Goal: Task Accomplishment & Management: Complete application form

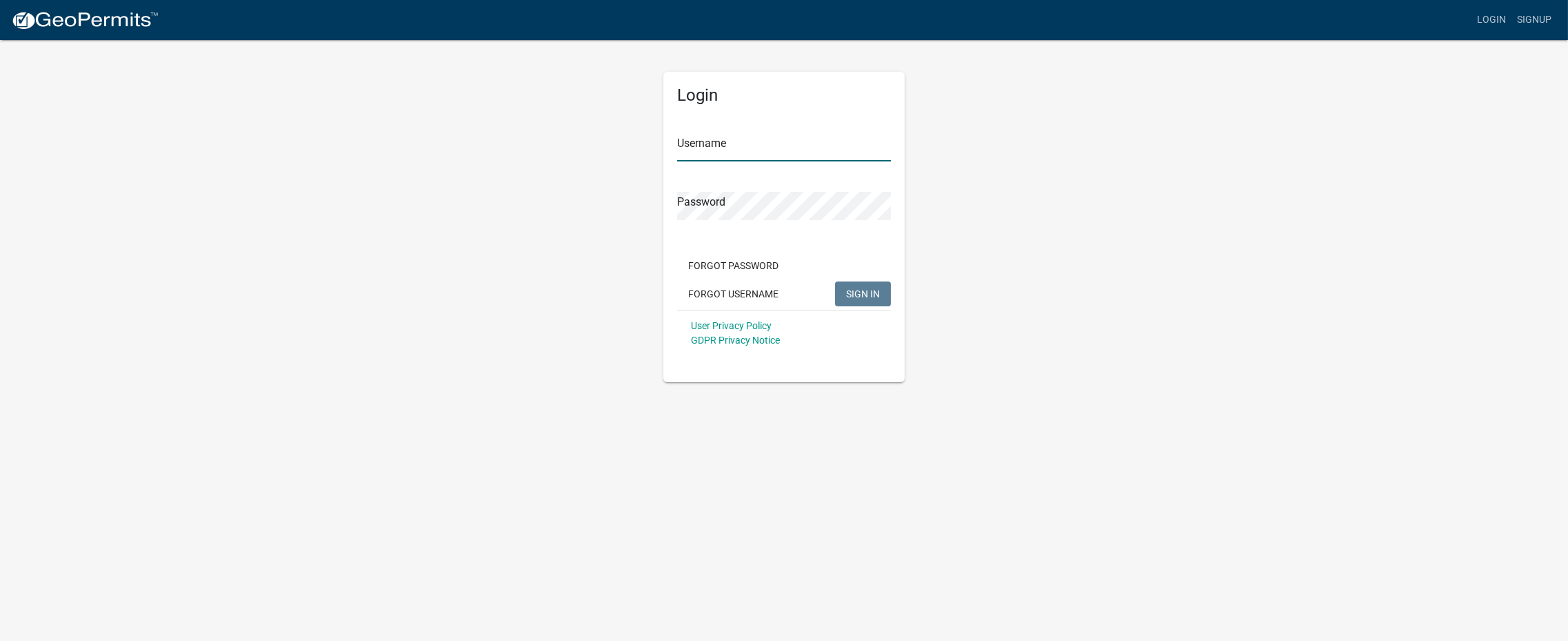
click at [754, 138] on input "Username" at bounding box center [784, 147] width 214 height 28
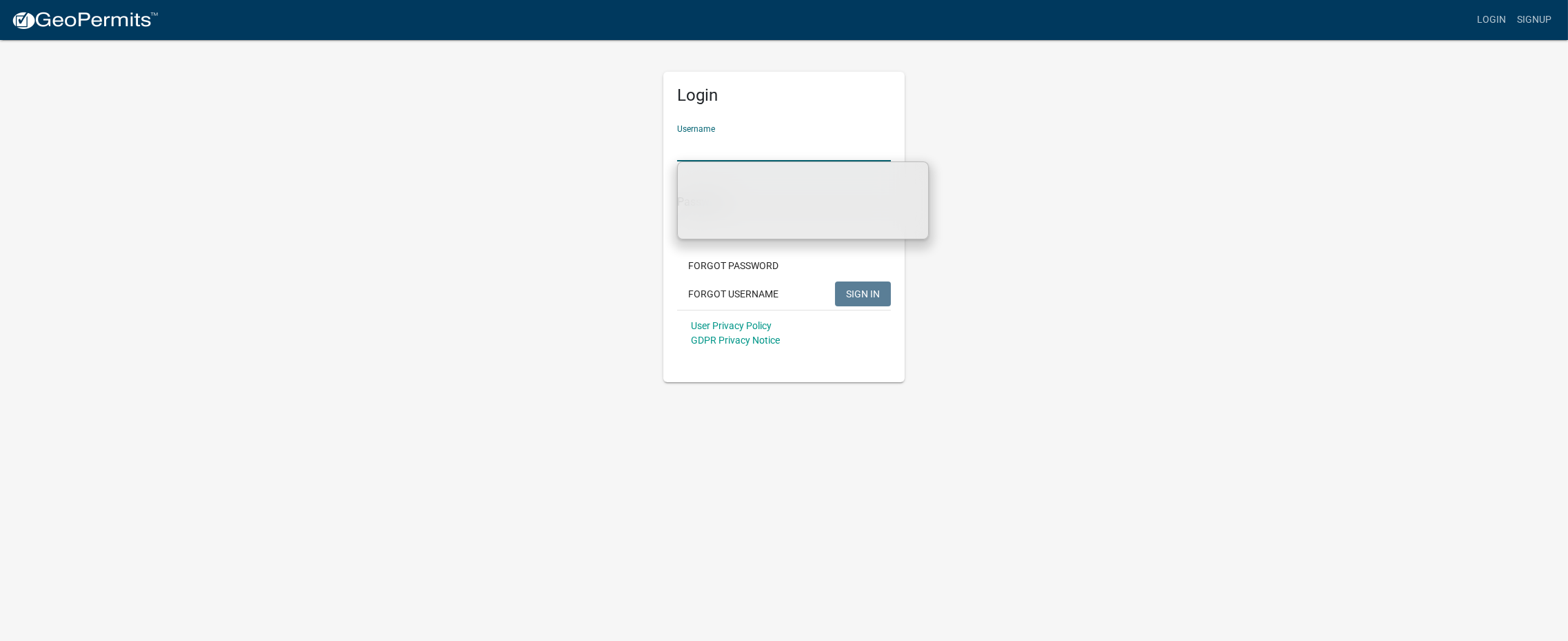
type input "[PERSON_NAME][EMAIL_ADDRESS][DOMAIN_NAME]"
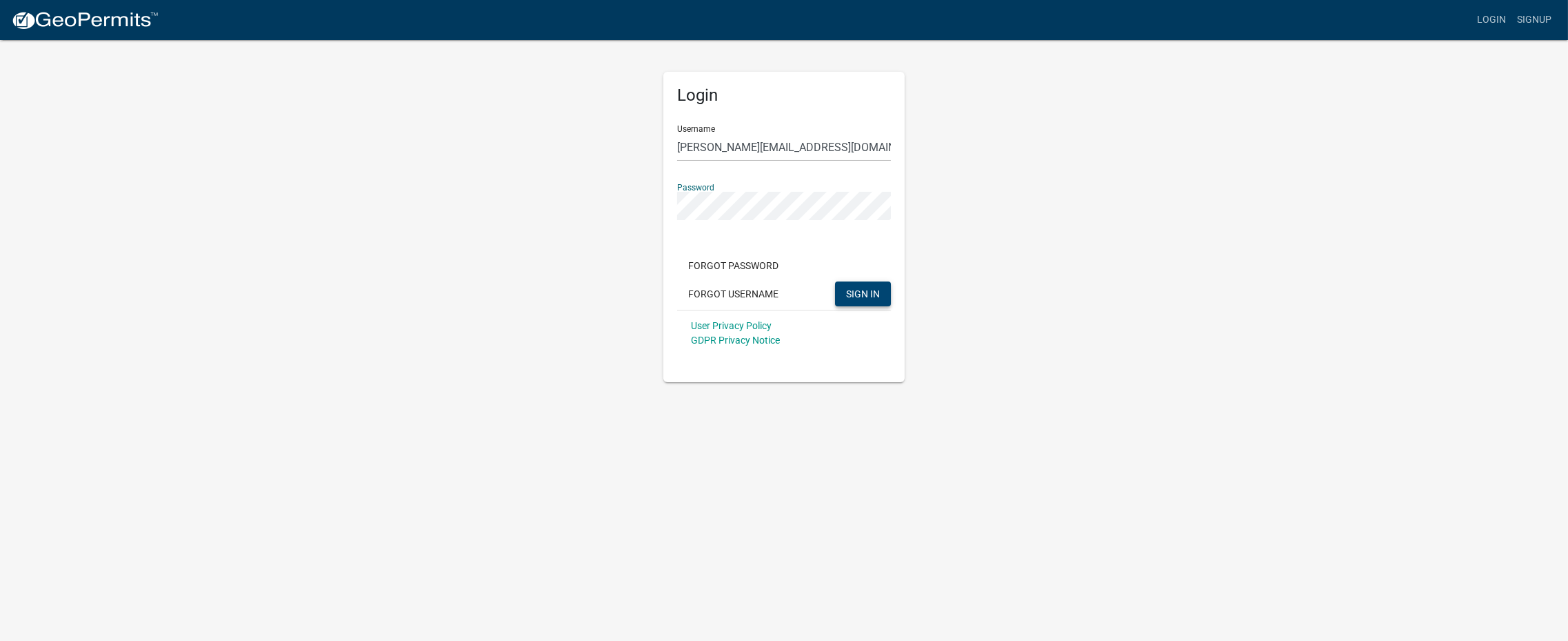
click at [848, 288] on span "SIGN IN" at bounding box center [863, 293] width 34 height 11
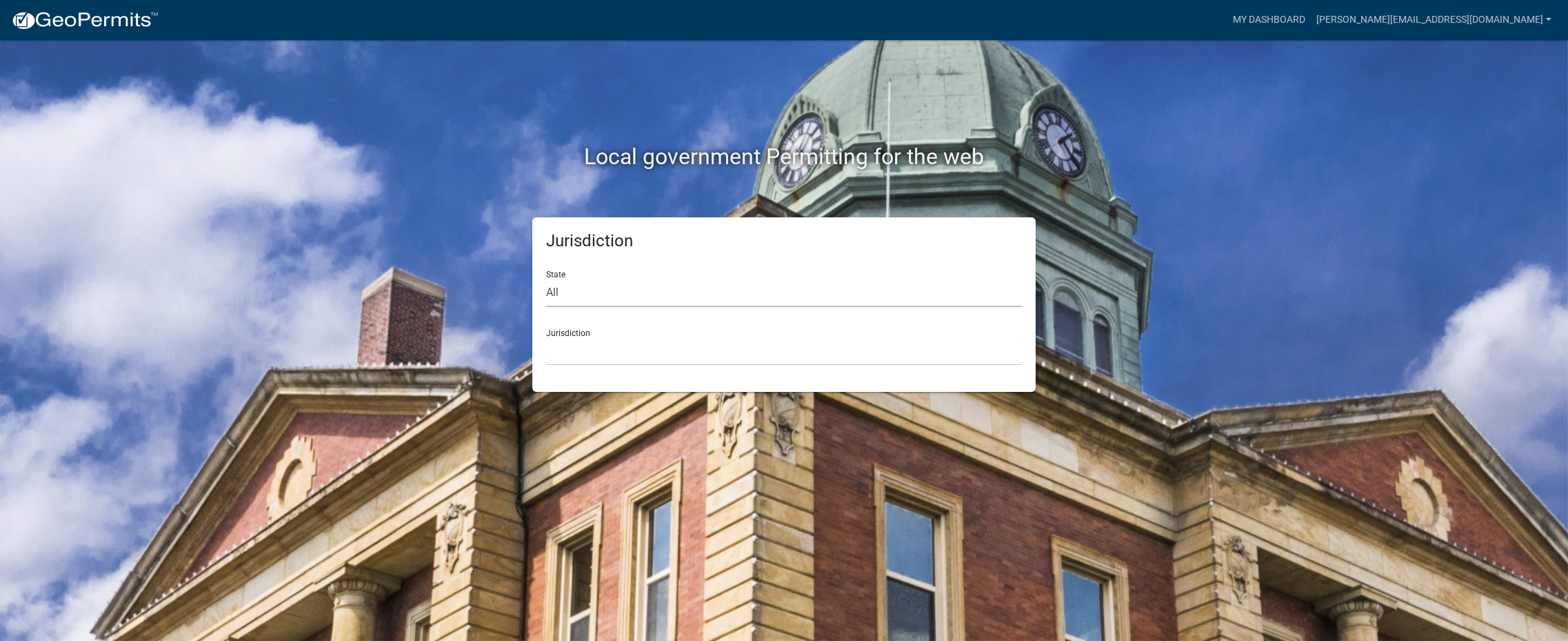
click at [586, 287] on select "All [US_STATE] [US_STATE] [US_STATE] [US_STATE] [US_STATE] [US_STATE] [US_STATE…" at bounding box center [784, 293] width 476 height 28
select select "[US_STATE]"
click at [546, 279] on select "All [US_STATE] [US_STATE] [US_STATE] [US_STATE] [US_STATE] [US_STATE] [US_STATE…" at bounding box center [784, 293] width 476 height 28
click at [597, 353] on select "[GEOGRAPHIC_DATA], [US_STATE] [GEOGRAPHIC_DATA], [US_STATE] [GEOGRAPHIC_DATA], …" at bounding box center [784, 351] width 476 height 28
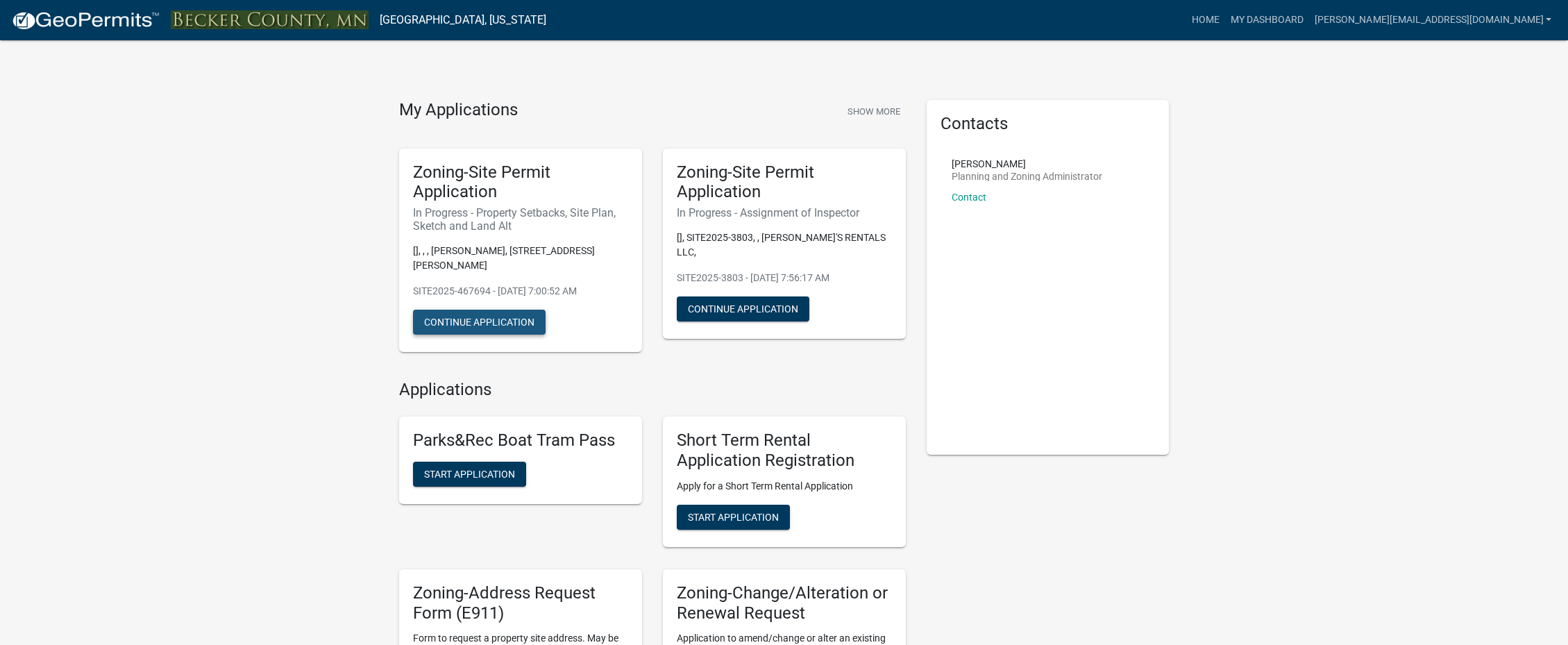
click at [486, 317] on button "Continue Application" at bounding box center [479, 322] width 133 height 25
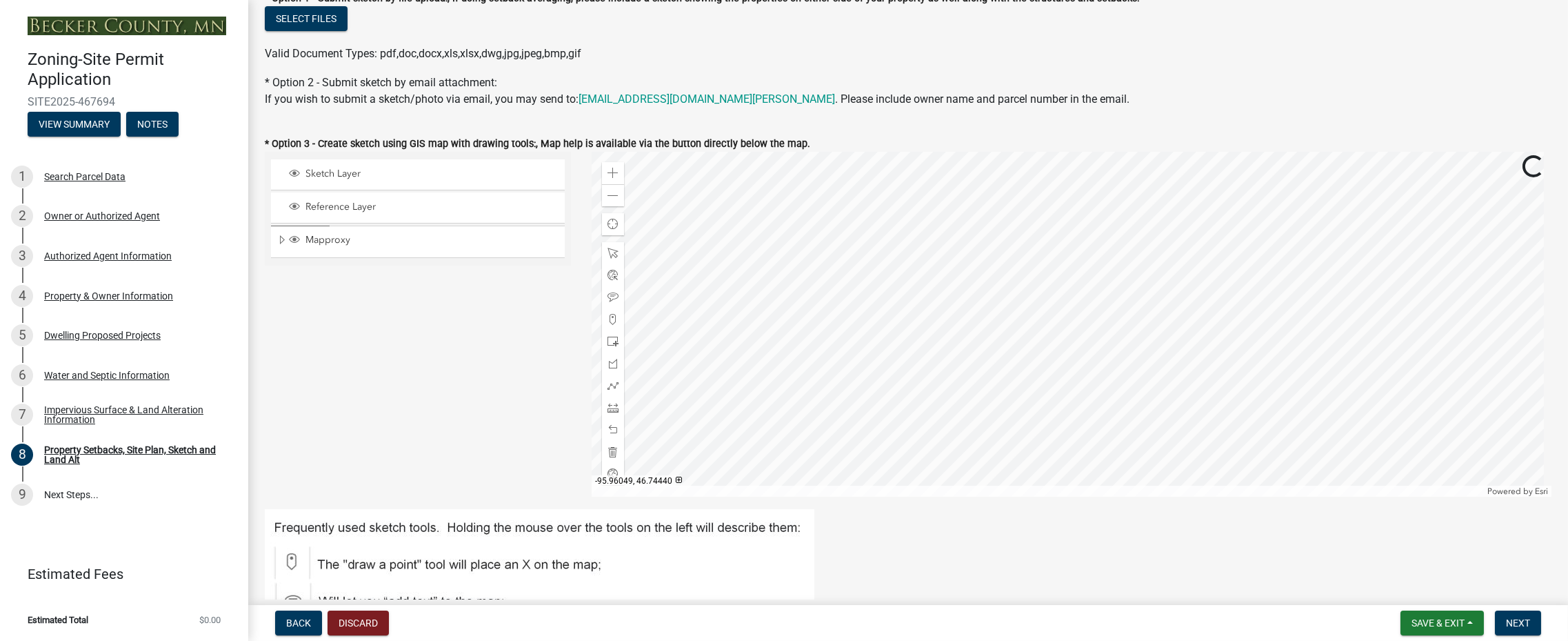
scroll to position [138, 0]
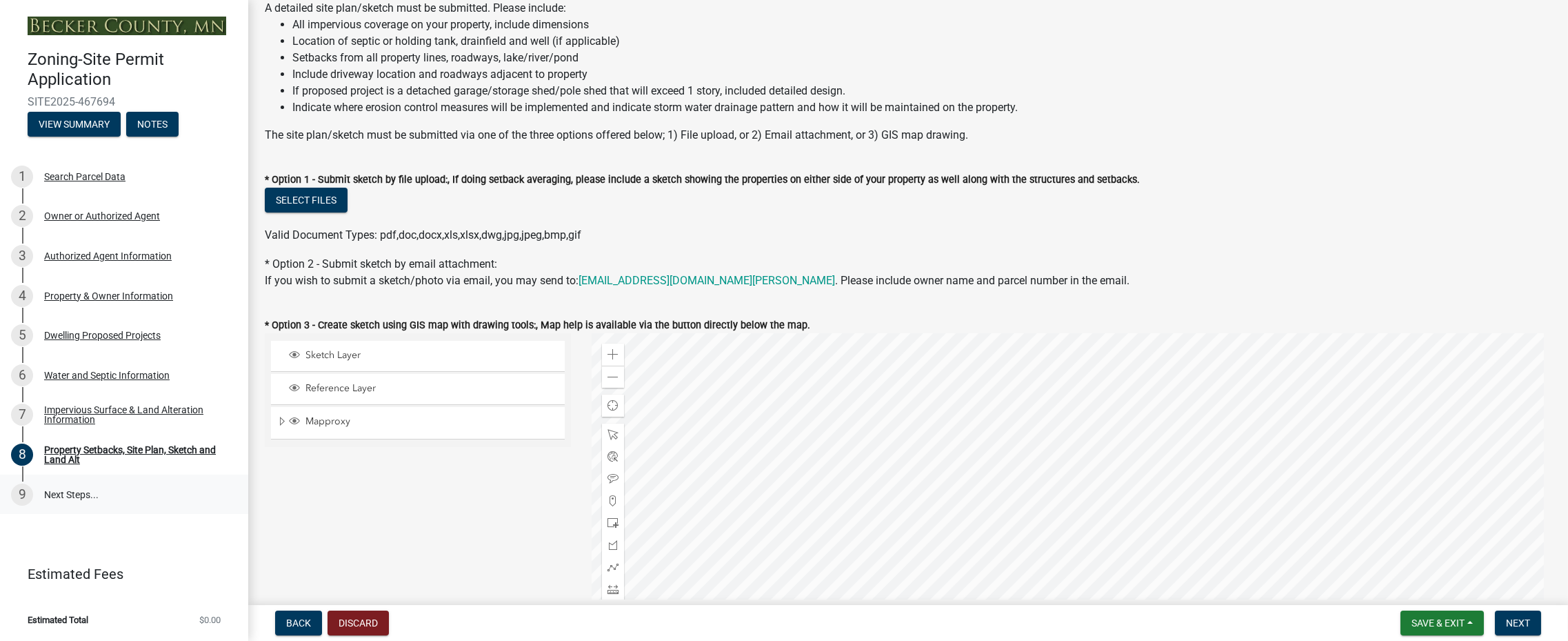
click at [64, 491] on link "9 Next Steps..." at bounding box center [124, 494] width 248 height 40
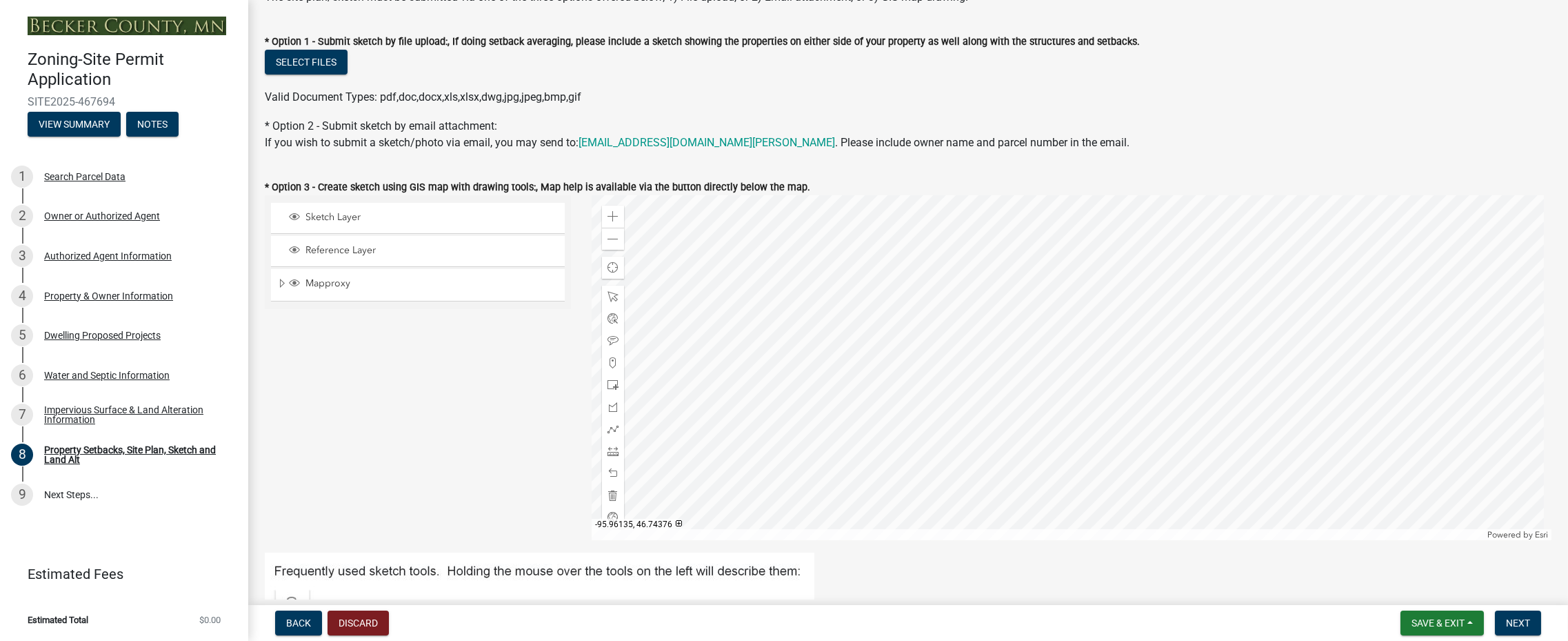
scroll to position [276, 0]
click at [609, 450] on span at bounding box center [613, 451] width 11 height 11
click at [1133, 302] on div at bounding box center [1072, 367] width 960 height 345
click at [1127, 306] on div at bounding box center [1072, 367] width 960 height 345
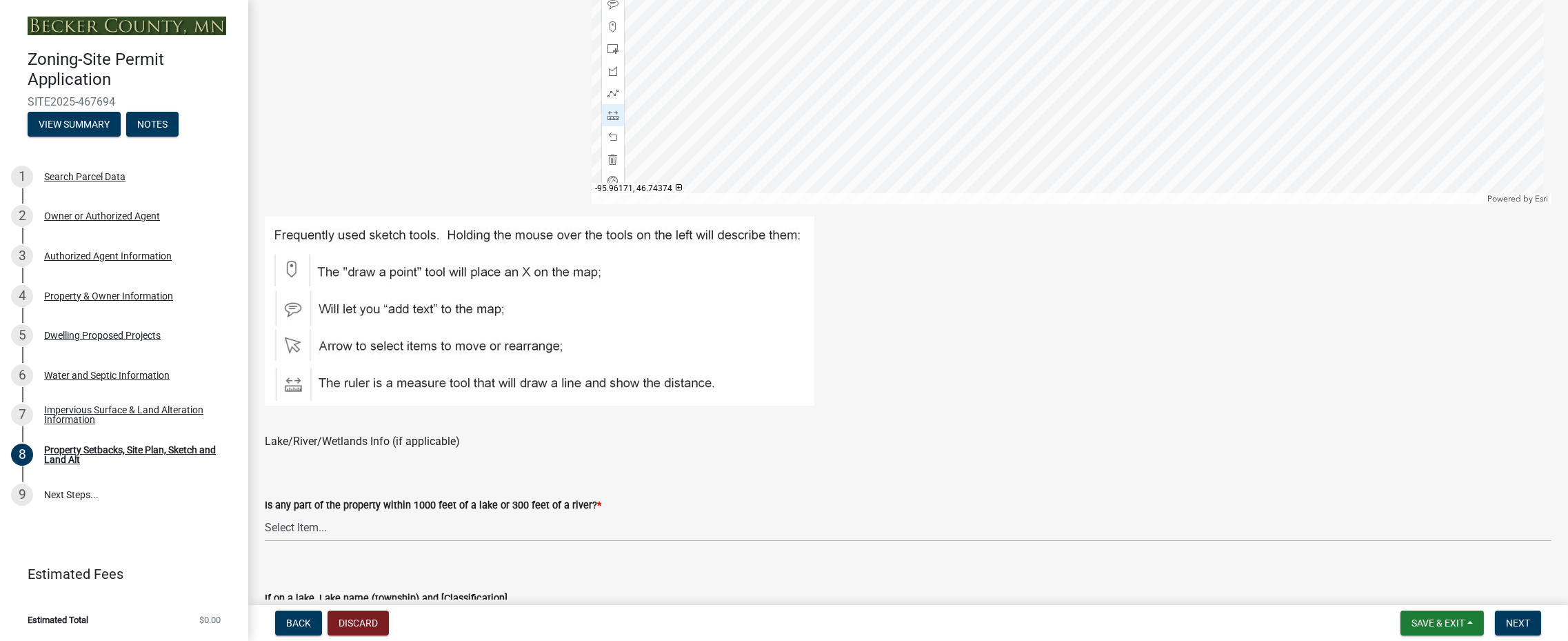
scroll to position [690, 0]
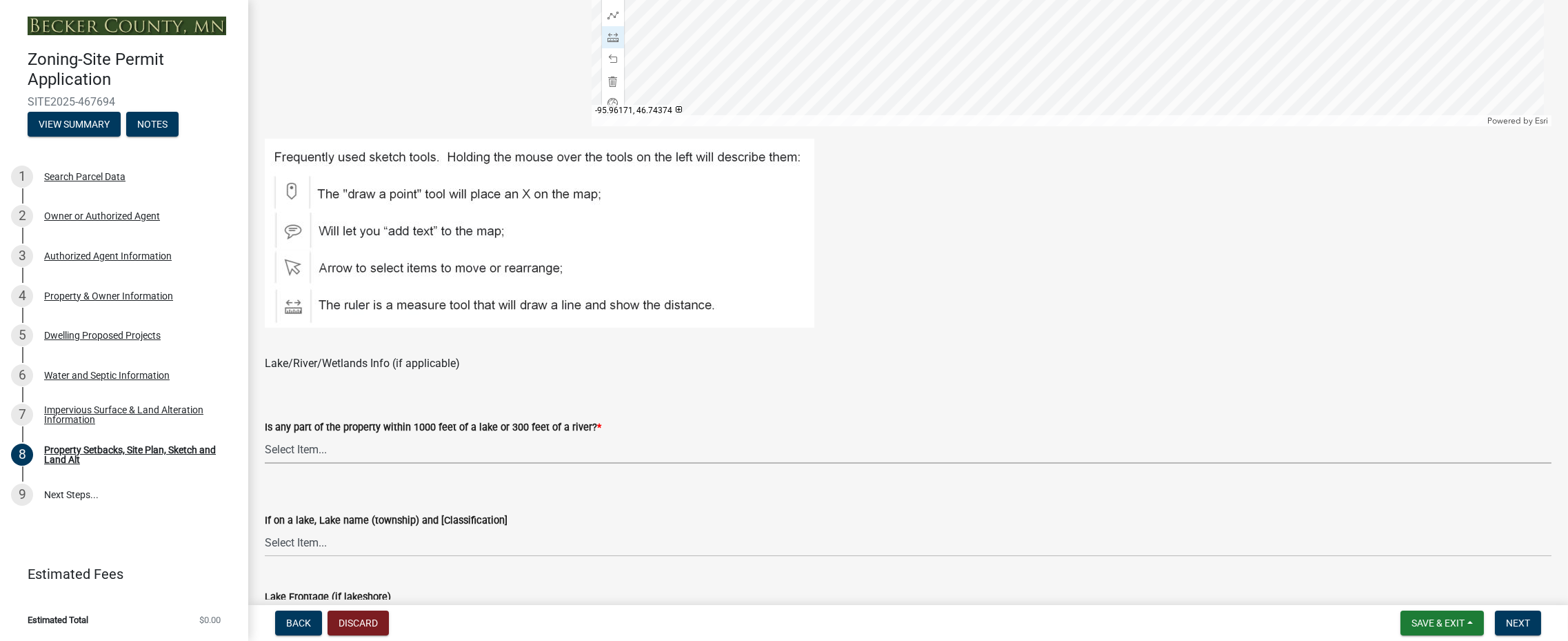
click at [320, 448] on select "Select Item... Shoreland-Riparian (Property is bordering a lake, river or strea…" at bounding box center [908, 449] width 1287 height 28
click at [265, 435] on select "Select Item... Shoreland-Riparian (Property is bordering a lake, river or strea…" at bounding box center [908, 449] width 1287 height 28
select select "bc359128-44fe-43a6-b559-d4174f4d38cf"
click at [314, 540] on select "Select Item... My lake is not listed below Abbey (Lake View) [NE Tier 2] Abners…" at bounding box center [908, 542] width 1287 height 28
click at [265, 528] on select "Select Item... My lake is not listed below Abbey (Lake View) [NE Tier 2] Abners…" at bounding box center [908, 542] width 1287 height 28
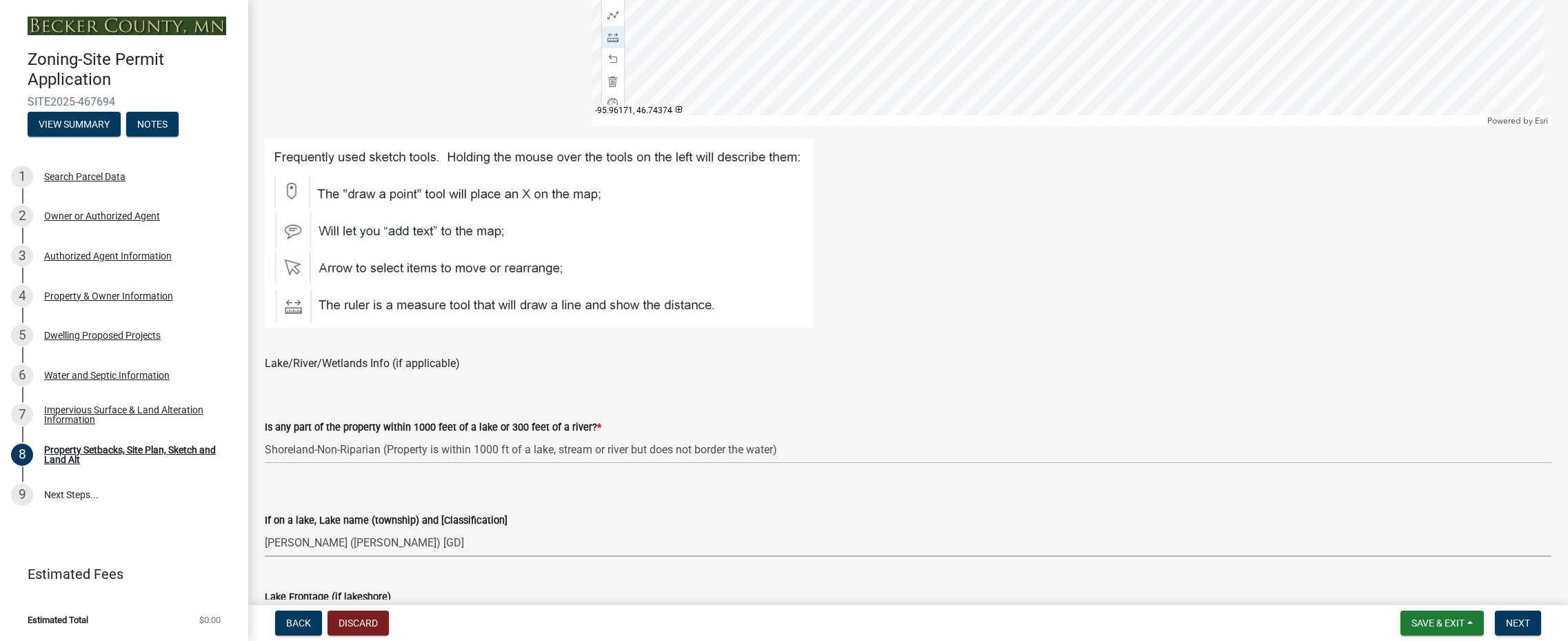
select select "d7ed81d3-cd60-4660-969c-0852c303b075"
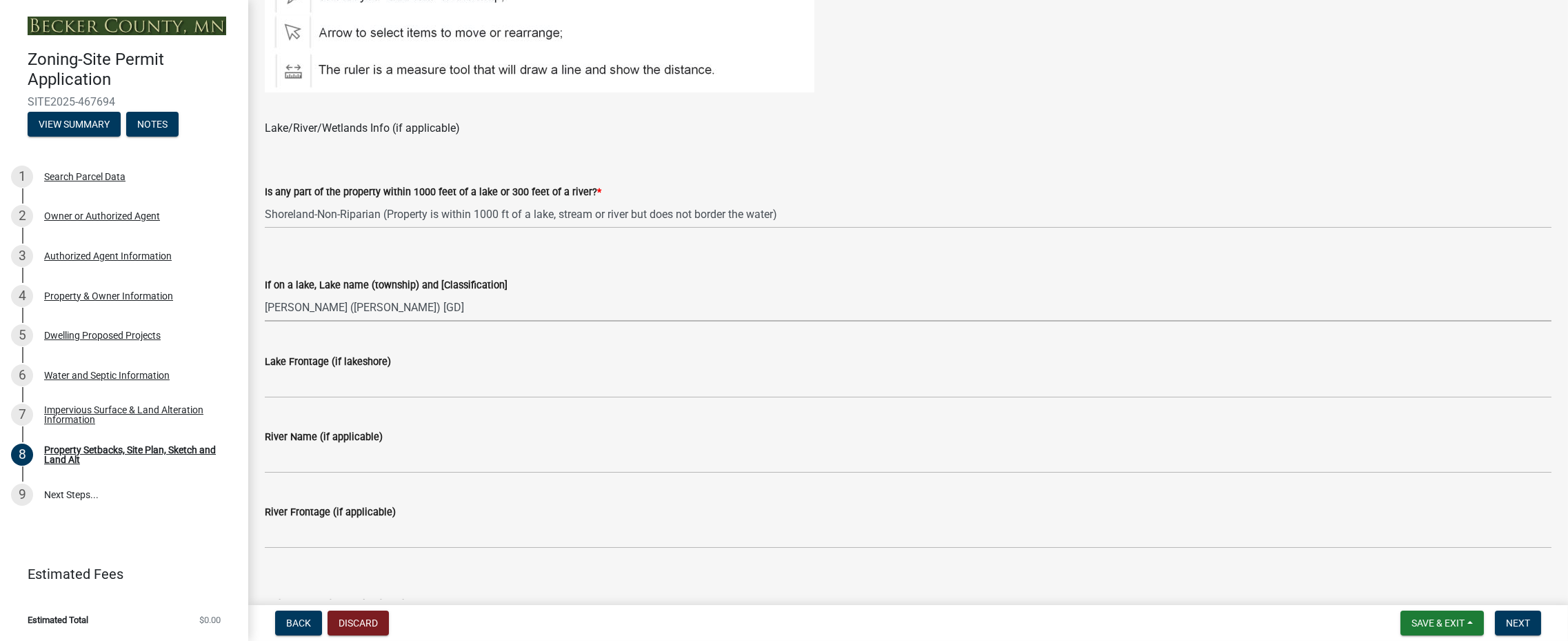
scroll to position [965, 0]
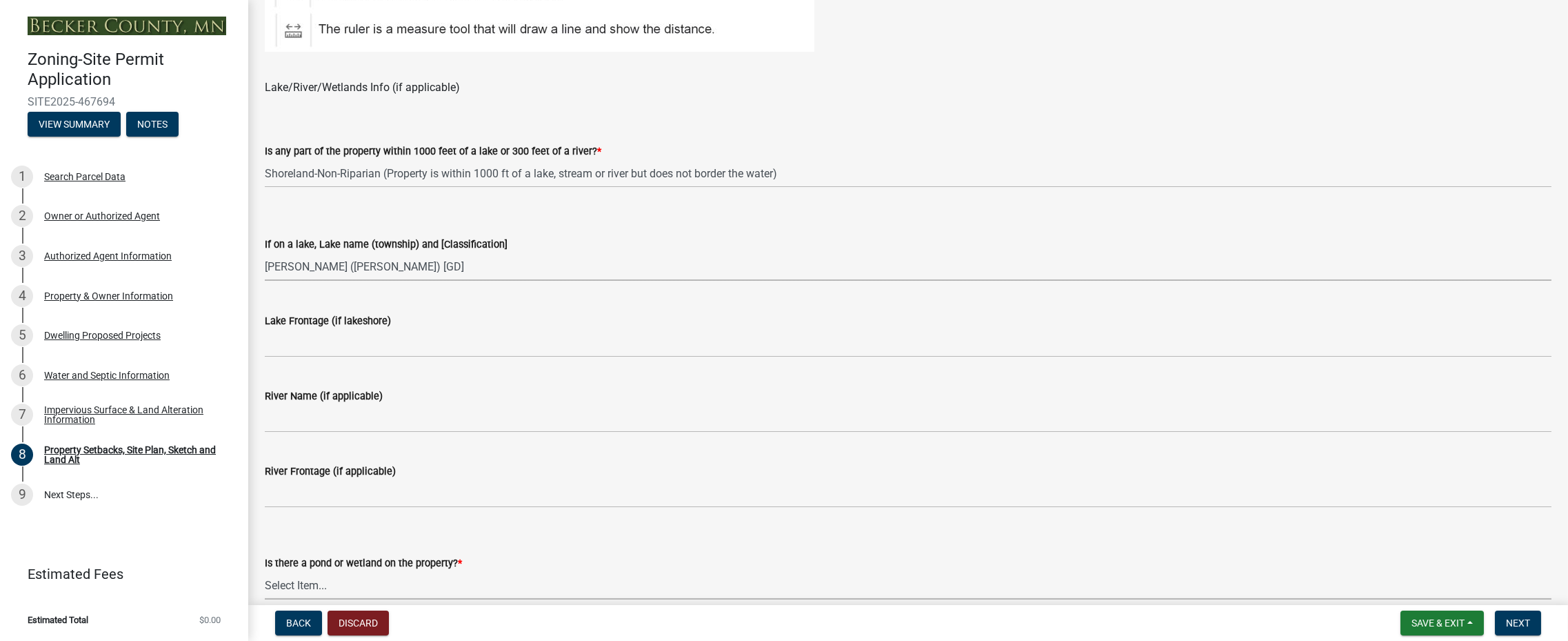
click at [311, 584] on select "Select Item... Yes No" at bounding box center [908, 585] width 1287 height 28
click at [265, 571] on select "Select Item... Yes No" at bounding box center [908, 585] width 1287 height 28
select select "b56a4575-9846-47cf-8067-c59a4853da22"
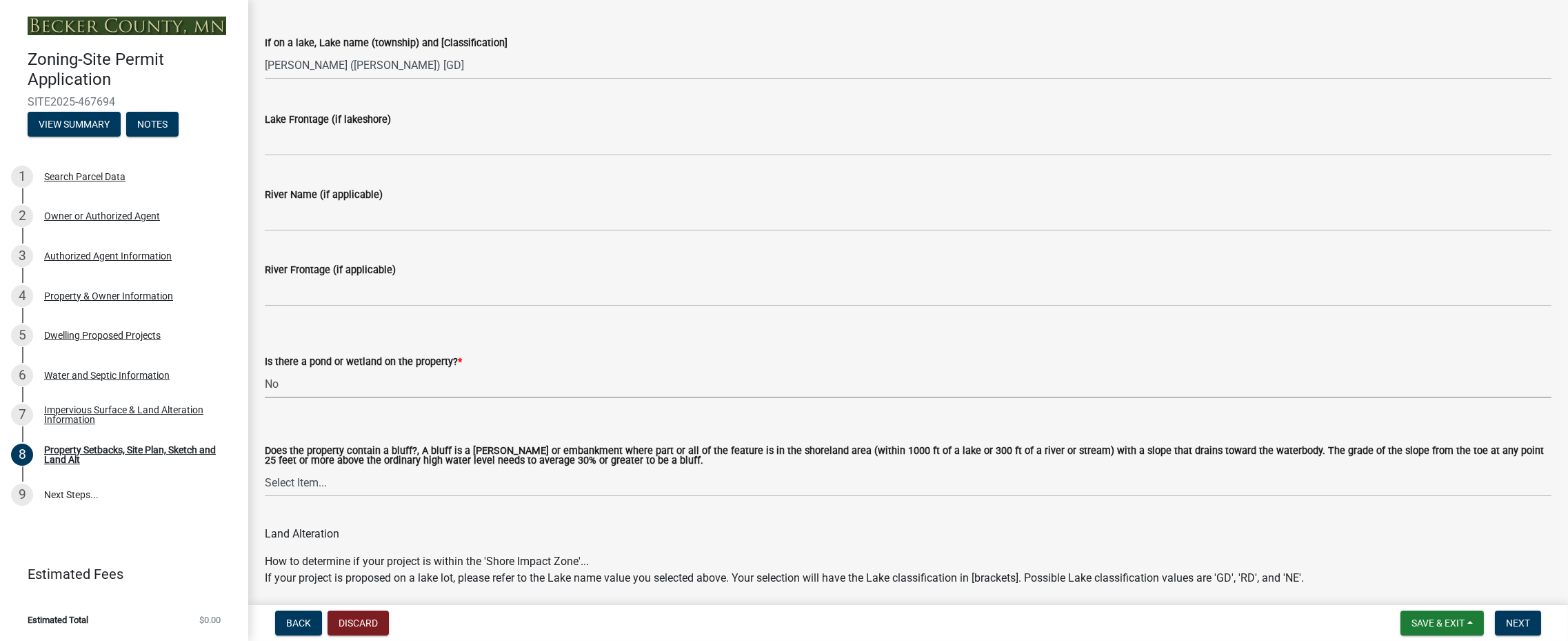
scroll to position [1172, 0]
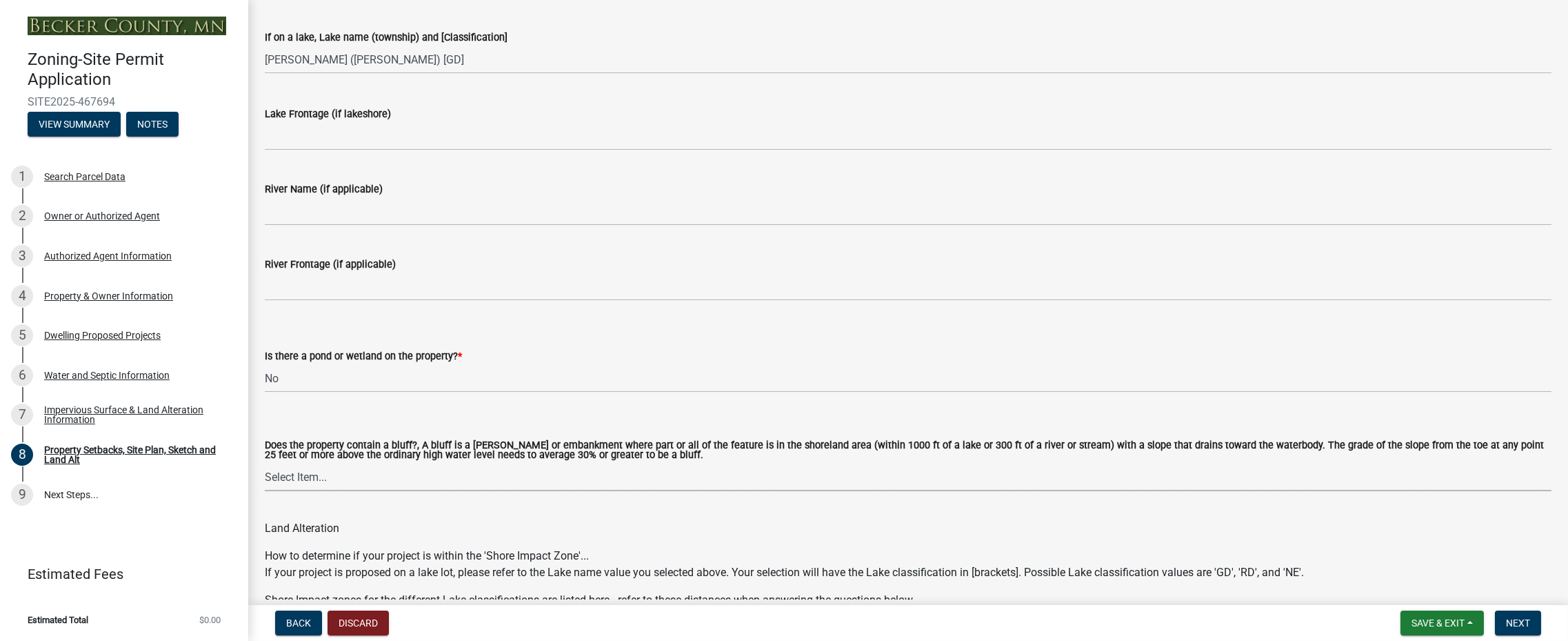
click at [310, 478] on select "Select Item... Yes No" at bounding box center [908, 477] width 1287 height 28
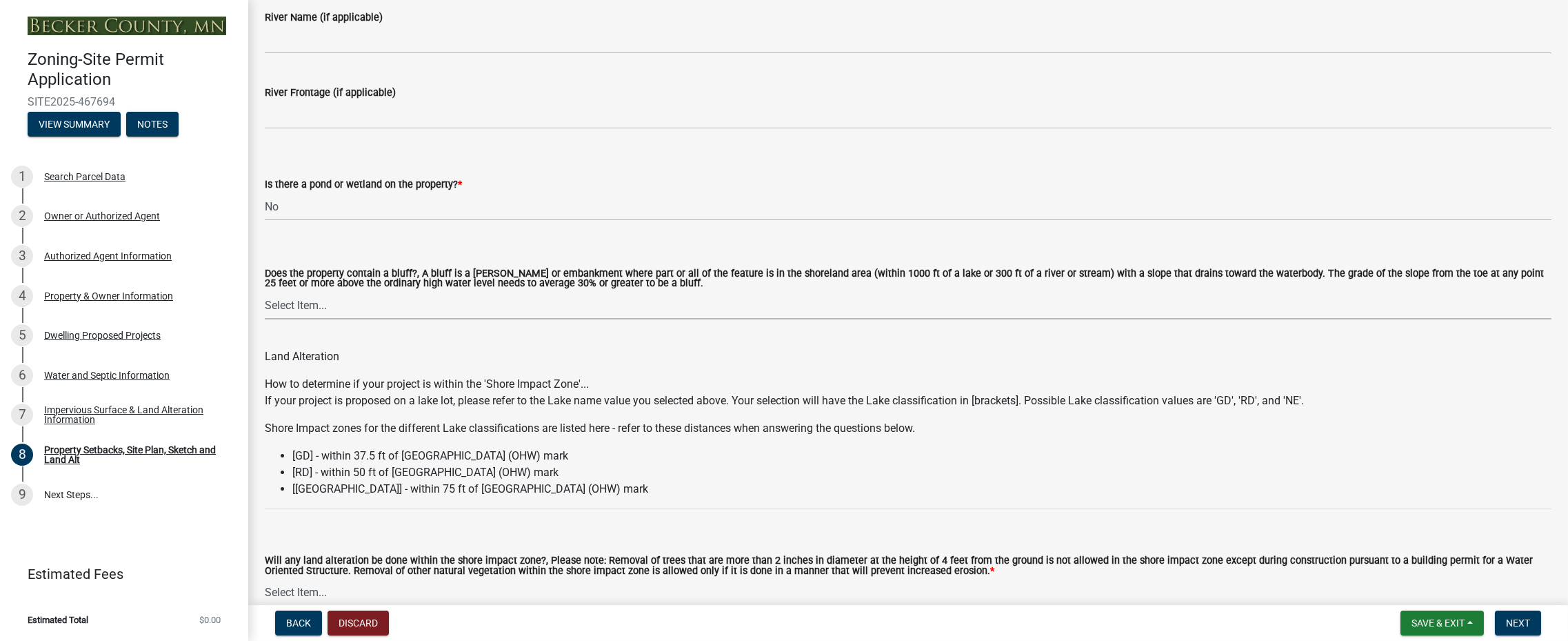
scroll to position [1310, 0]
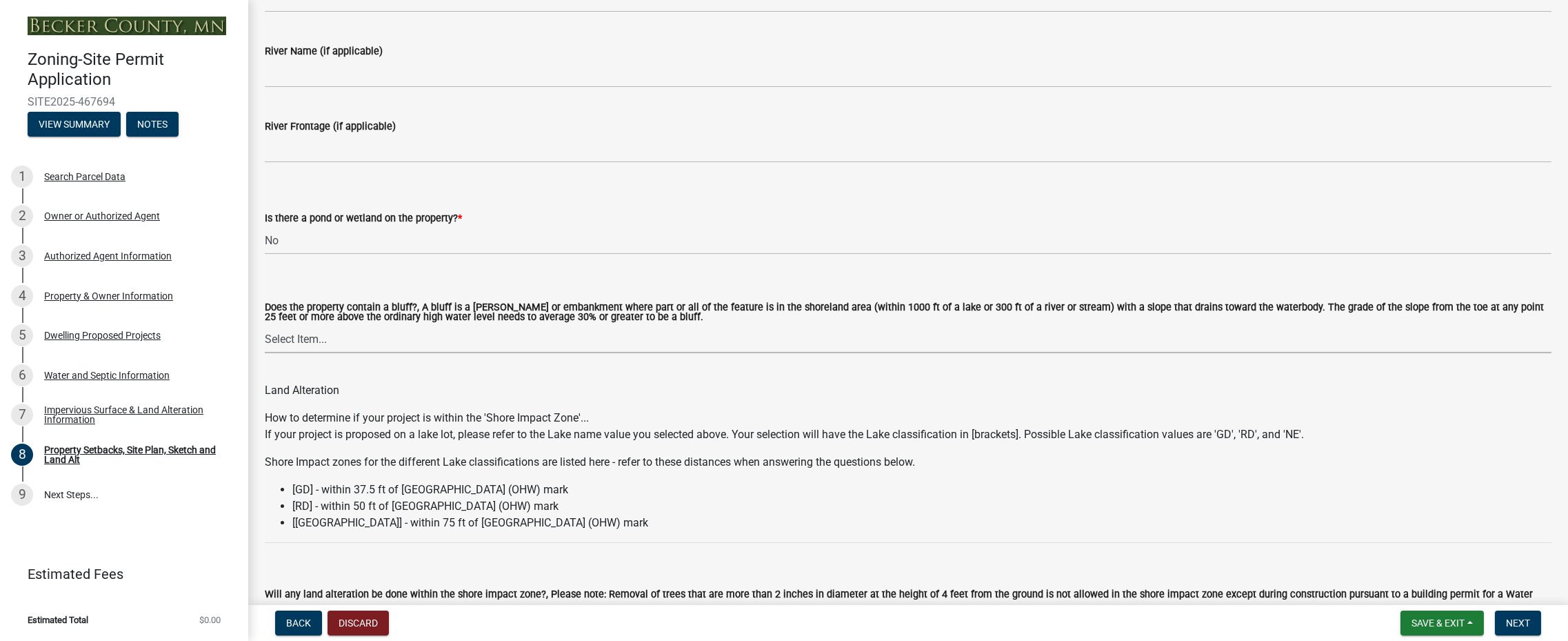
click at [393, 334] on select "Select Item... Yes No" at bounding box center [908, 339] width 1287 height 28
click at [265, 324] on select "Select Item... Yes No" at bounding box center [908, 339] width 1287 height 28
select select "12f785fb-c378-4b18-841c-21c73dc99083"
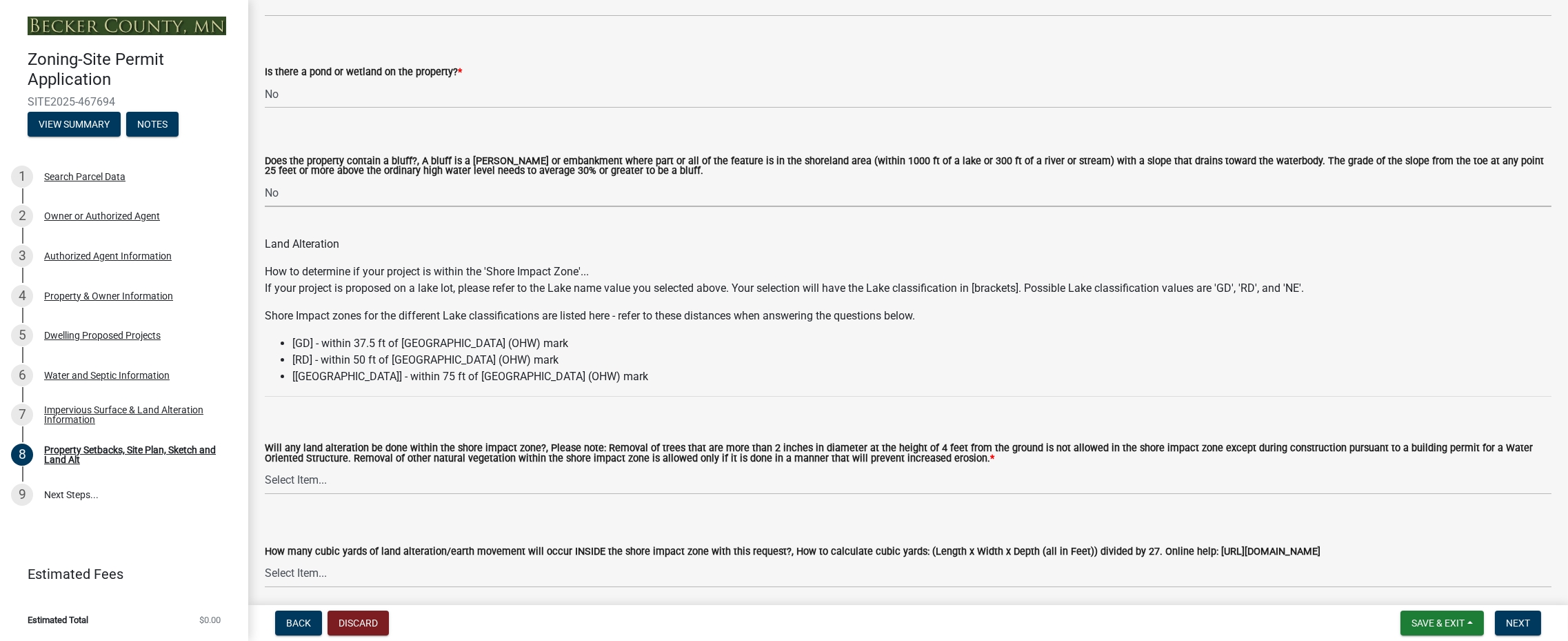
scroll to position [1517, 0]
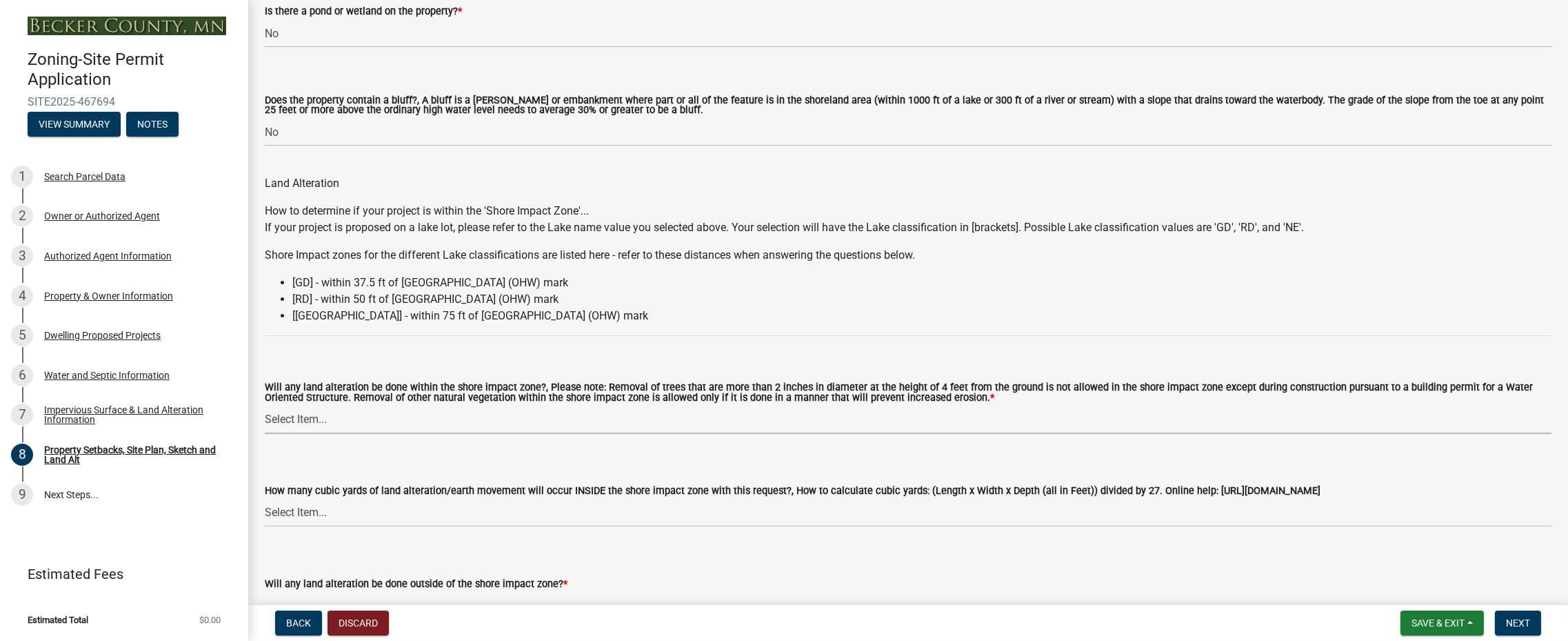
click at [356, 427] on select "Select Item... Yes No N/A" at bounding box center [908, 419] width 1287 height 28
click at [265, 405] on select "Select Item... Yes No N/A" at bounding box center [908, 419] width 1287 height 28
select select "e8ab2dc3-aa3f-46f3-9b4a-37eb25ad84af"
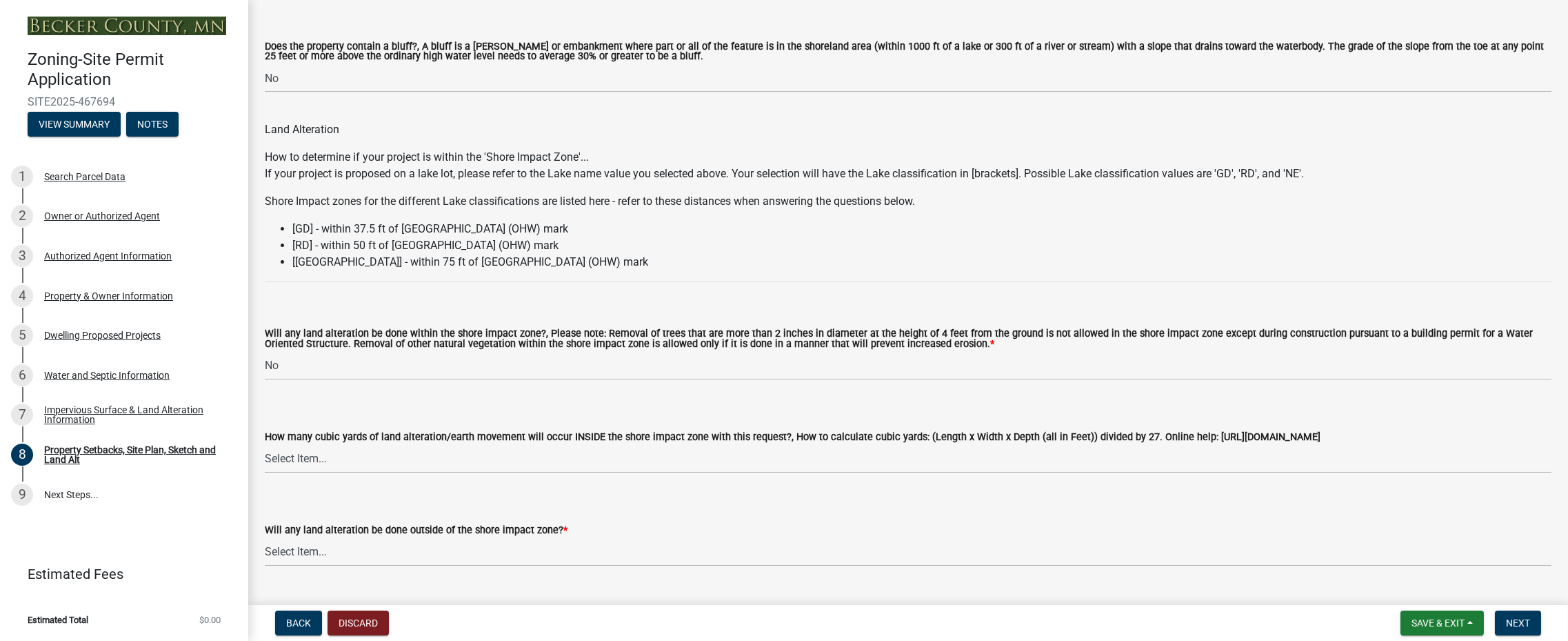
scroll to position [1655, 0]
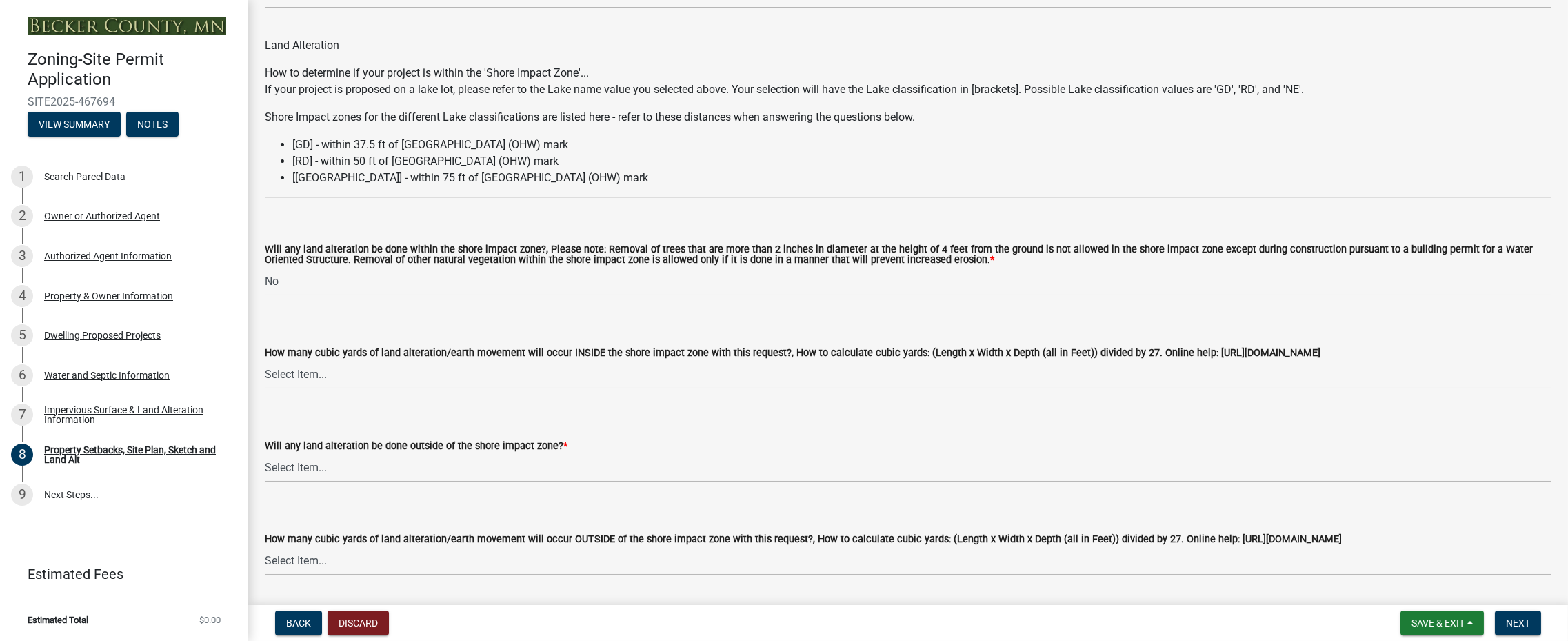
click at [310, 475] on select "Select Item... Yes No N/A" at bounding box center [908, 468] width 1287 height 28
click at [265, 454] on select "Select Item... Yes No N/A" at bounding box center [908, 468] width 1287 height 28
select select "5ad4ab64-b44e-481c-9000-9e5907aa74e1"
click at [353, 375] on select "Select Item... None 10 Cubic Yards or less 11-50 Cubic Yards Over 50 Cubic Yards" at bounding box center [908, 375] width 1287 height 28
click at [265, 361] on select "Select Item... None 10 Cubic Yards or less 11-50 Cubic Yards Over 50 Cubic Yards" at bounding box center [908, 375] width 1287 height 28
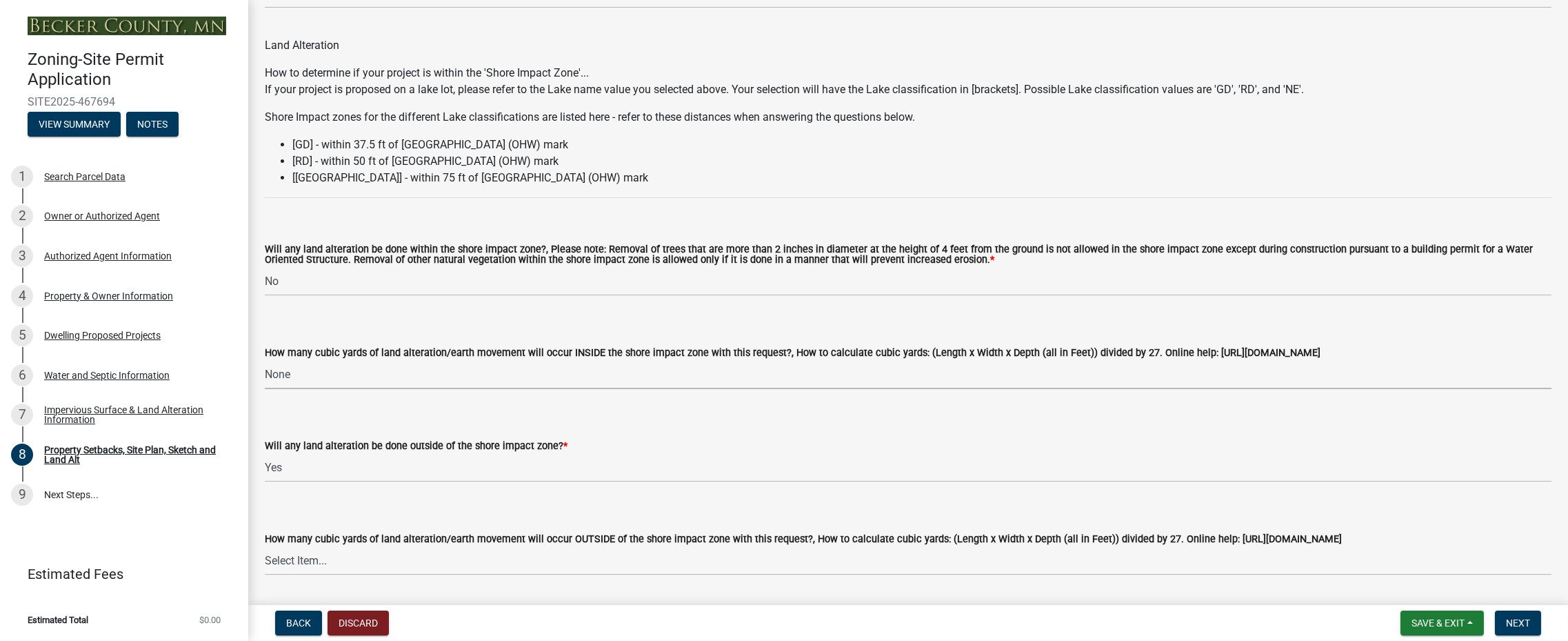
select select "27b2a8b4-abf6-463e-8c0c-7c5d2b4fe26f"
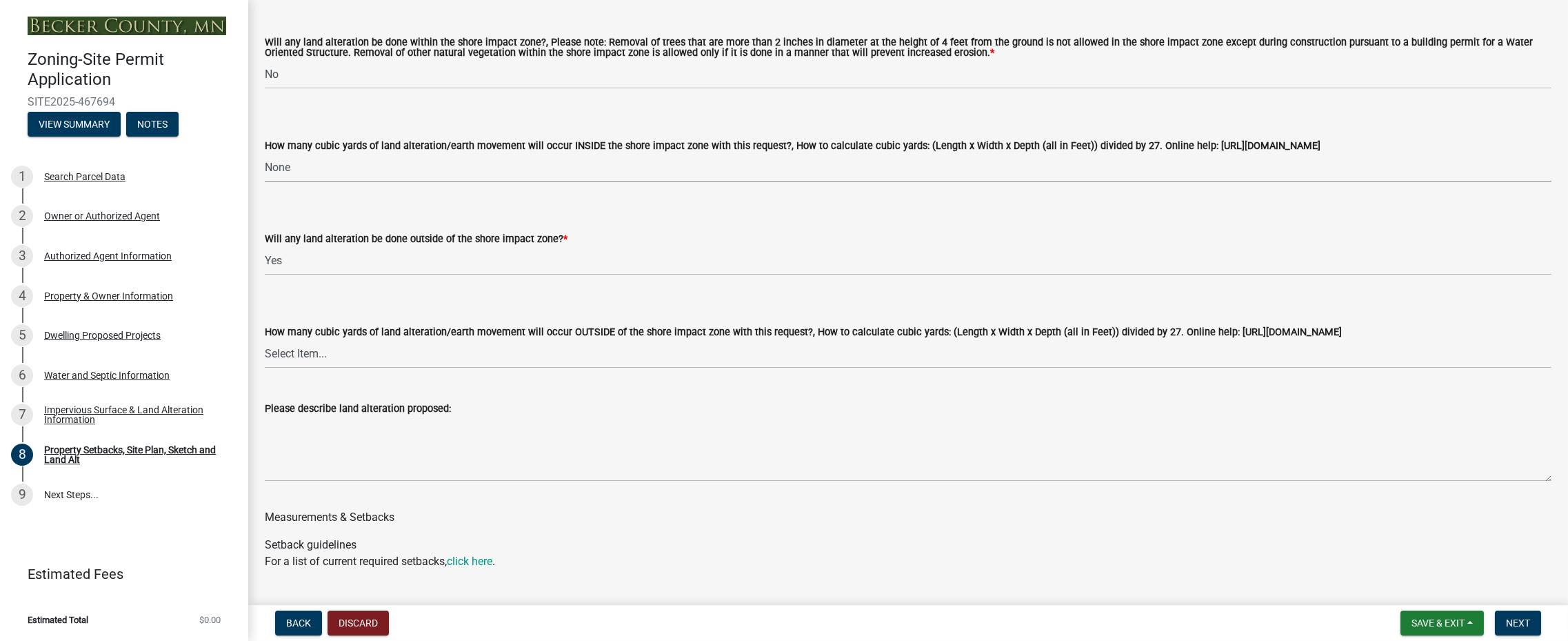
scroll to position [2000, 0]
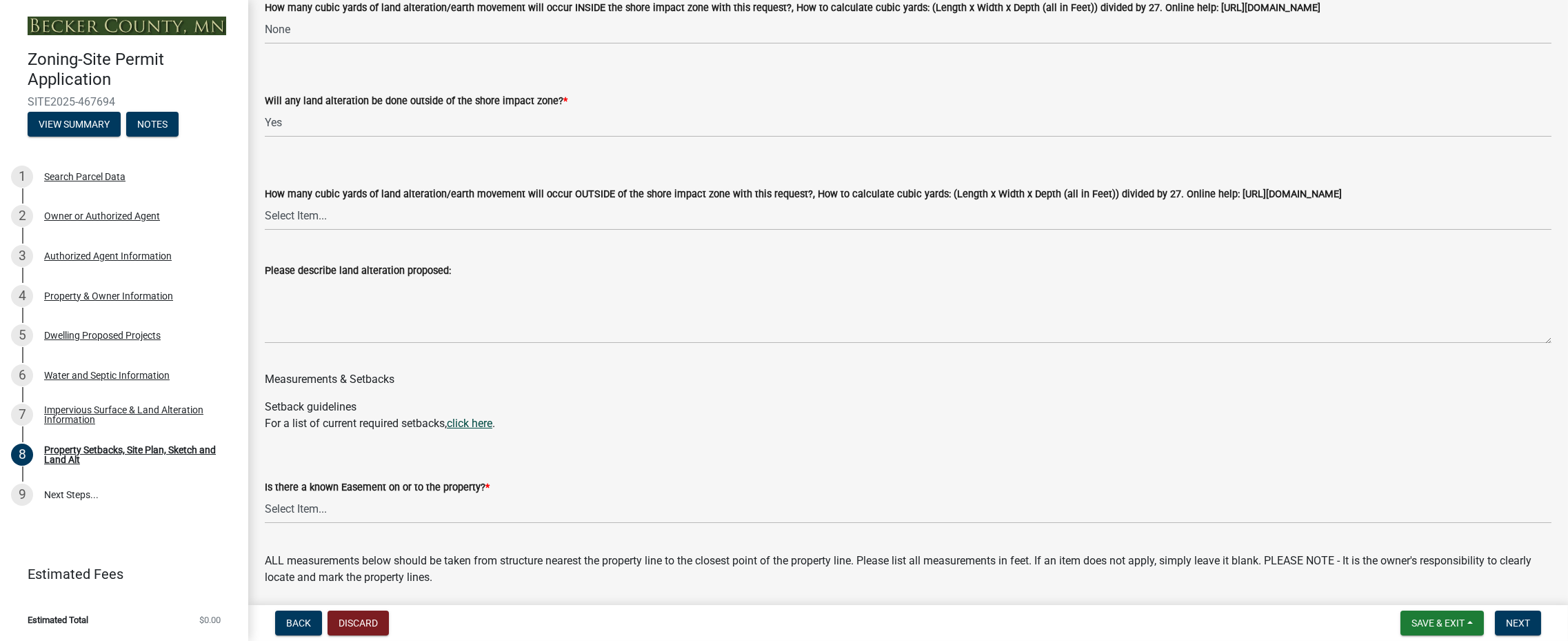
click at [479, 421] on link "click here" at bounding box center [470, 423] width 46 height 13
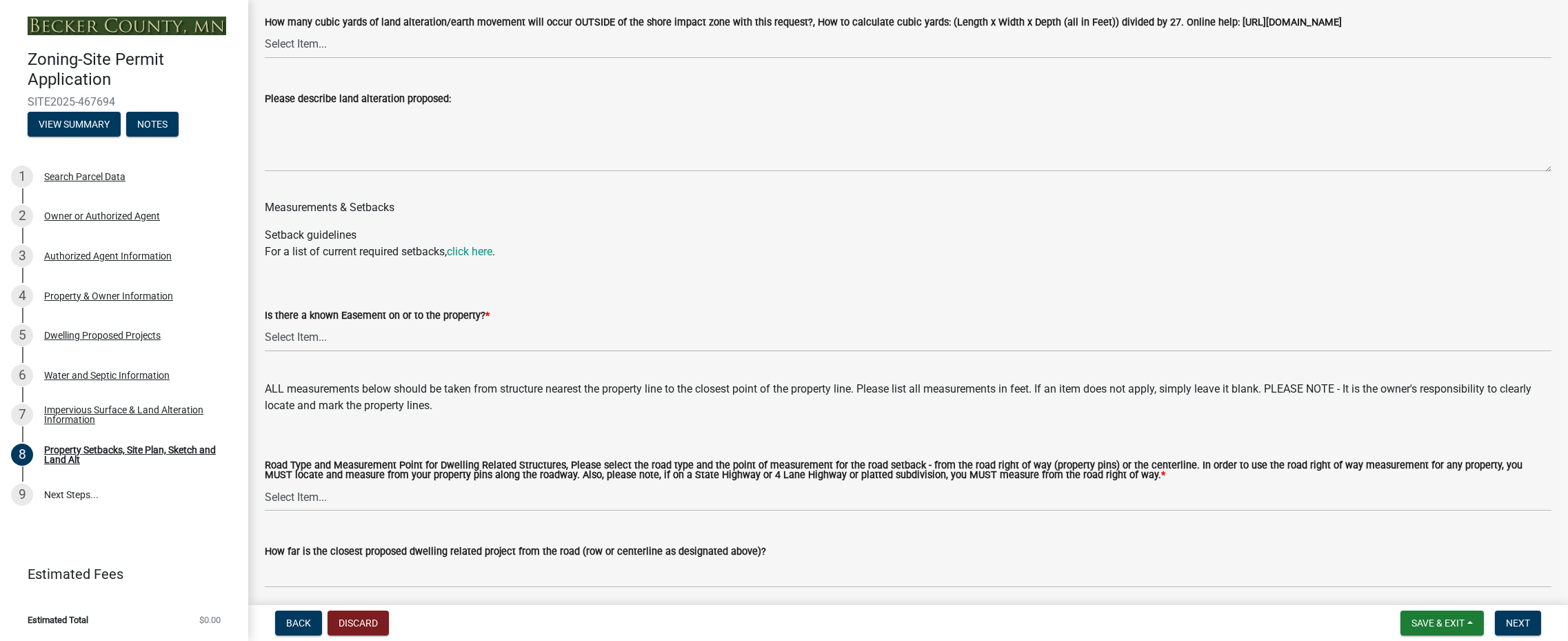
scroll to position [2207, 0]
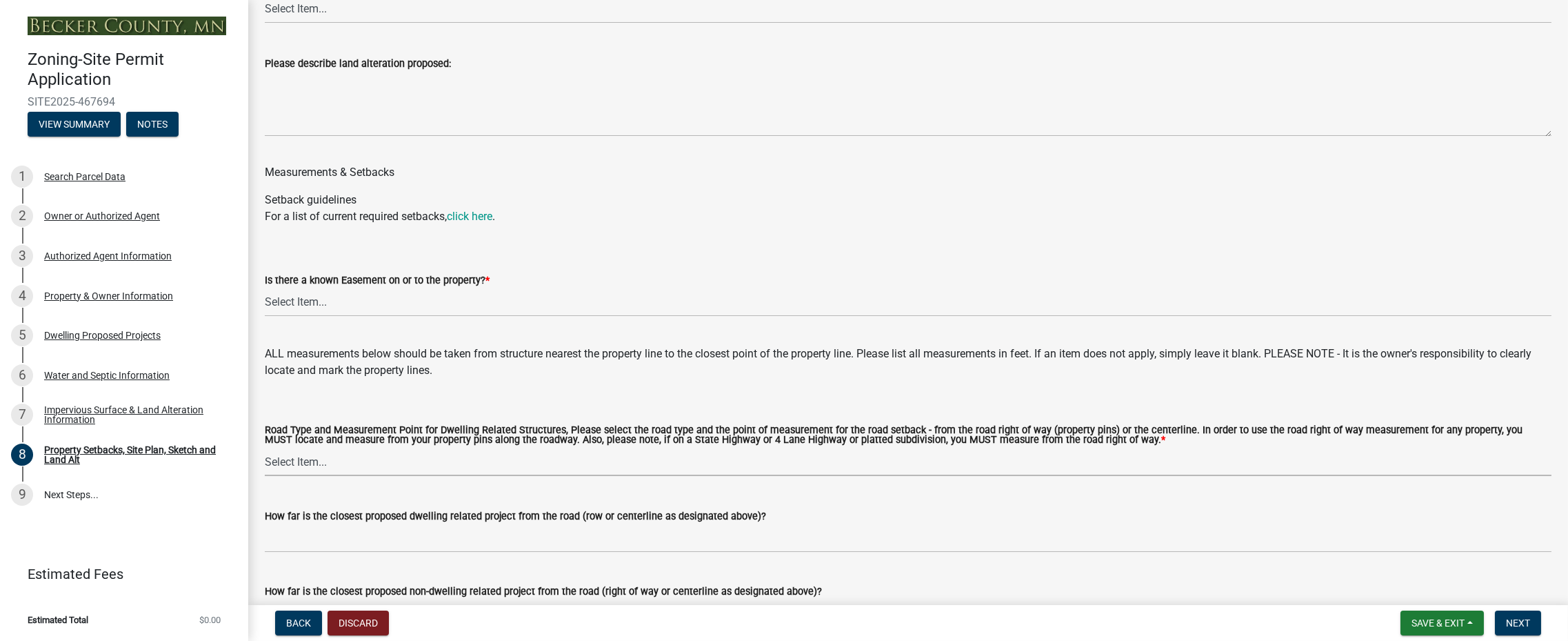
click at [336, 462] on select "Select Item... Private Easement - Right of Way Private Easement - Centerline Pu…" at bounding box center [908, 462] width 1287 height 28
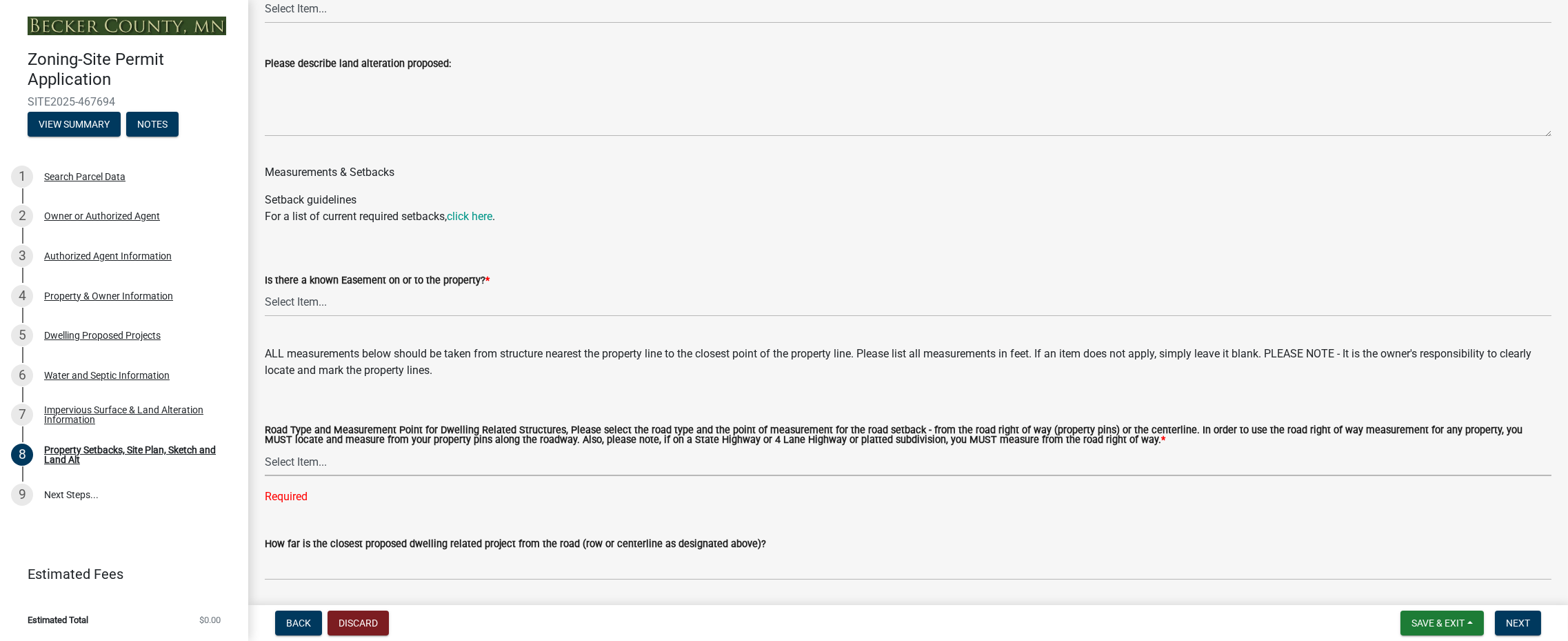
click at [322, 465] on select "Select Item... Private Easement - Right of Way Private Easement - Centerline Pu…" at bounding box center [908, 462] width 1287 height 28
click at [265, 449] on select "Select Item... Private Easement - Right of Way Private Easement - Centerline Pu…" at bounding box center [908, 462] width 1287 height 28
select select "133211ff-91ce-4a0a-9235-b48a7e2069a0"
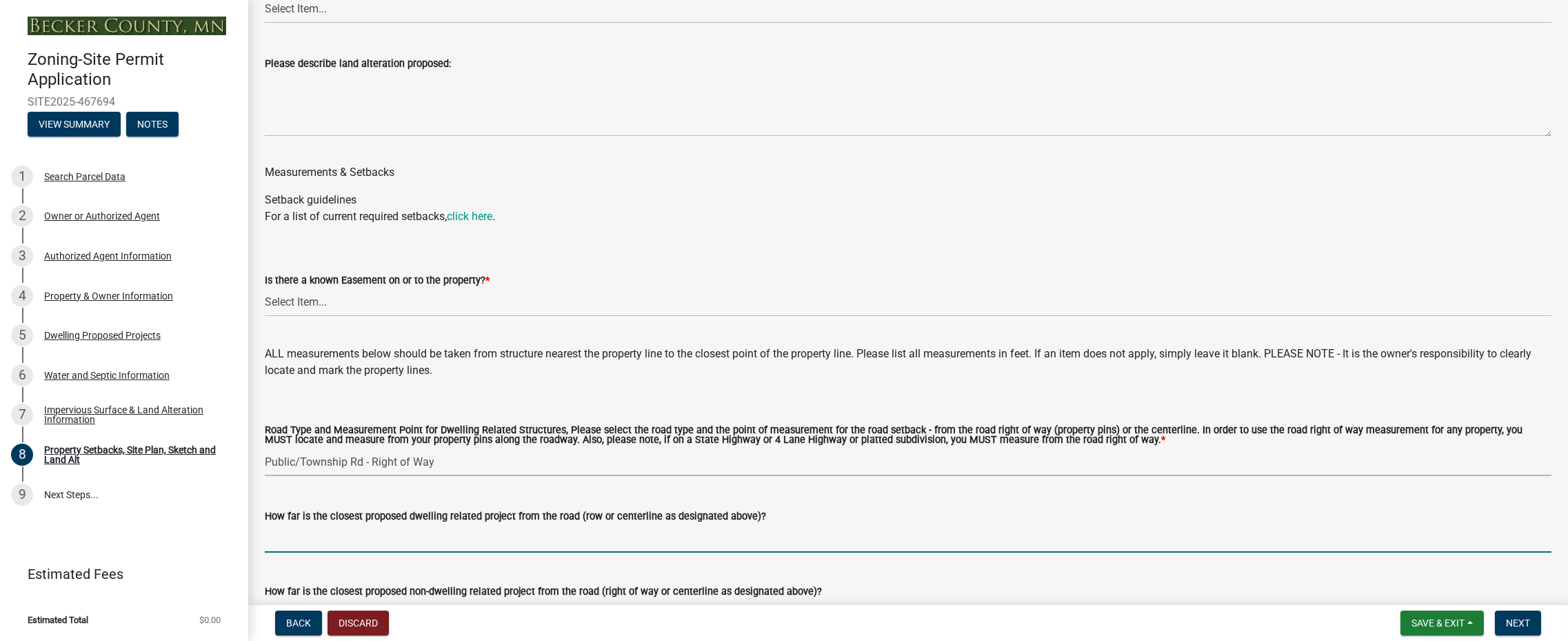
click at [313, 540] on input "How far is the closest proposed dwelling related project from the road (row or …" at bounding box center [908, 538] width 1287 height 28
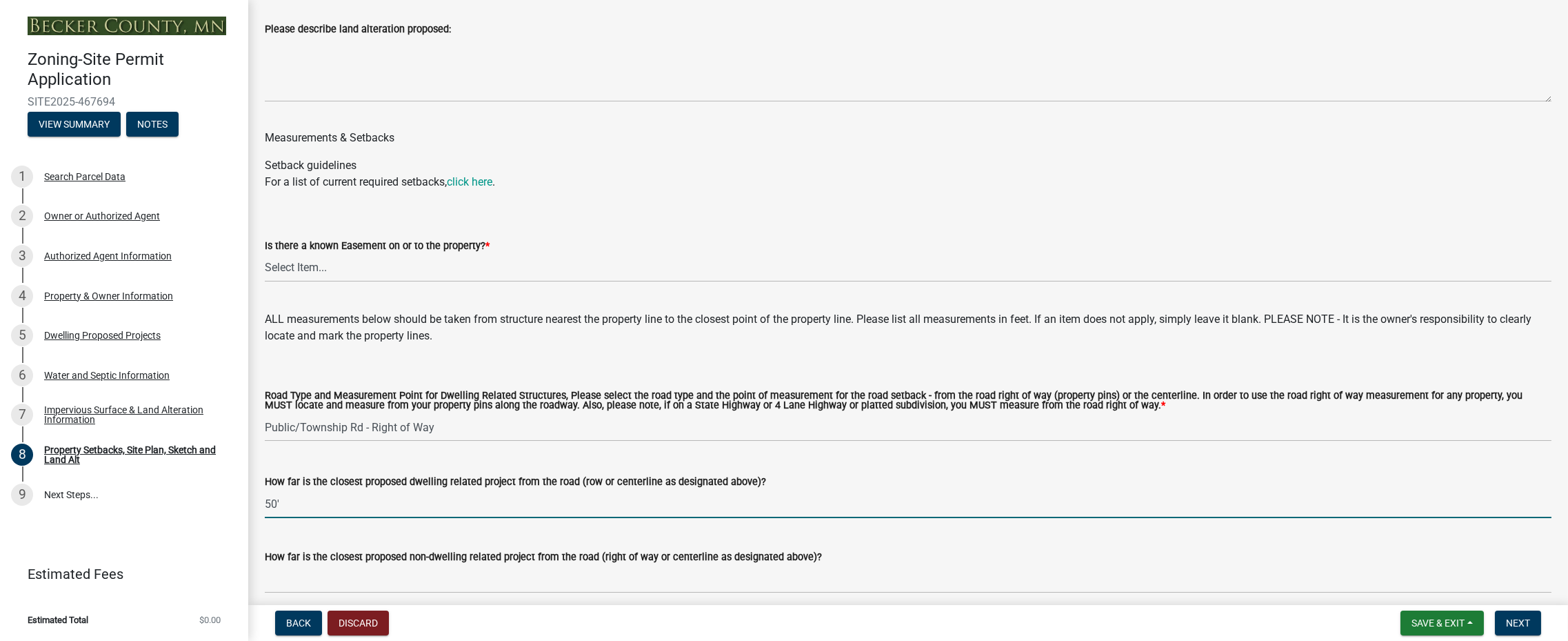
scroll to position [2276, 0]
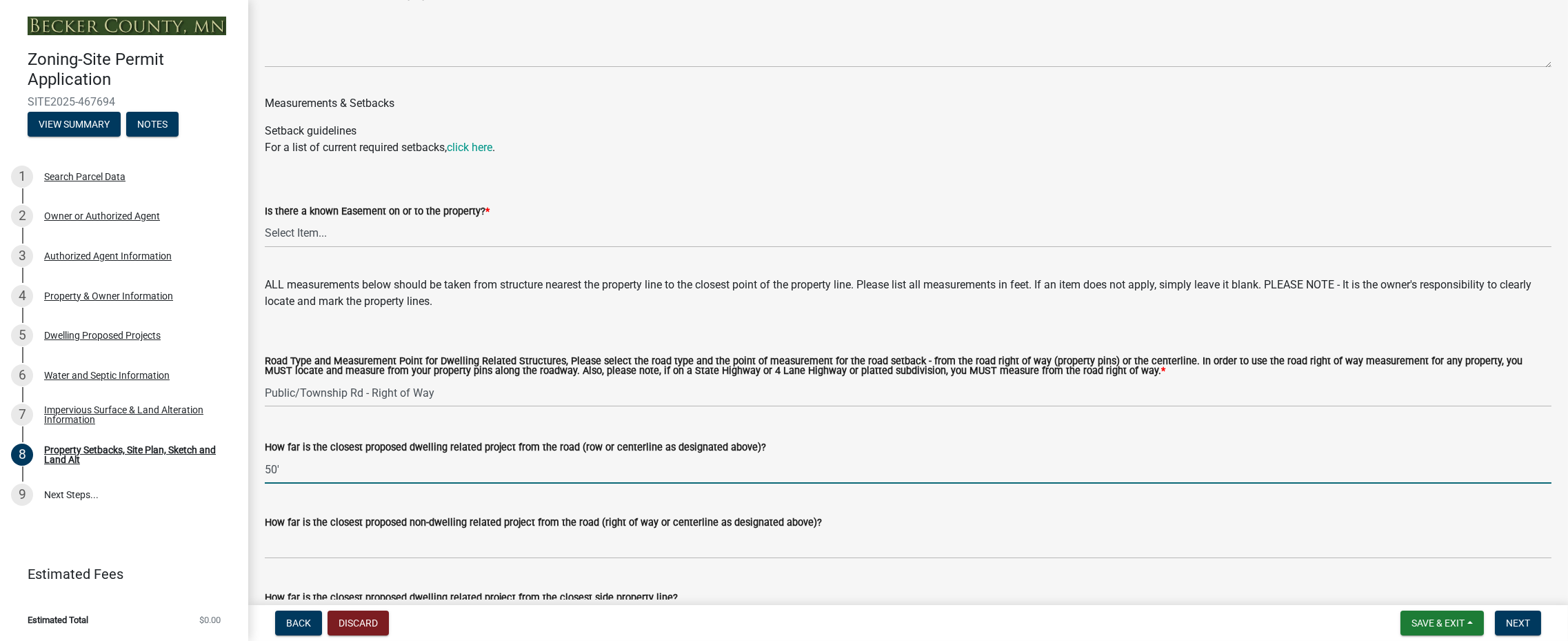
type input "50'"
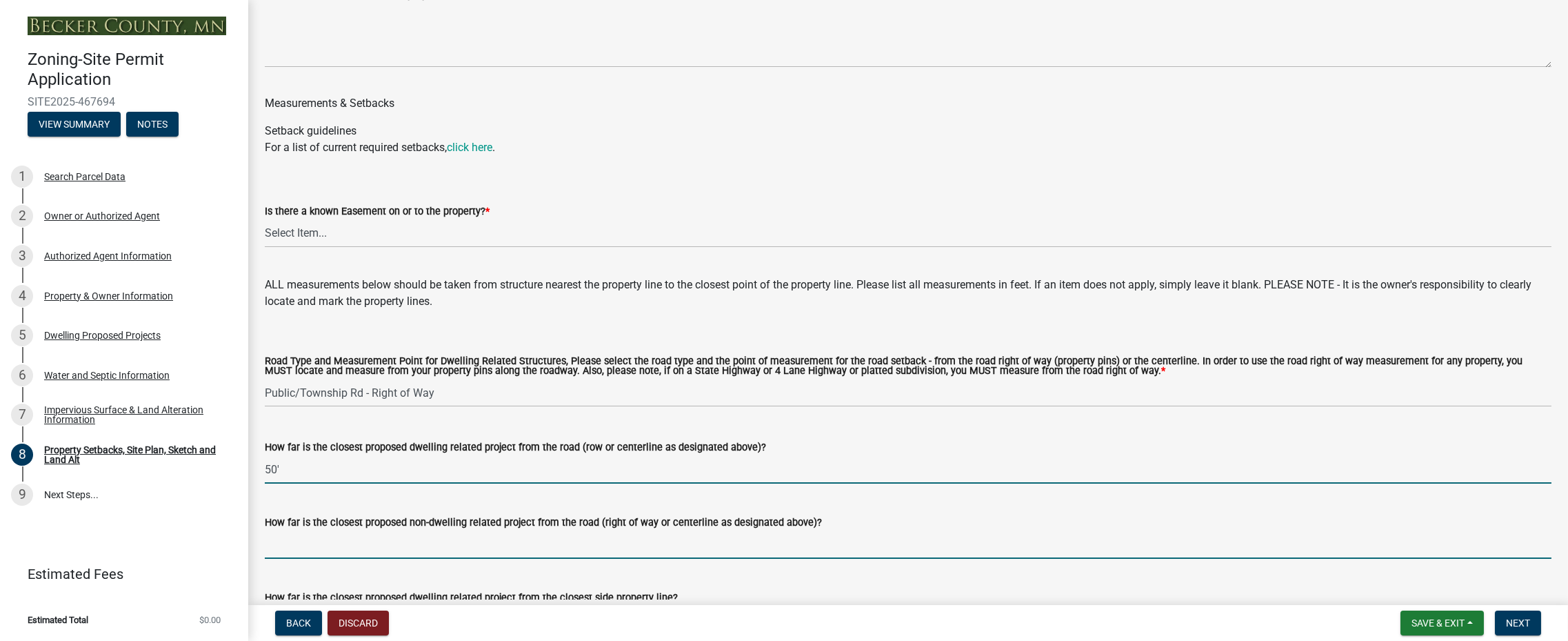
click at [335, 545] on input "How far is the closest proposed non-dwelling related project from the road (rig…" at bounding box center [908, 544] width 1287 height 28
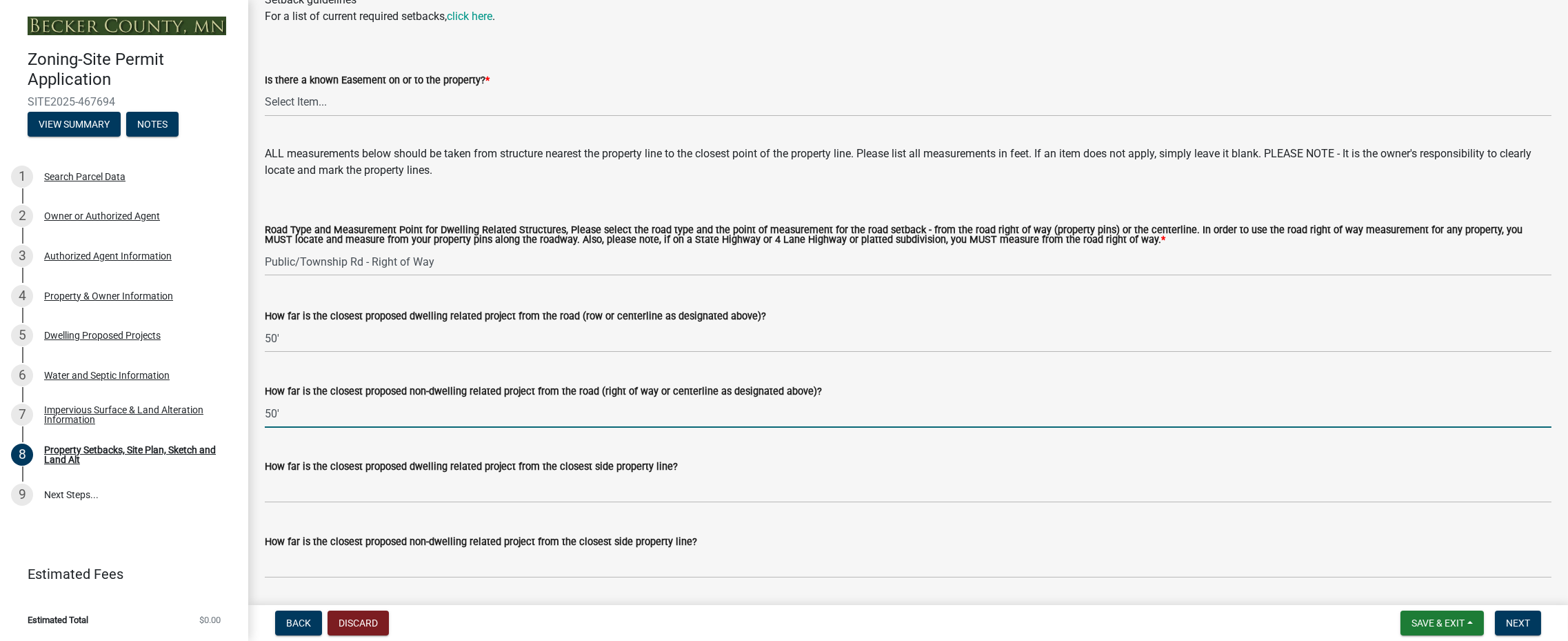
scroll to position [2414, 0]
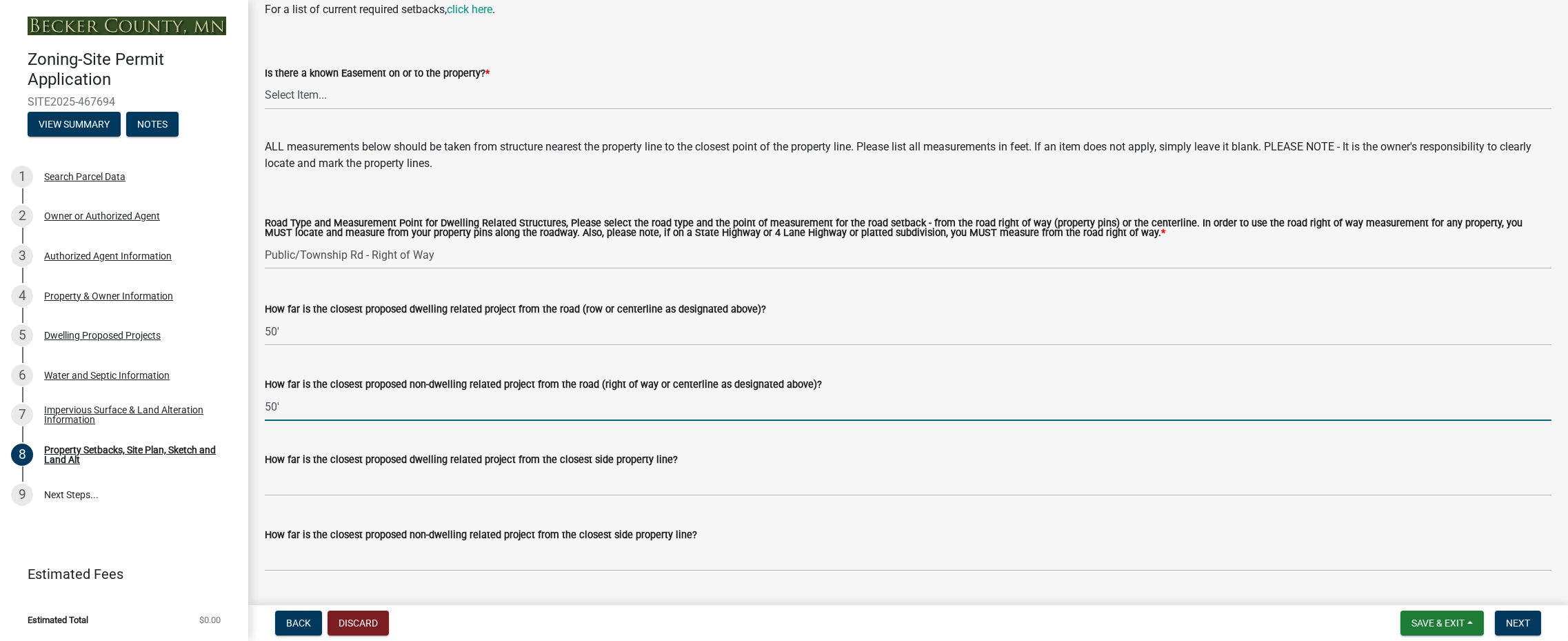
type input "50'"
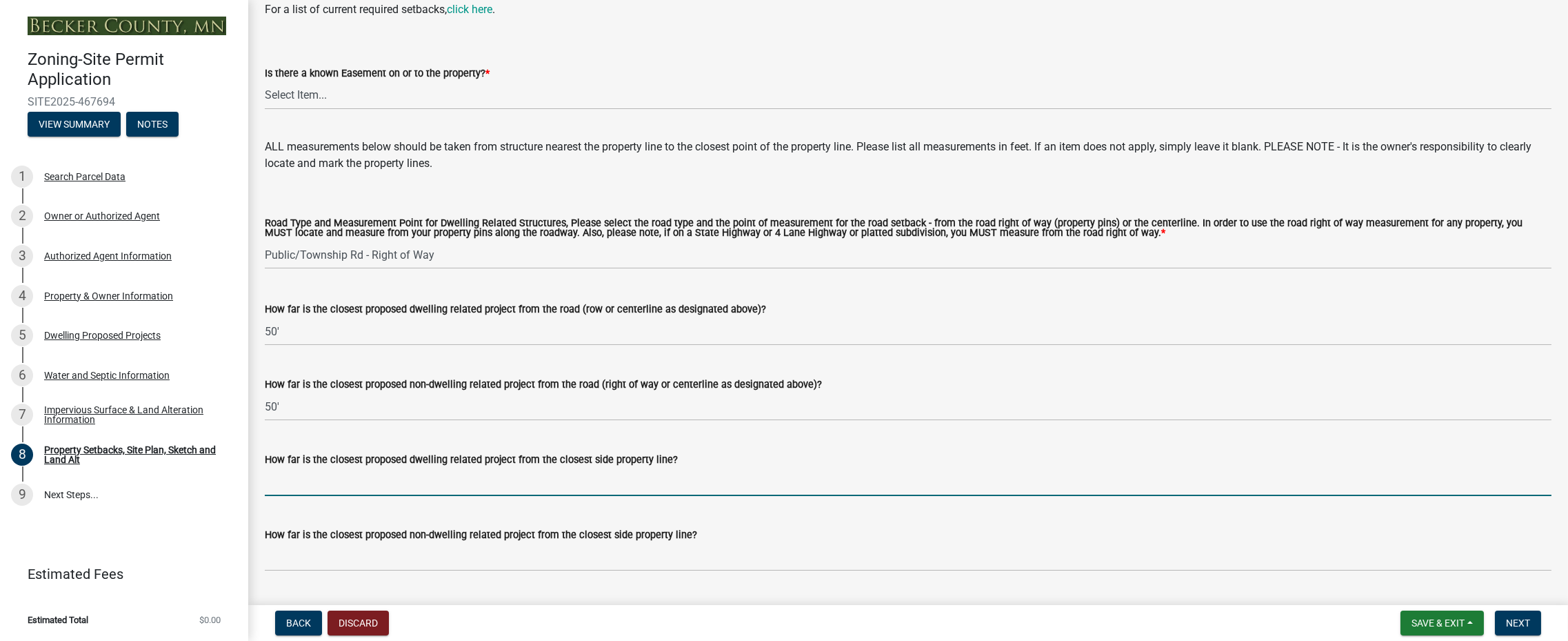
click at [288, 487] on input "How far is the closest proposed dwelling related project from the closest side …" at bounding box center [908, 482] width 1287 height 28
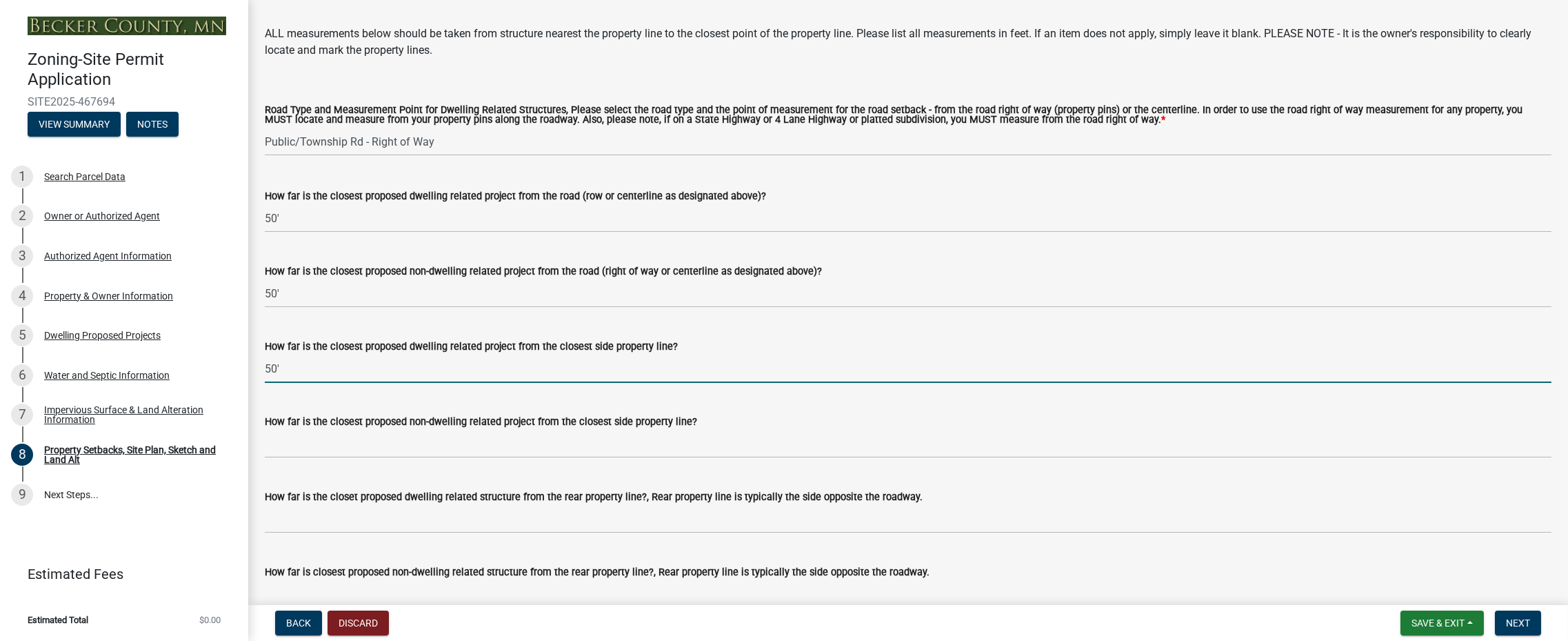
scroll to position [2551, 0]
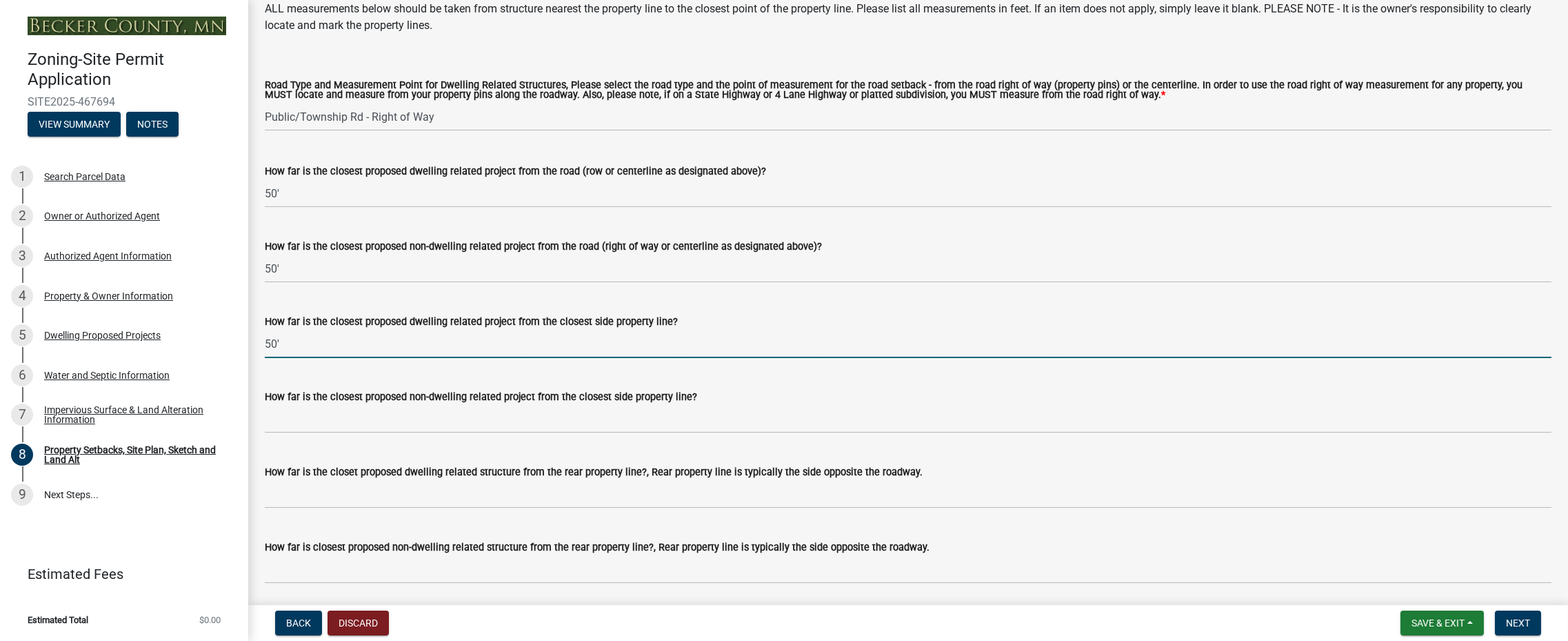
type input "50'"
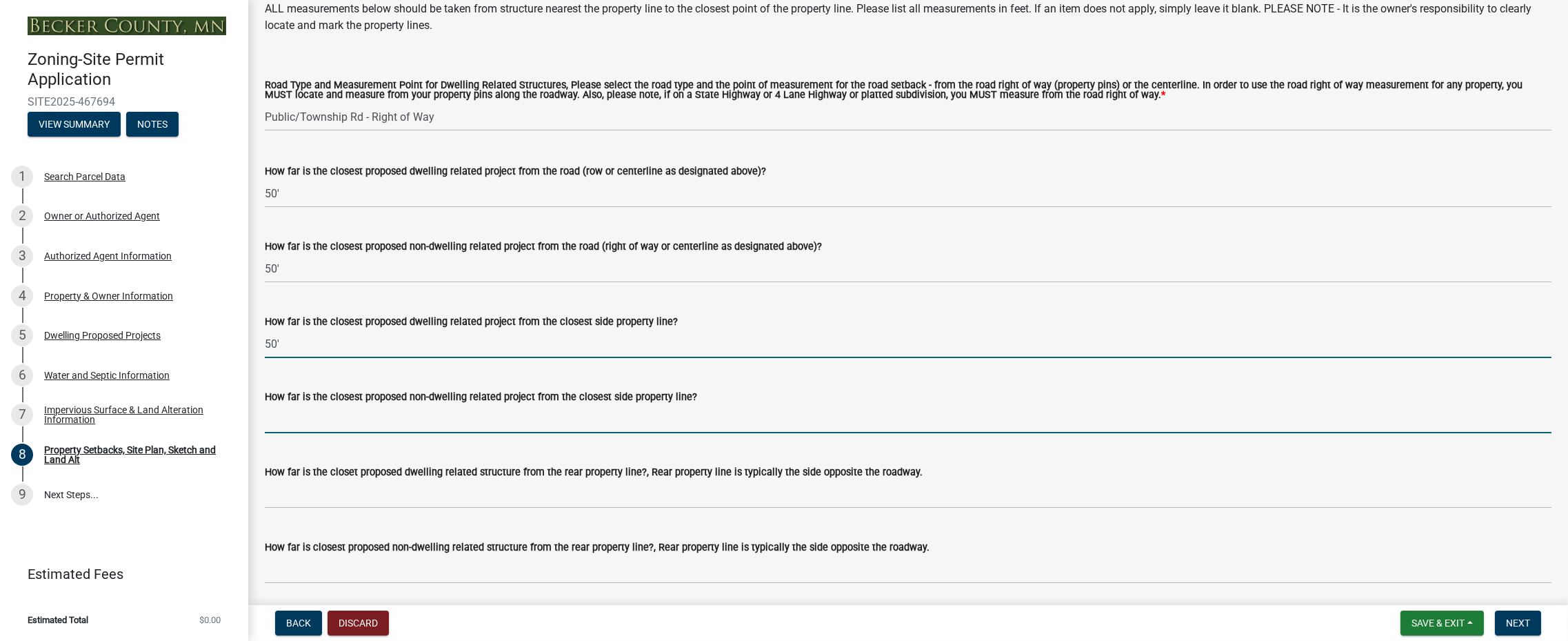
click at [307, 423] on input "How far is the closest proposed non-dwelling related project from the closest s…" at bounding box center [908, 419] width 1287 height 28
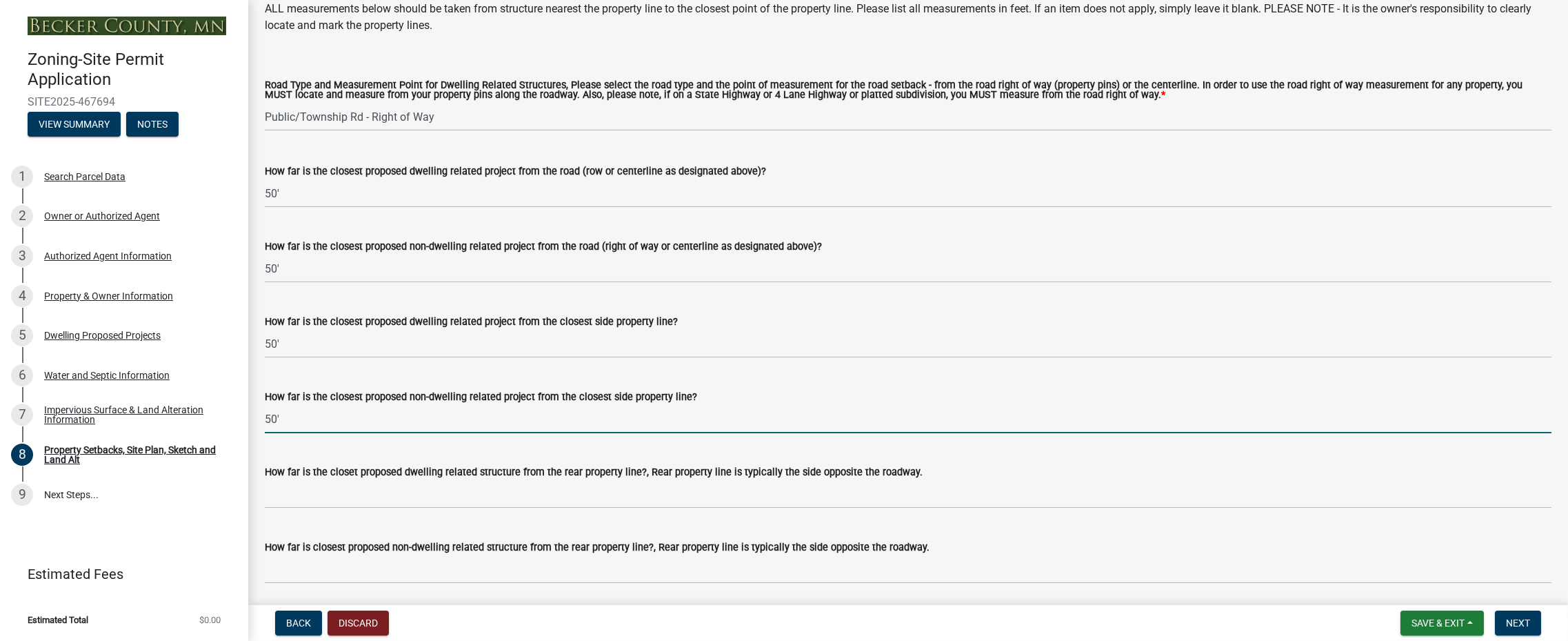
type input "50'"
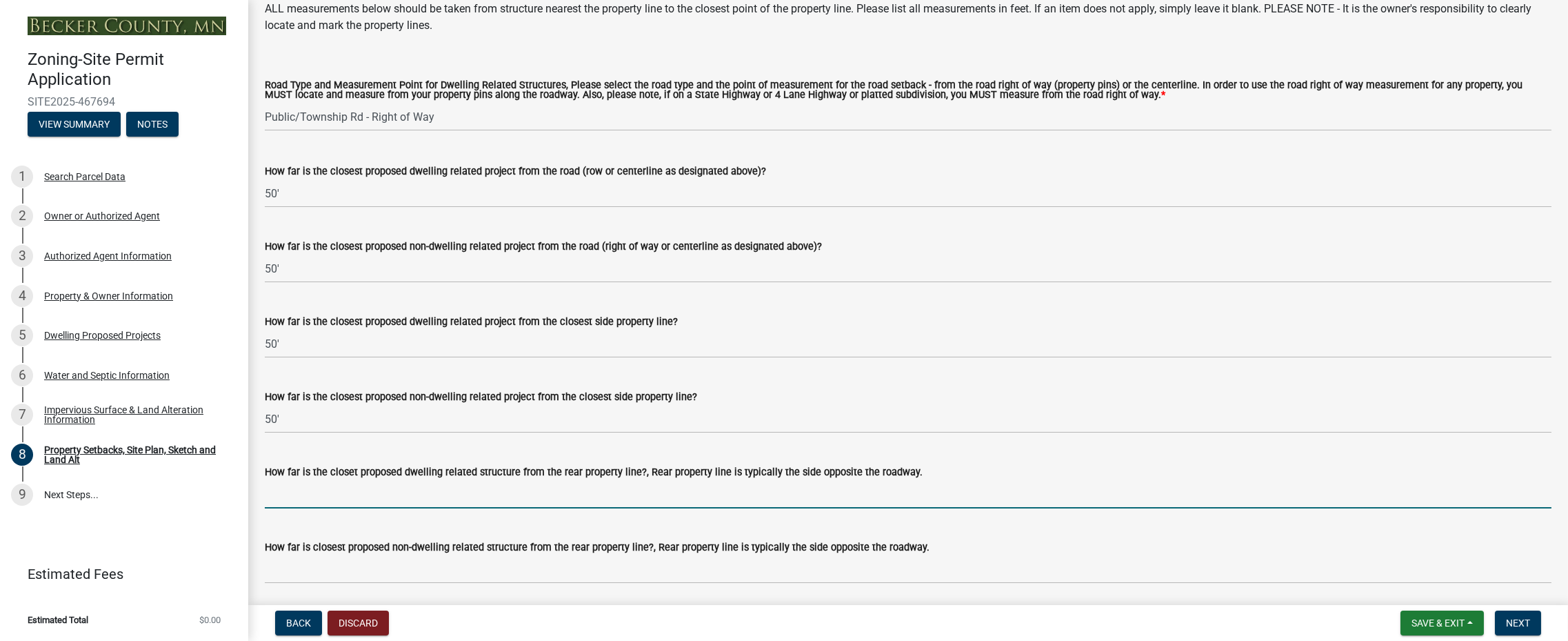
click at [299, 496] on input "How far is the closet proposed dwelling related structure from the rear propert…" at bounding box center [908, 494] width 1287 height 28
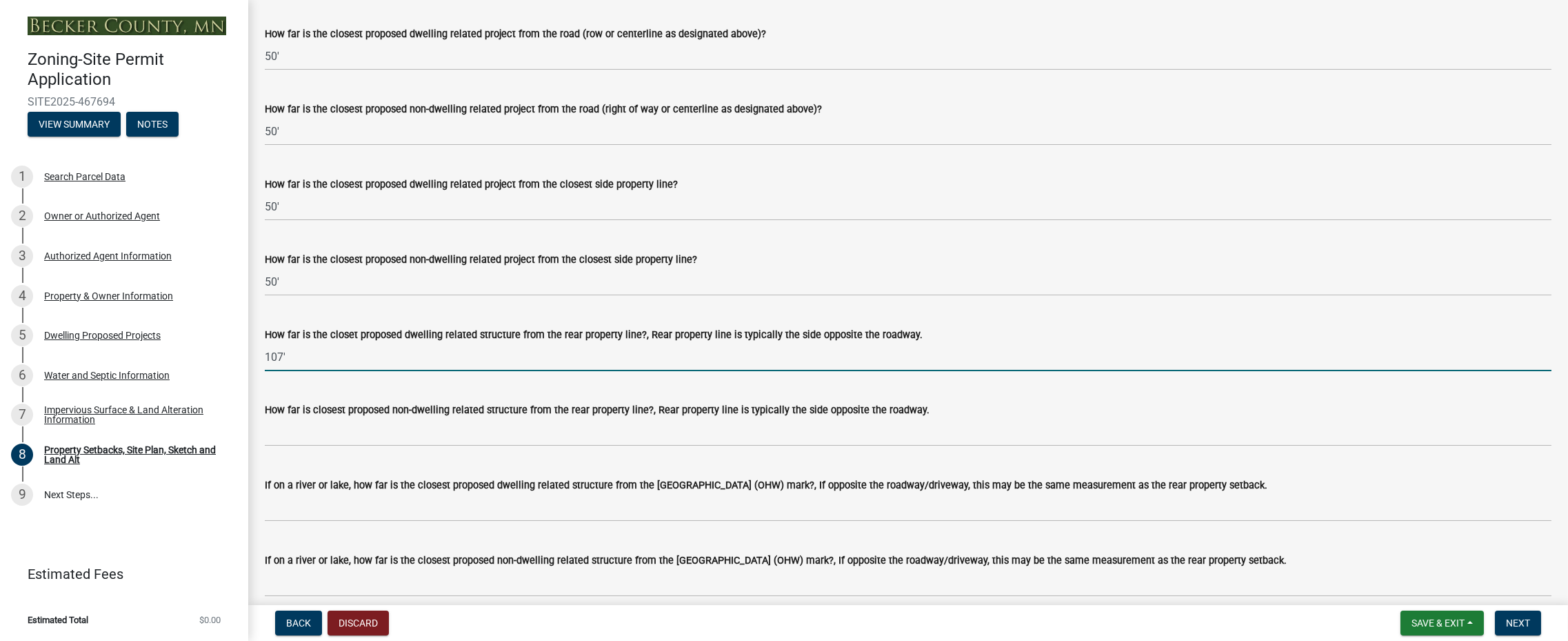
scroll to position [2690, 0]
type input "107'"
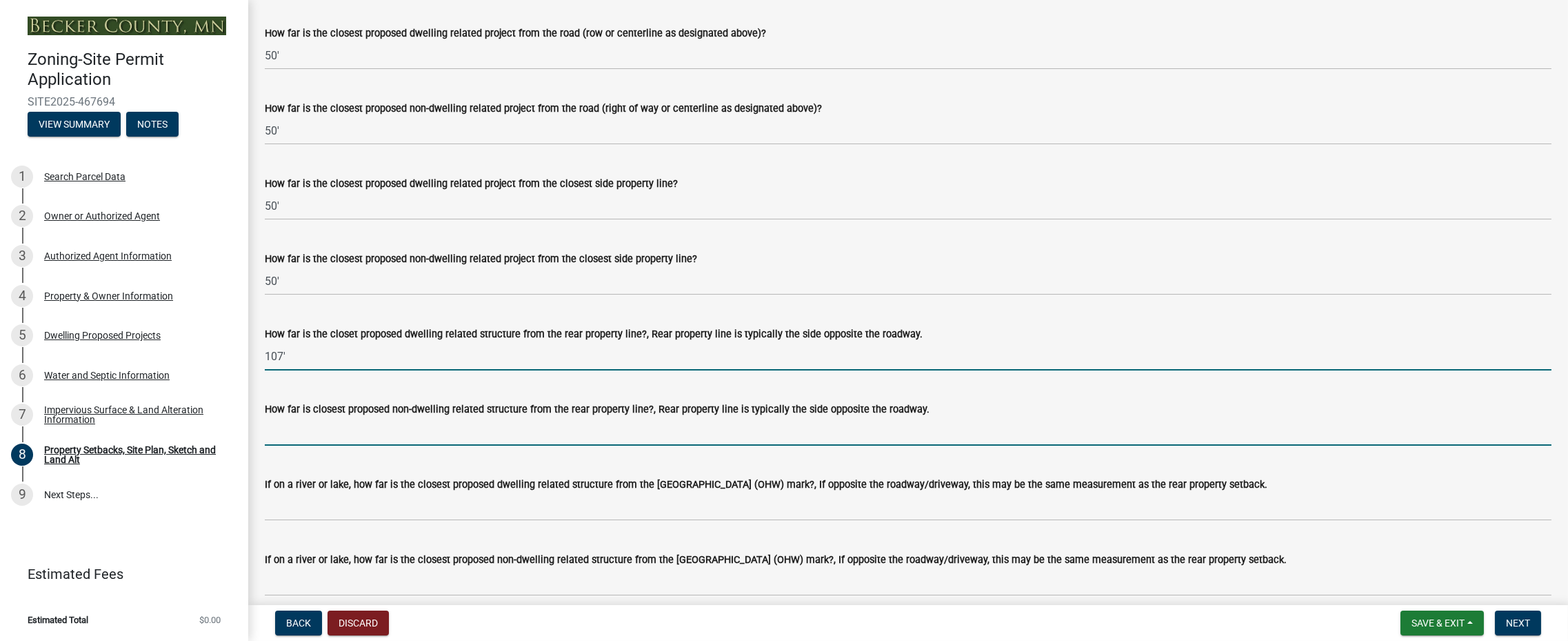
click at [278, 432] on input "How far is closest proposed non-dwelling related structure from the rear proper…" at bounding box center [908, 431] width 1287 height 28
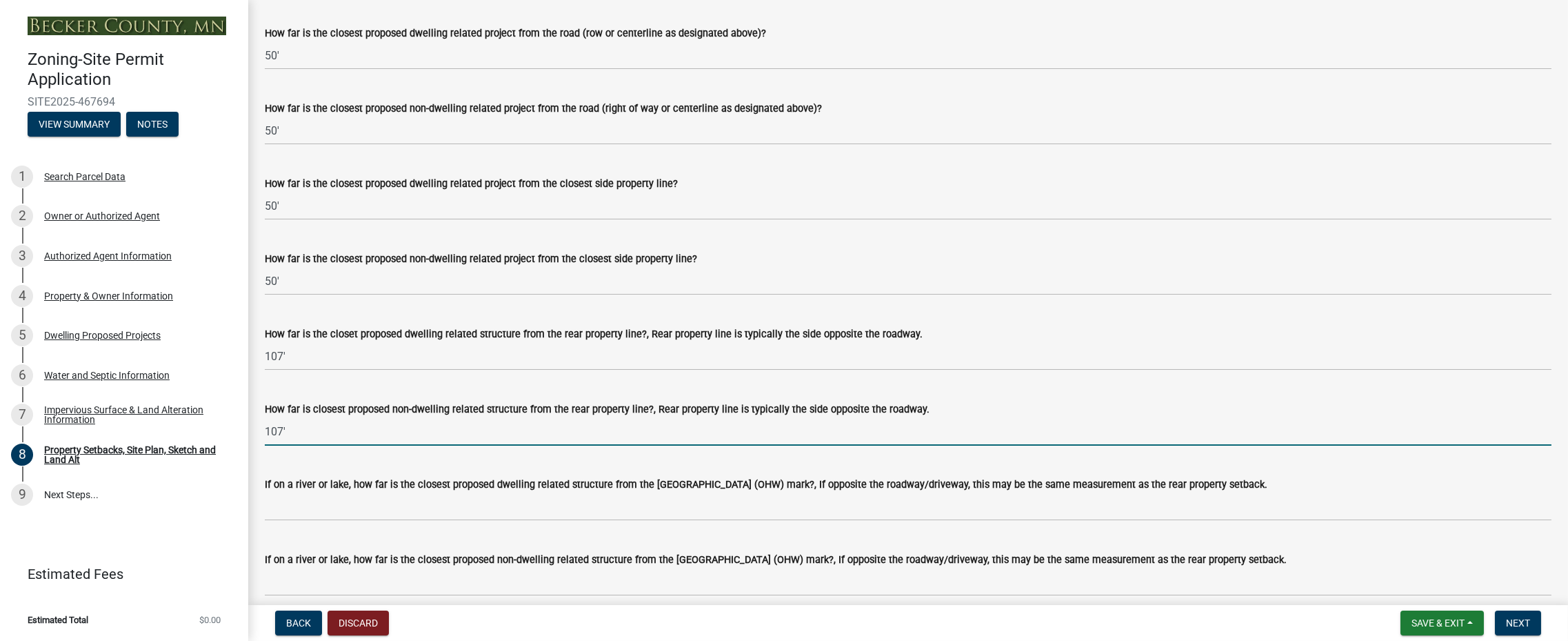
type input "107'"
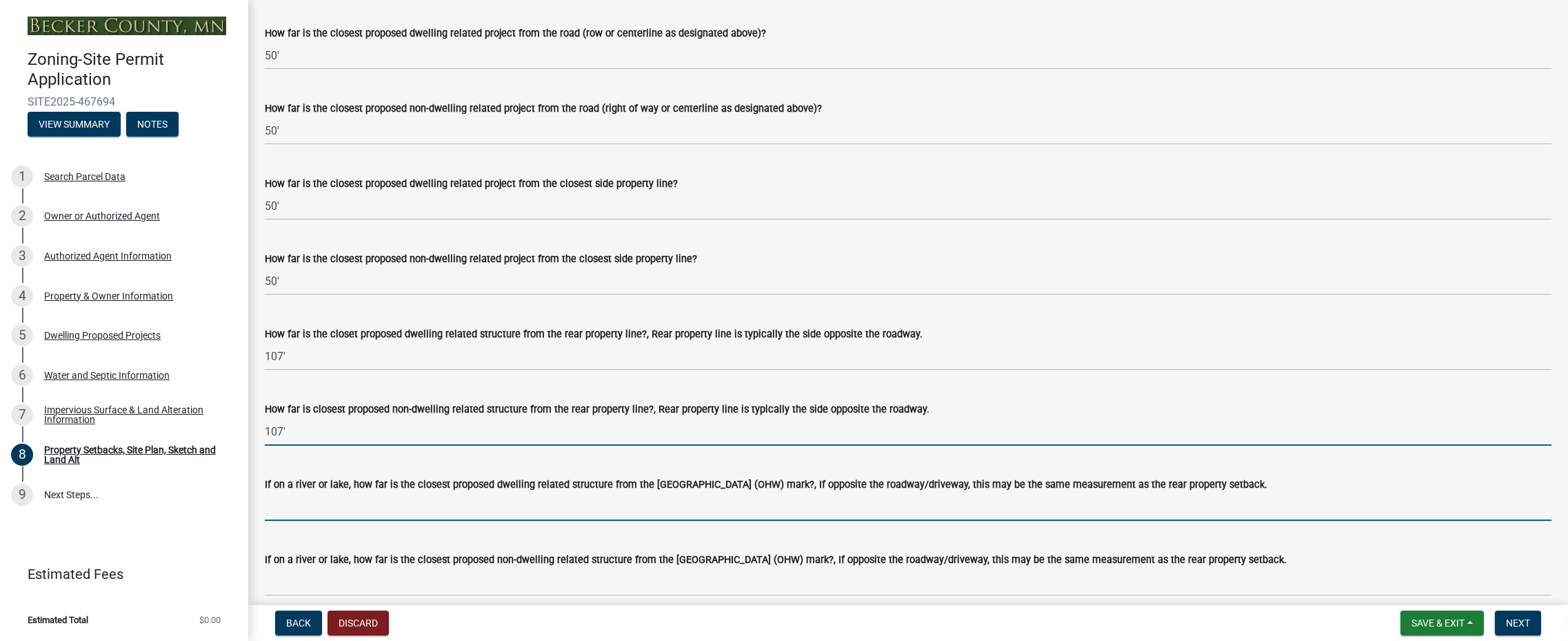
click at [337, 511] on input "If on a river or lake, how far is the closest proposed dwelling related structu…" at bounding box center [908, 507] width 1287 height 28
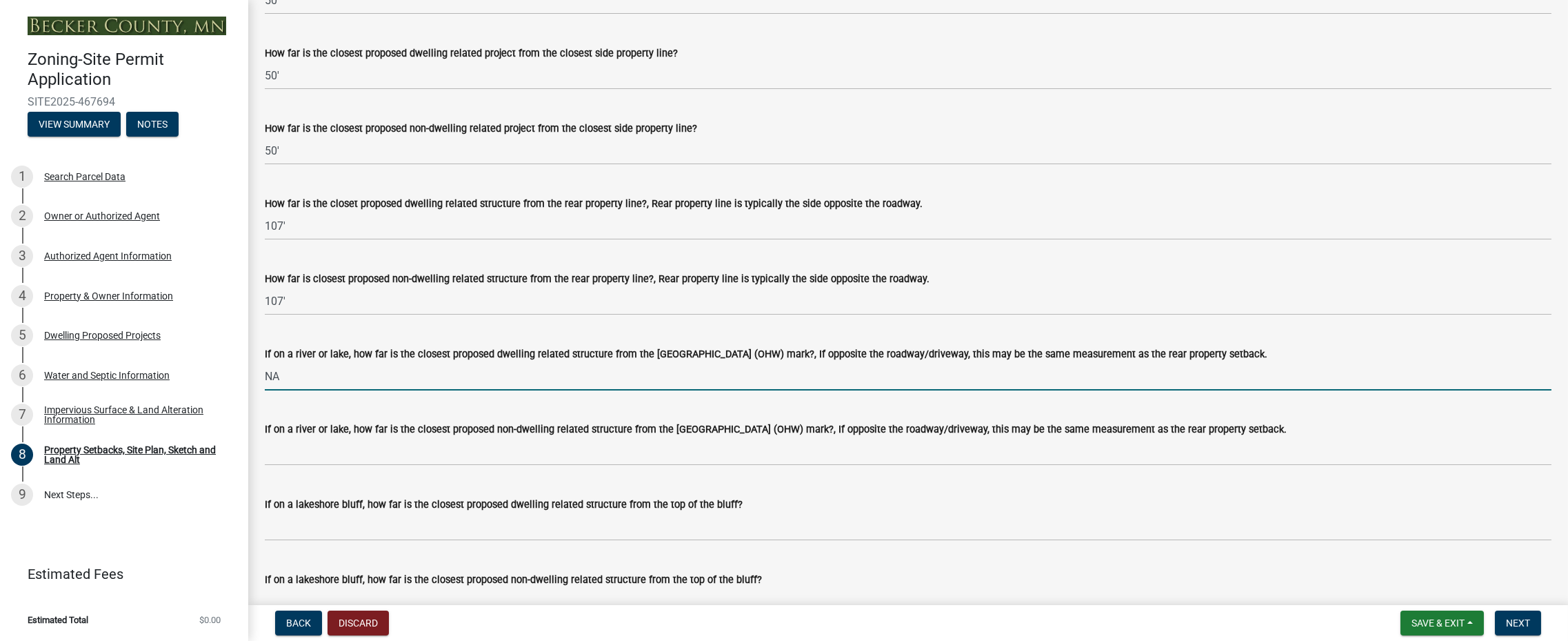
scroll to position [2827, 0]
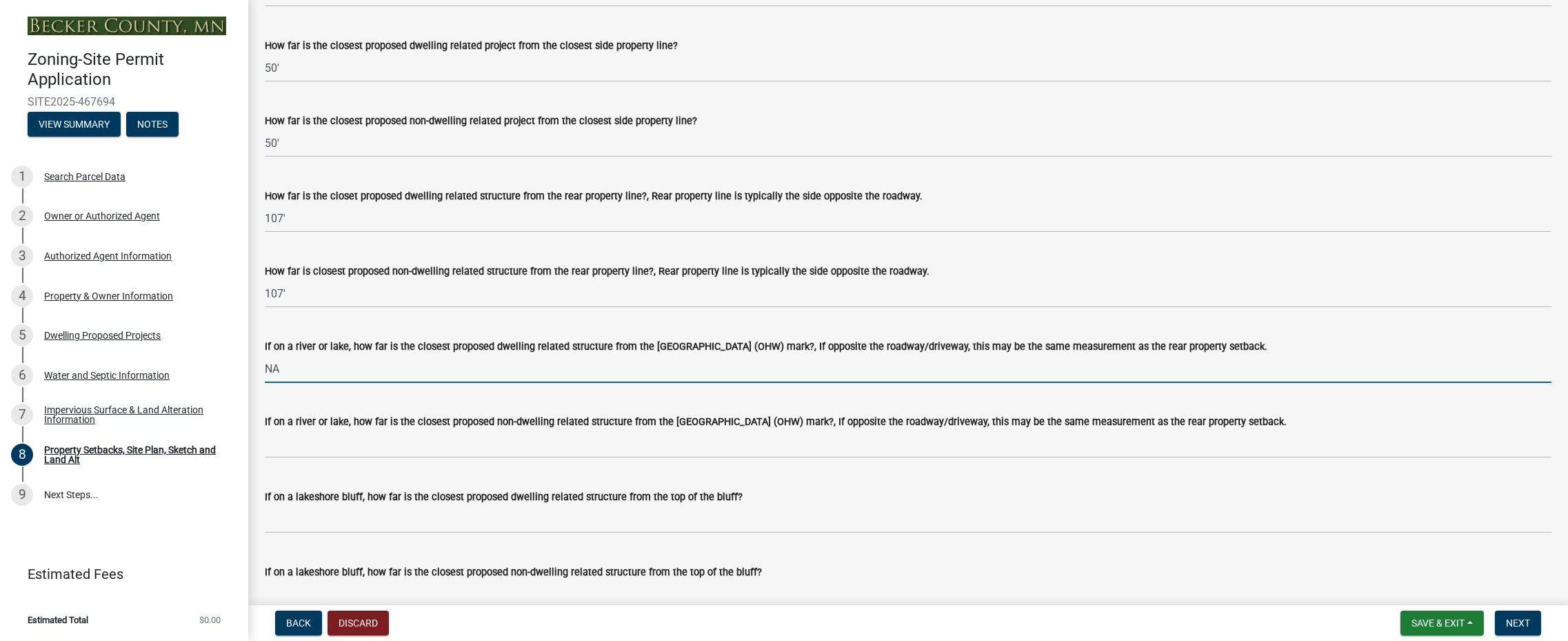
type input "NA"
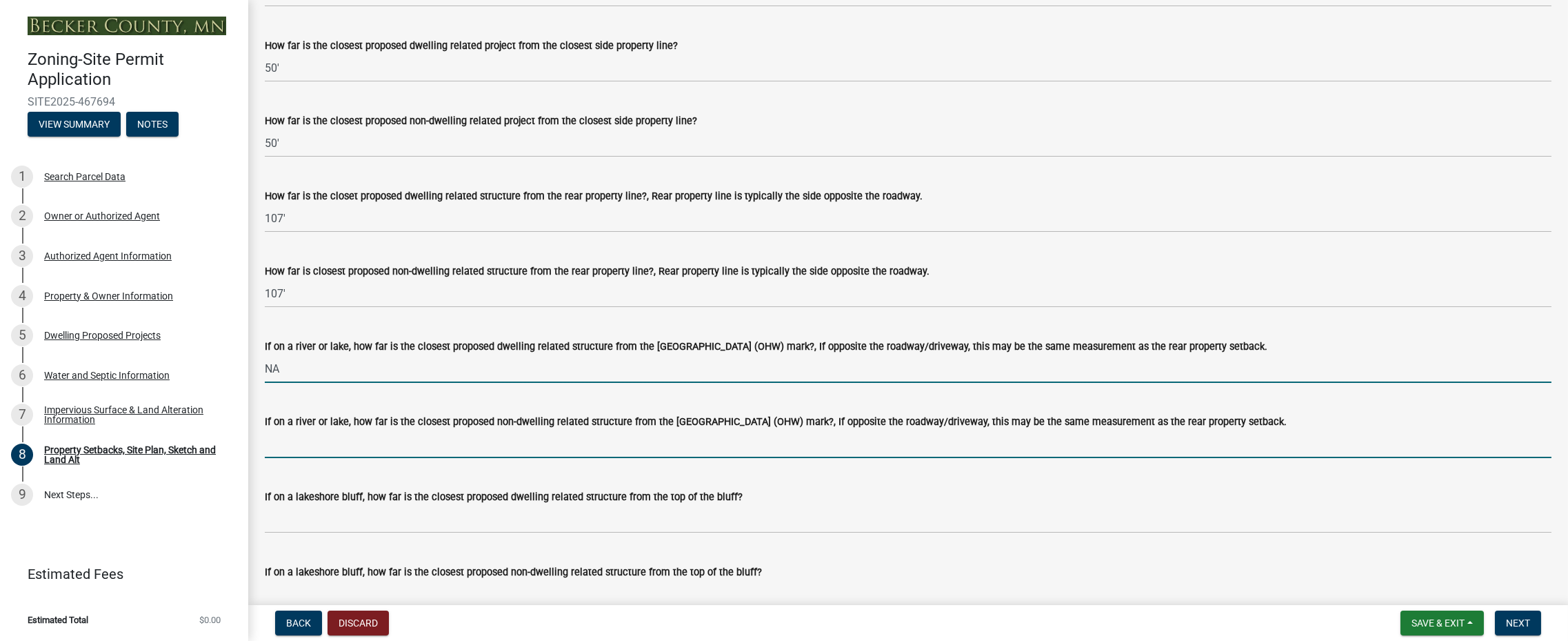
click at [305, 448] on input "If on a river or lake, how far is the closest proposed non-dwelling related str…" at bounding box center [908, 444] width 1287 height 28
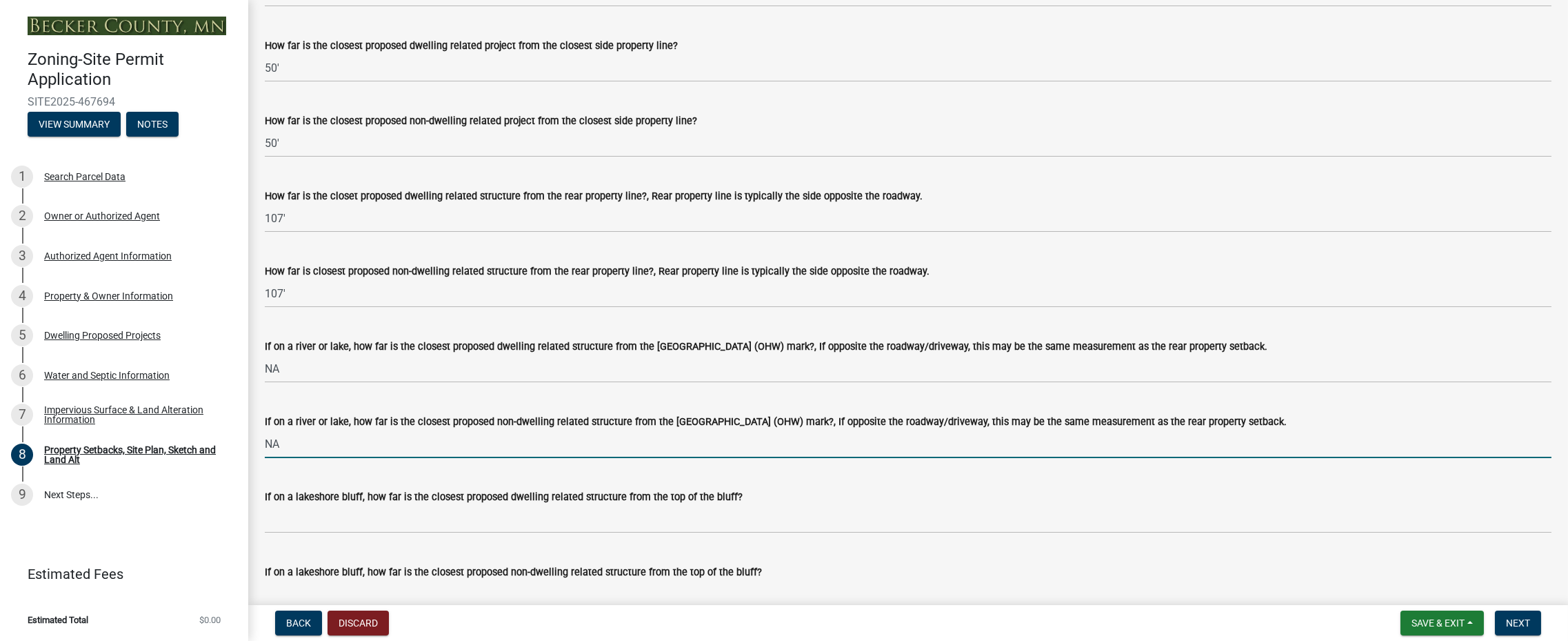
type input "NA"
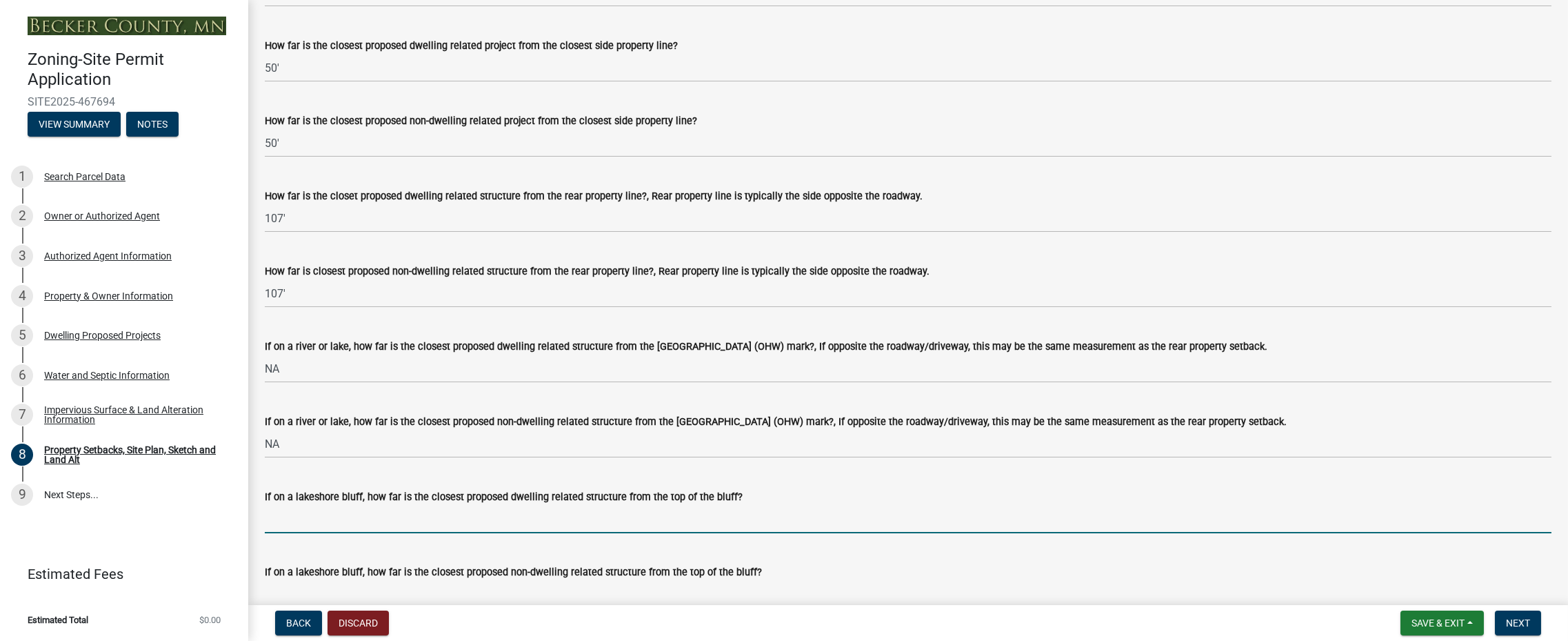
click at [302, 513] on input "If on a lakeshore bluff, how far is the closest proposed dwelling related struc…" at bounding box center [908, 519] width 1287 height 28
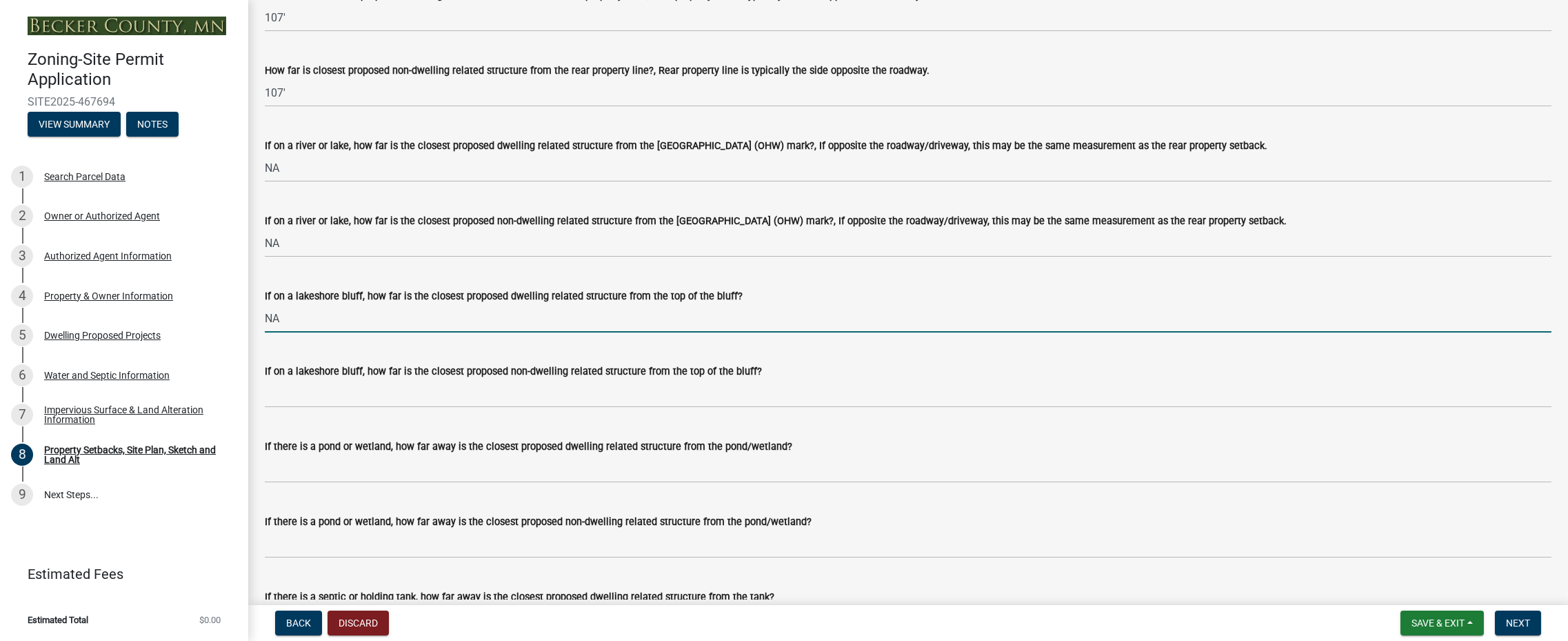
scroll to position [3035, 0]
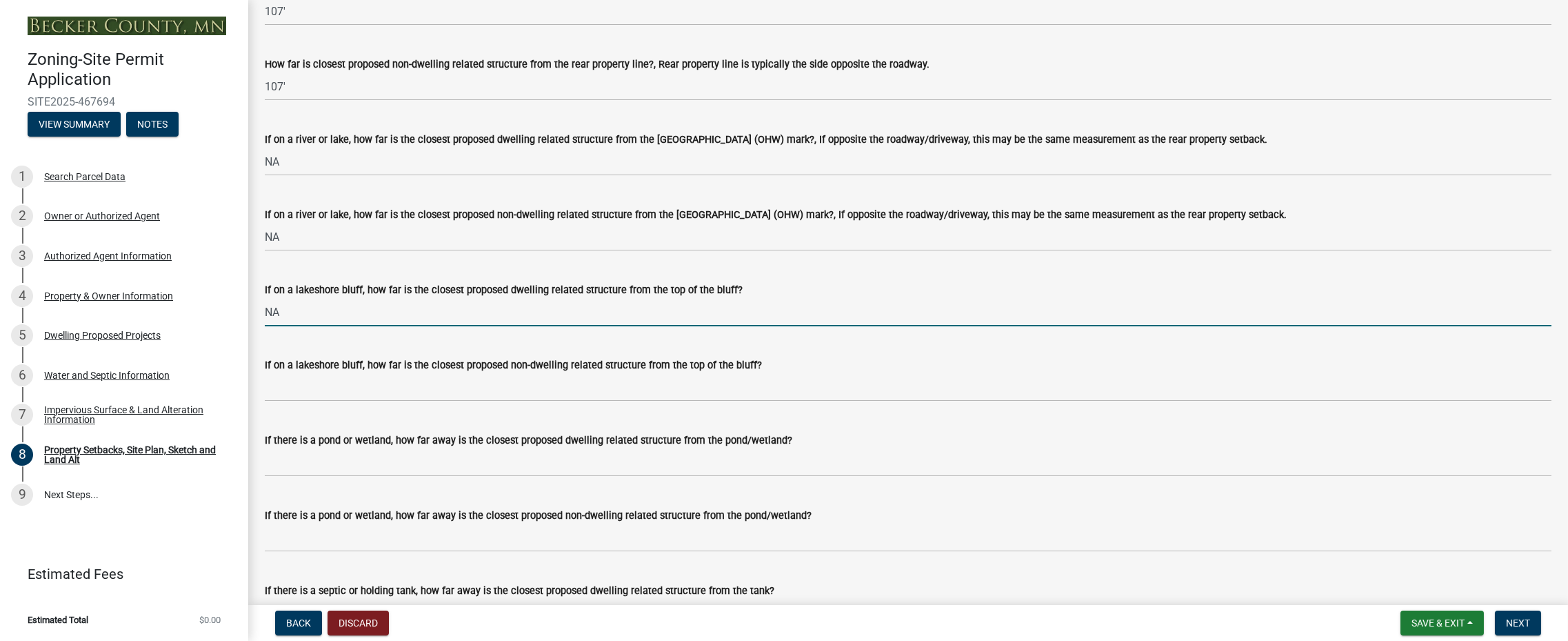
type input "NA"
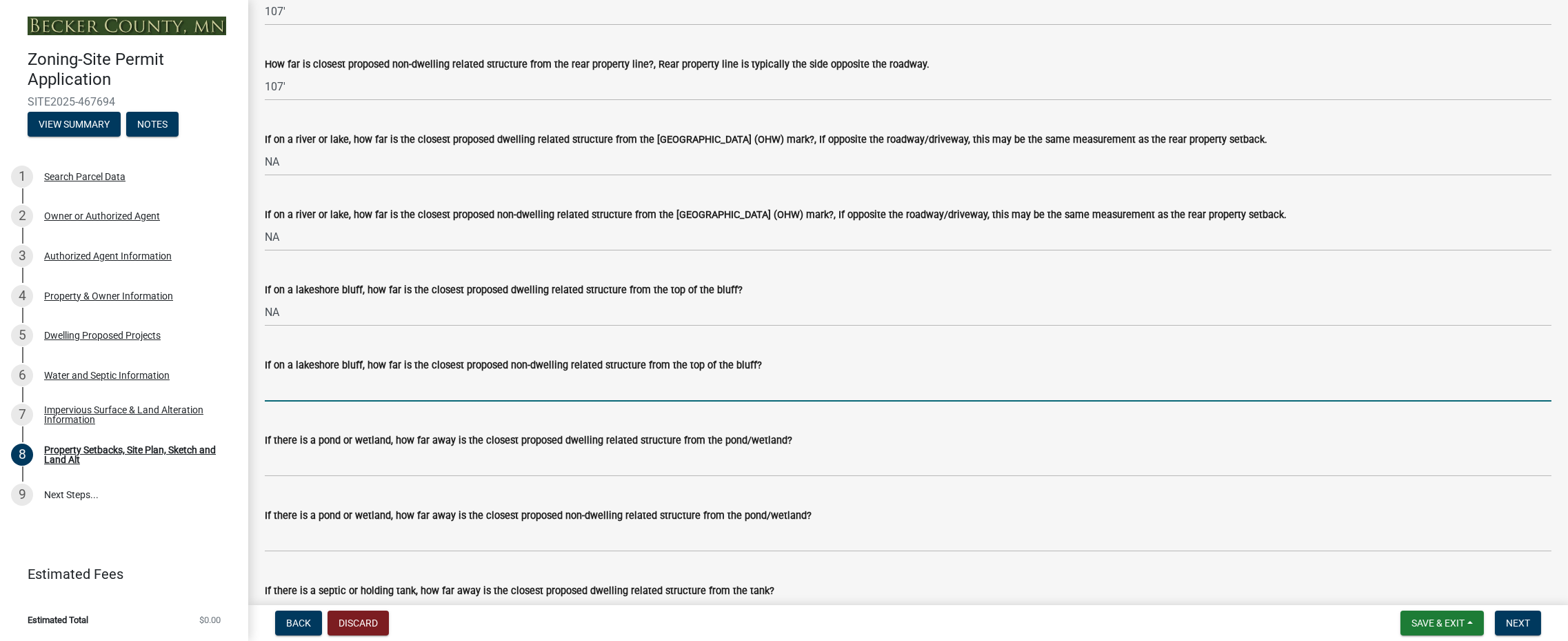
click at [295, 394] on input "If on a lakeshore bluff, how far is the closest proposed non-dwelling related s…" at bounding box center [908, 387] width 1287 height 28
type input "NA"
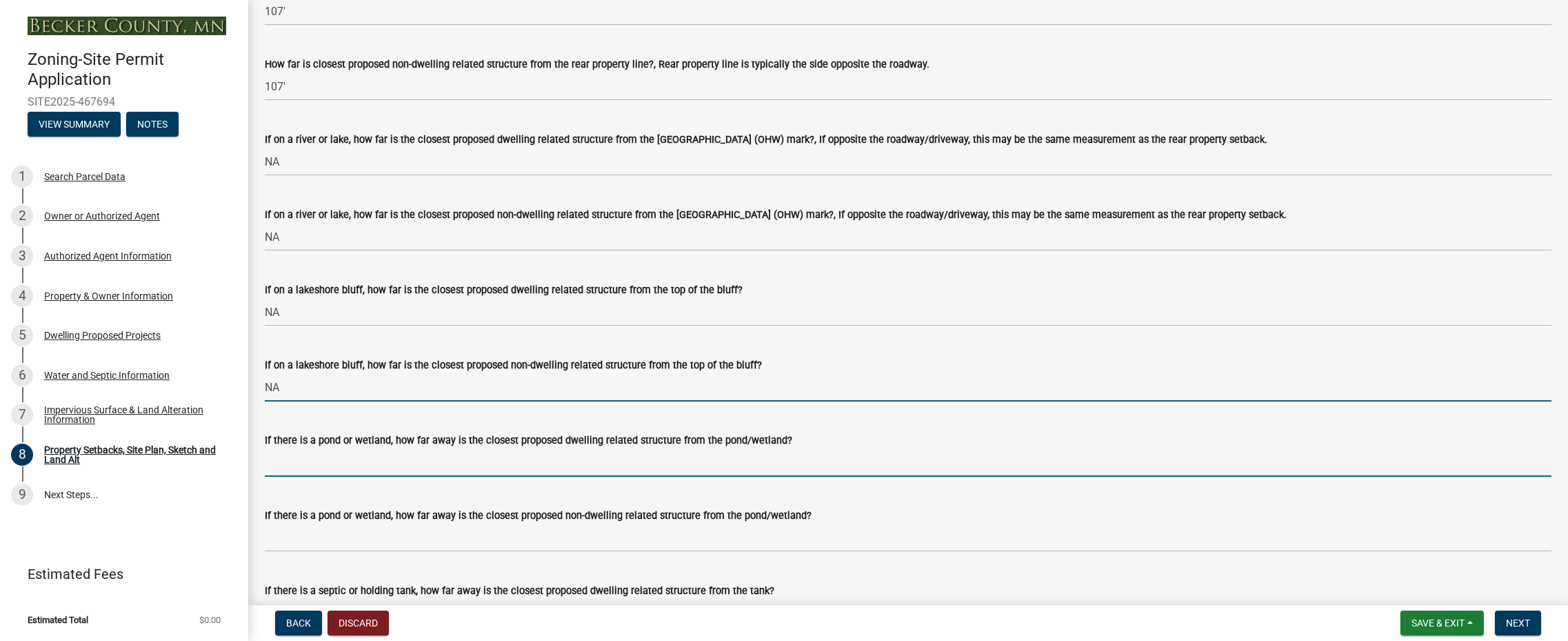
click at [315, 464] on input "If there is a pond or wetland, how far away is the closest proposed dwelling re…" at bounding box center [908, 463] width 1287 height 28
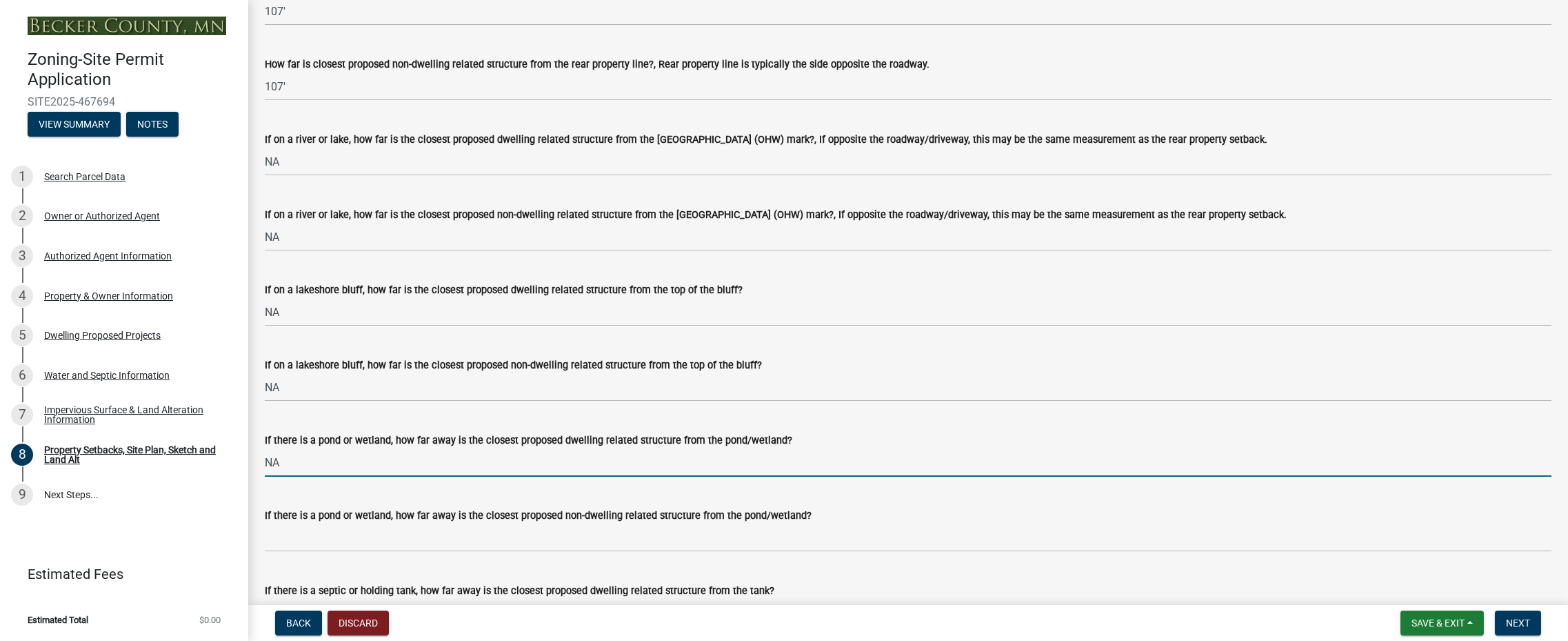
type input "NA"
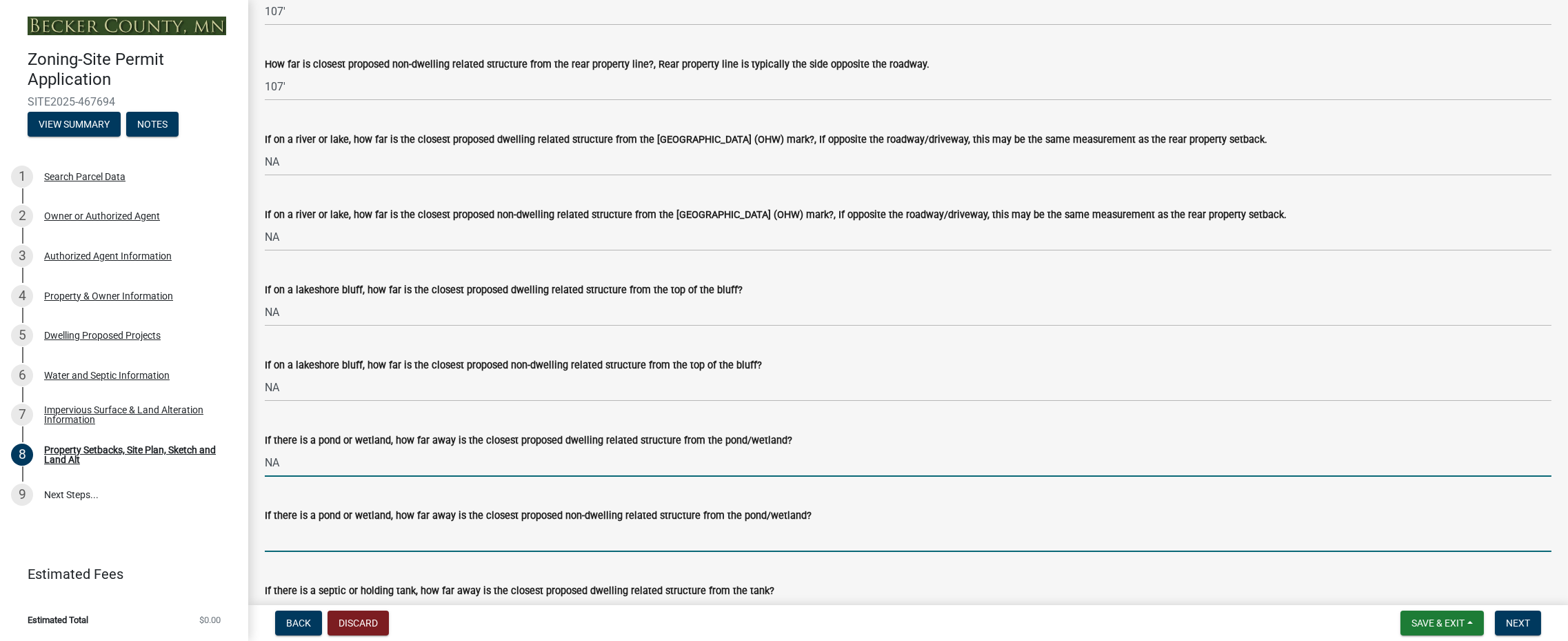
click at [284, 541] on input "If there is a pond or wetland, how far away is the closest proposed non-dwellin…" at bounding box center [908, 537] width 1287 height 28
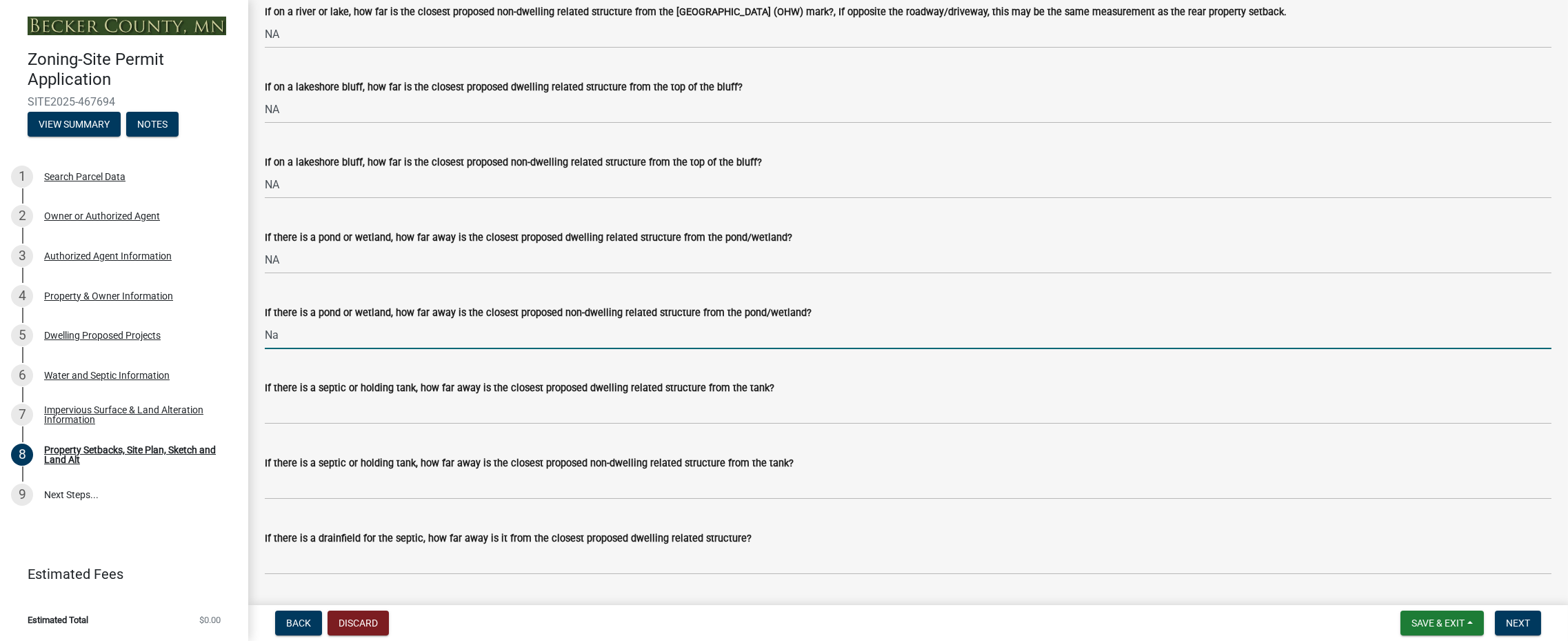
scroll to position [3241, 0]
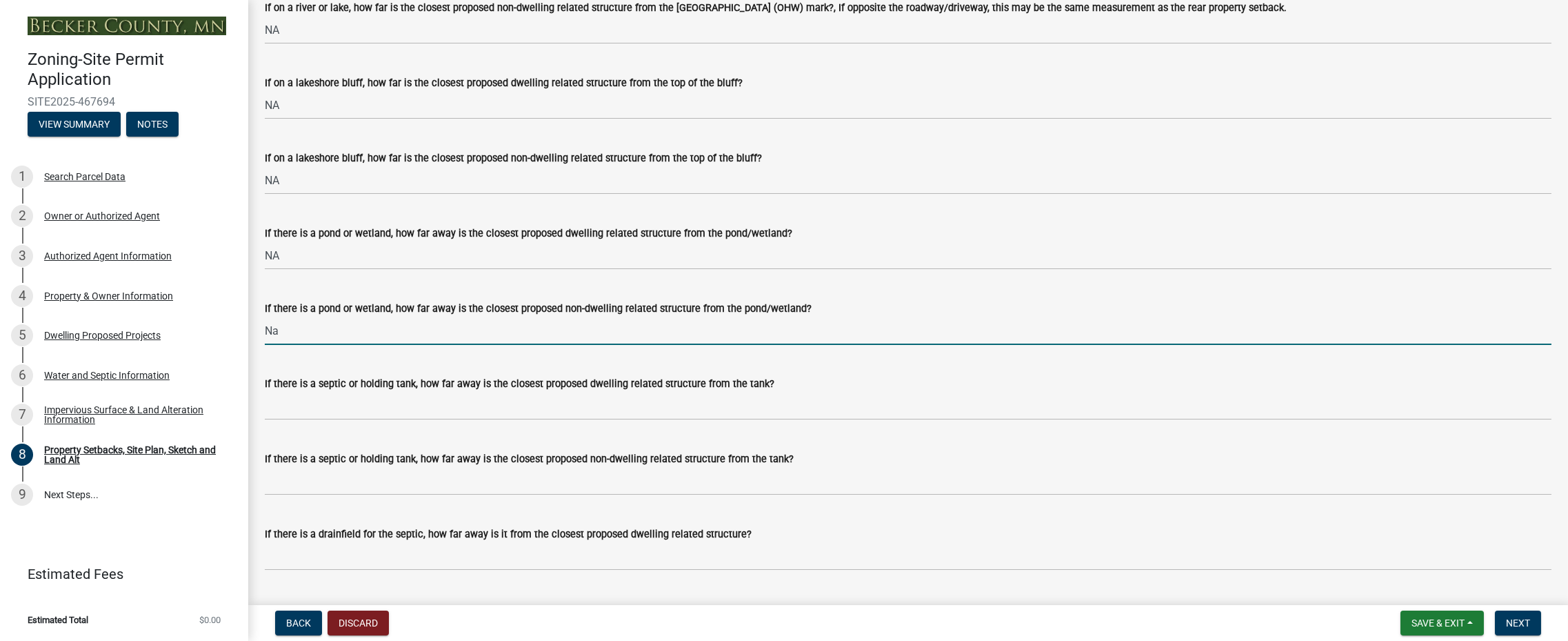
type input "Na"
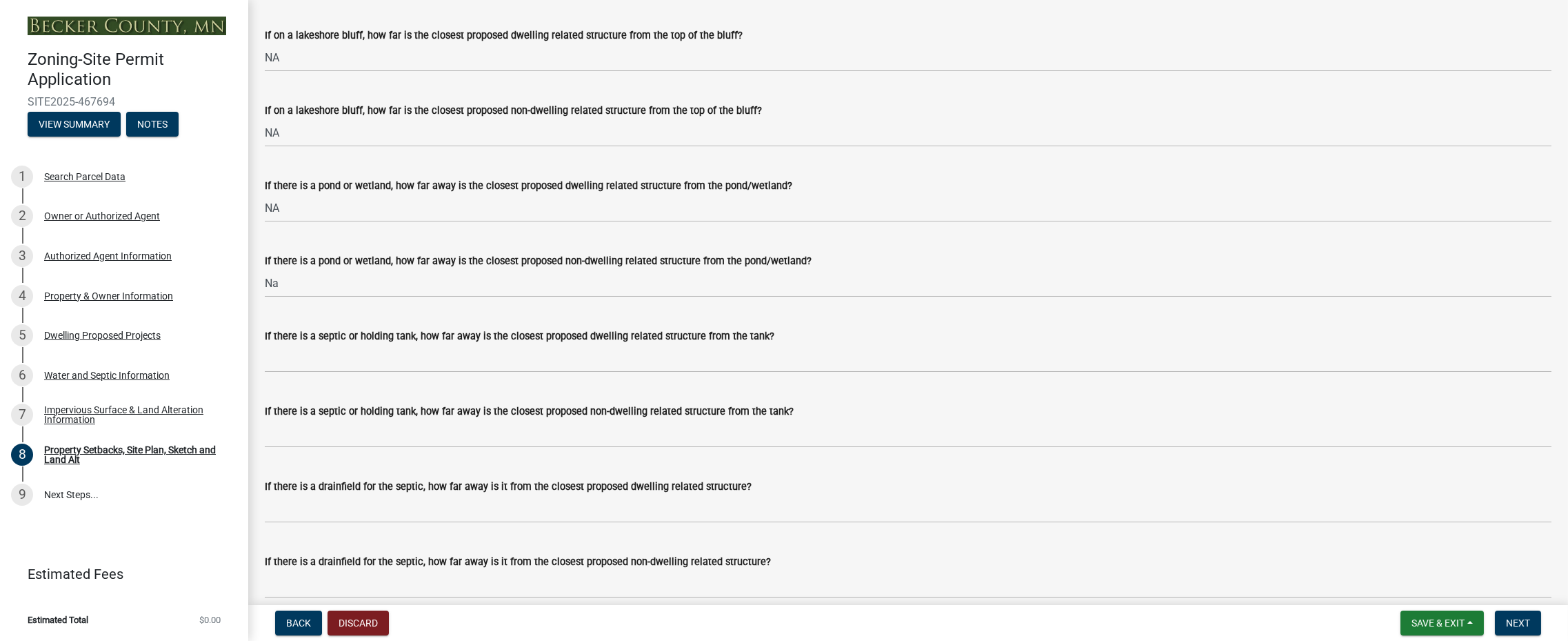
scroll to position [3310, 0]
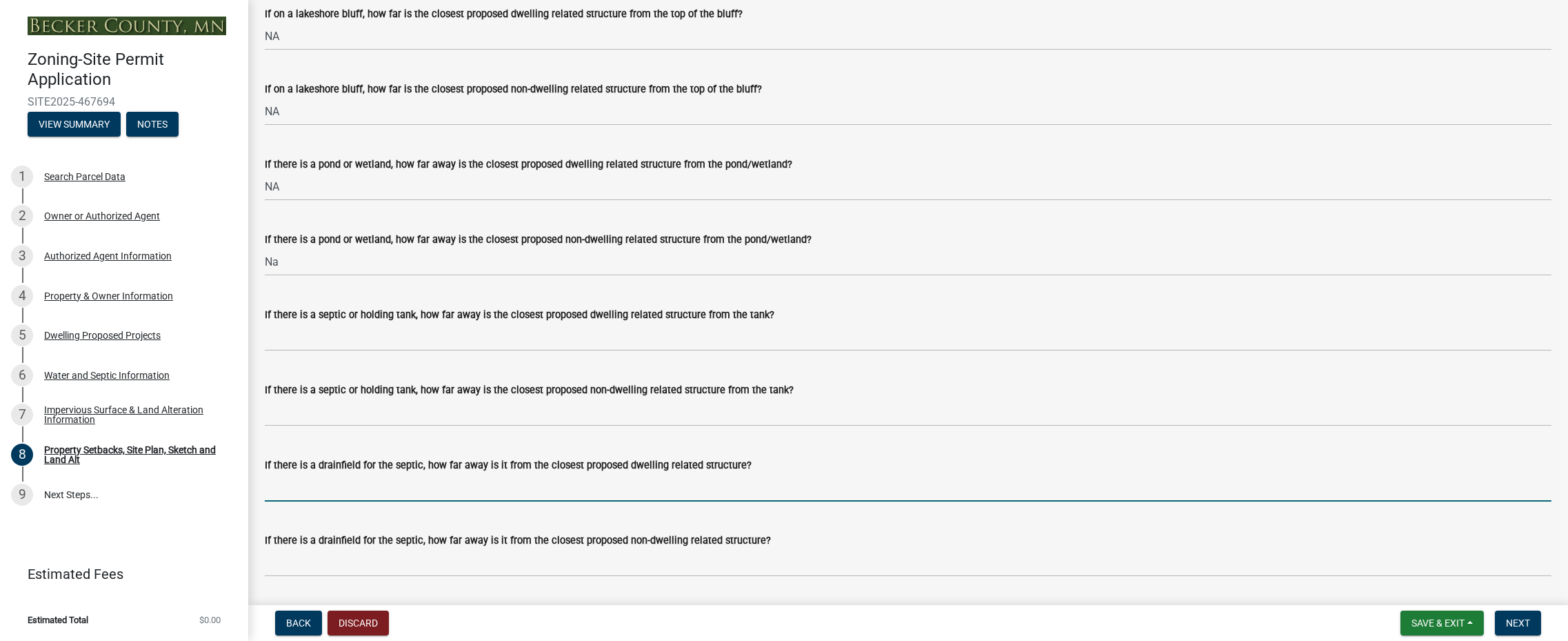
click at [349, 495] on input "If there is a drainfield for the septic, how far away is it from the closest pr…" at bounding box center [908, 487] width 1287 height 28
type input "NA"
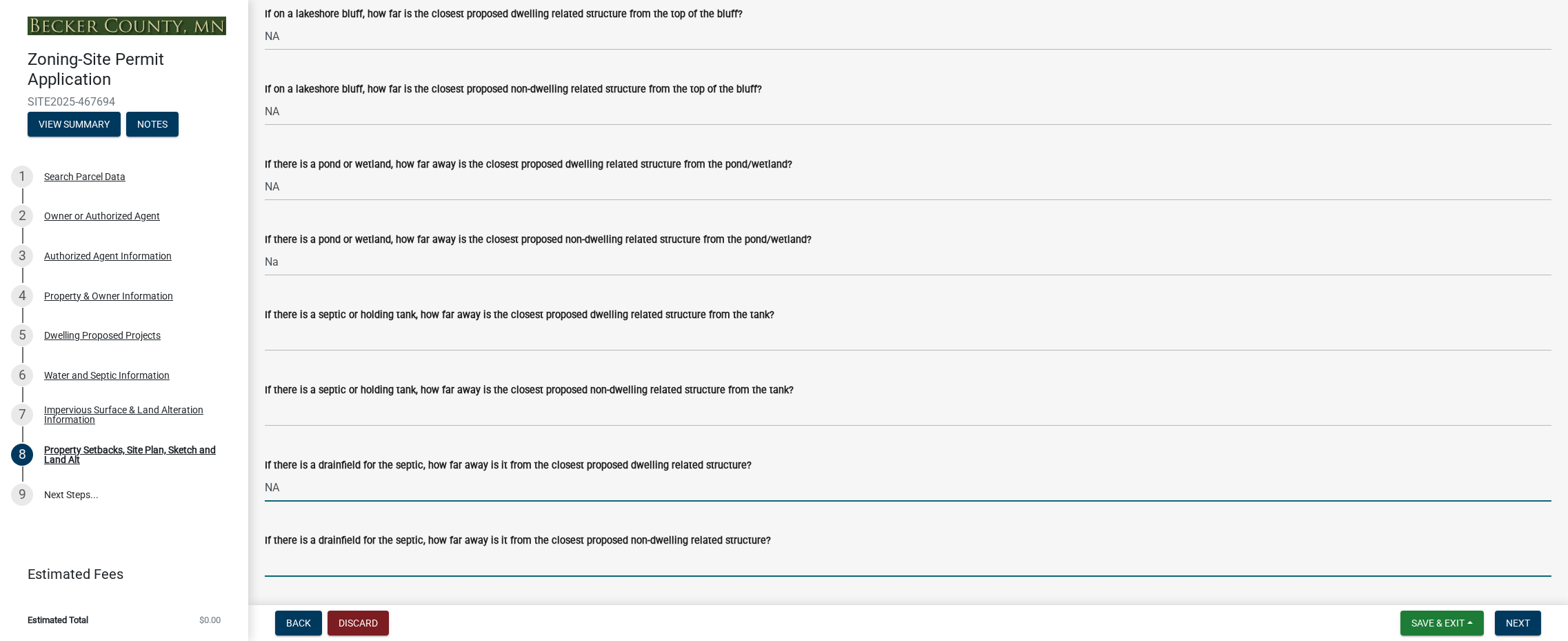
click at [348, 564] on input "If there is a drainfield for the septic, how far away is it from the closest pr…" at bounding box center [908, 562] width 1287 height 28
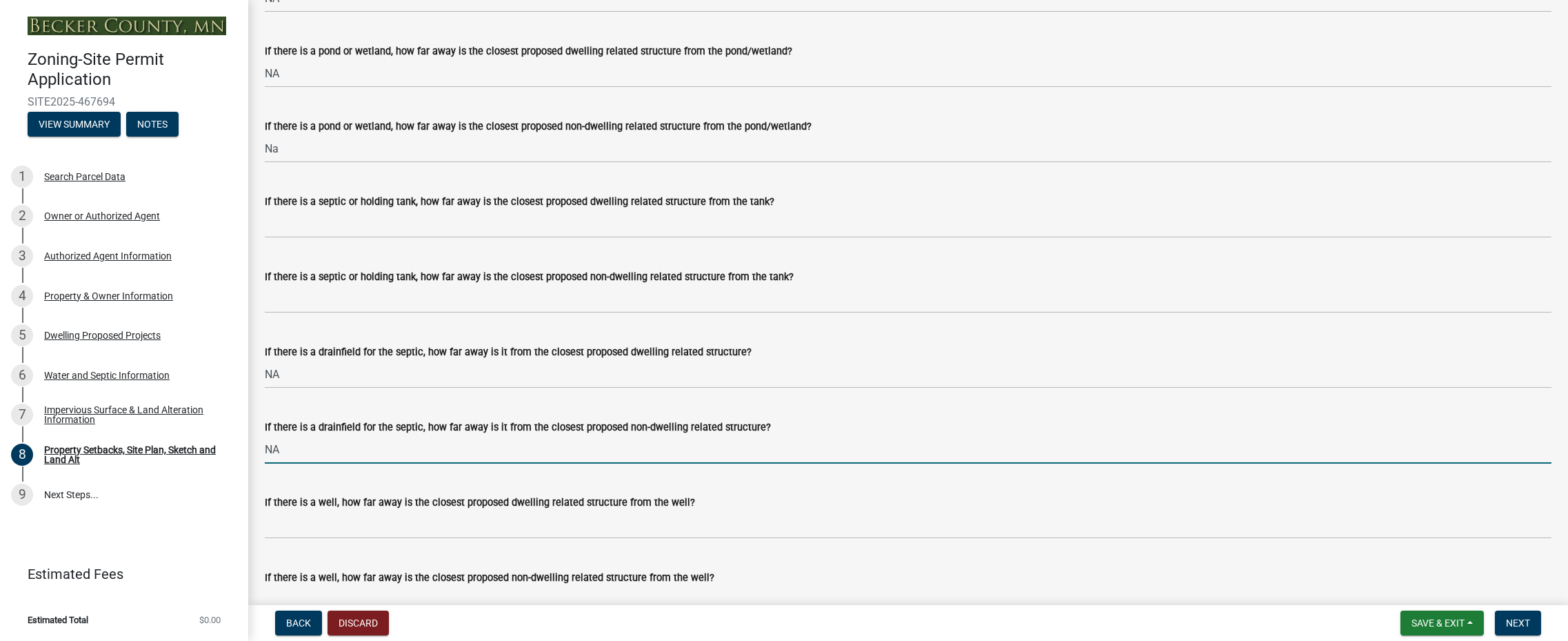
scroll to position [3449, 0]
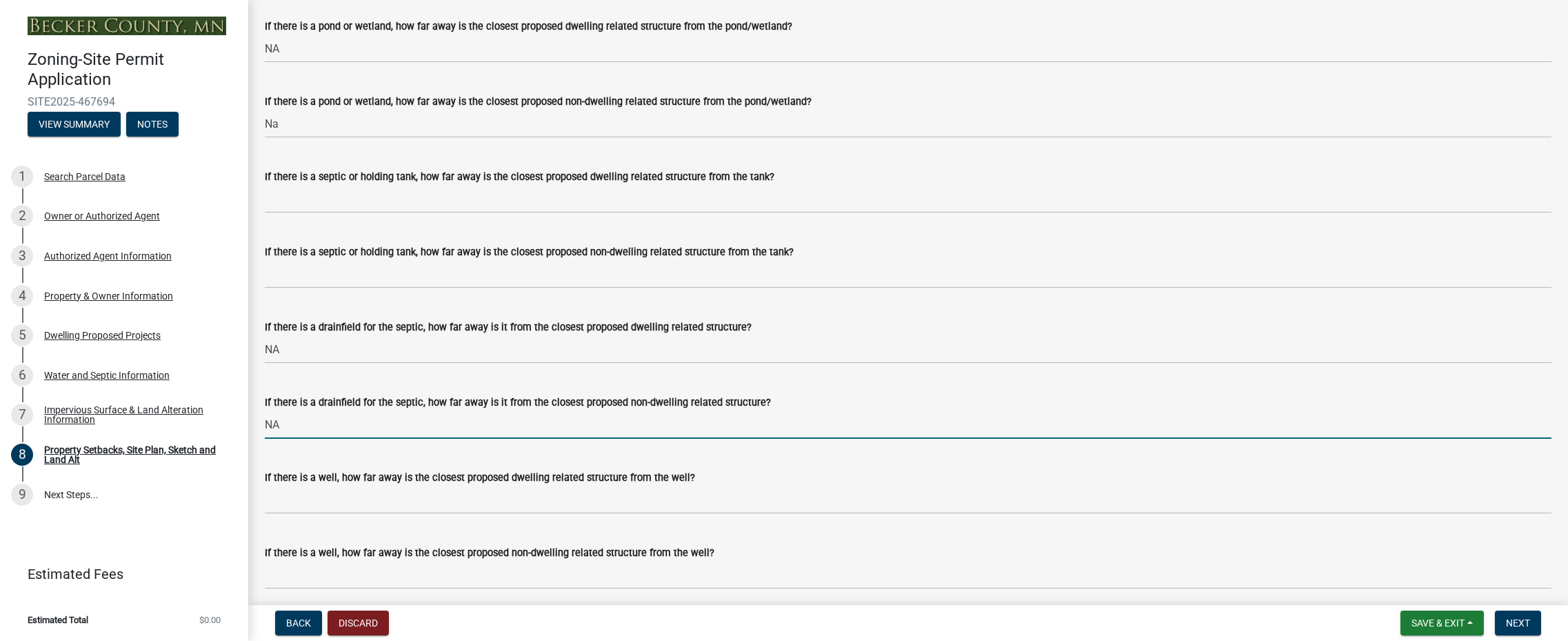
type input "NA"
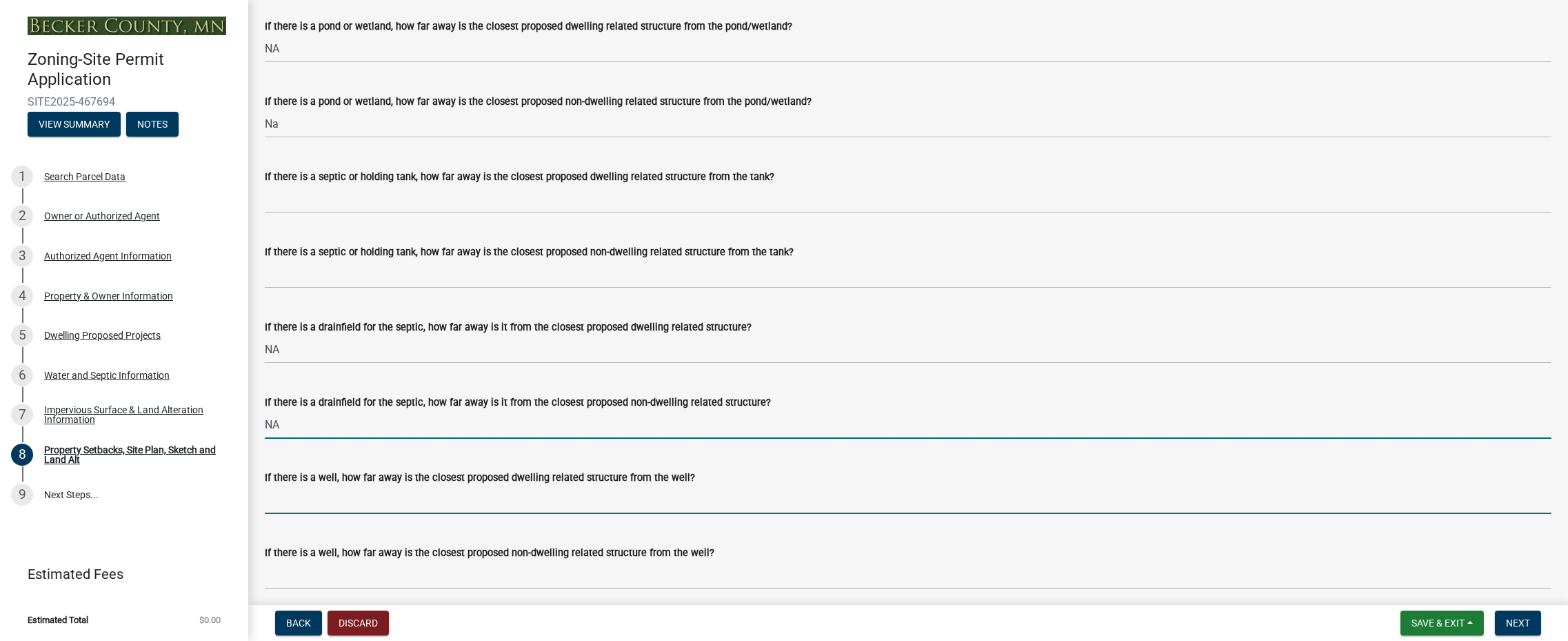
click at [317, 504] on input "If there is a well, how far away is the closest proposed dwelling related struc…" at bounding box center [908, 500] width 1287 height 28
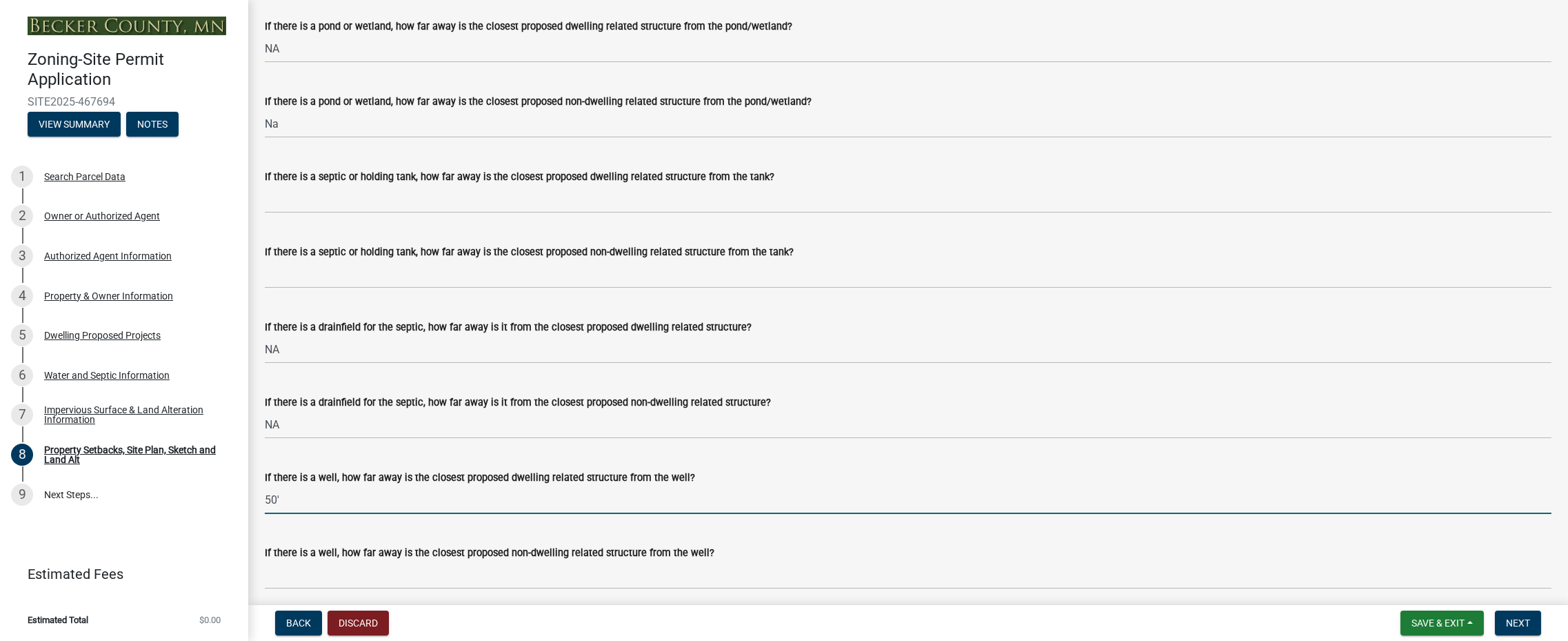
scroll to position [3517, 0]
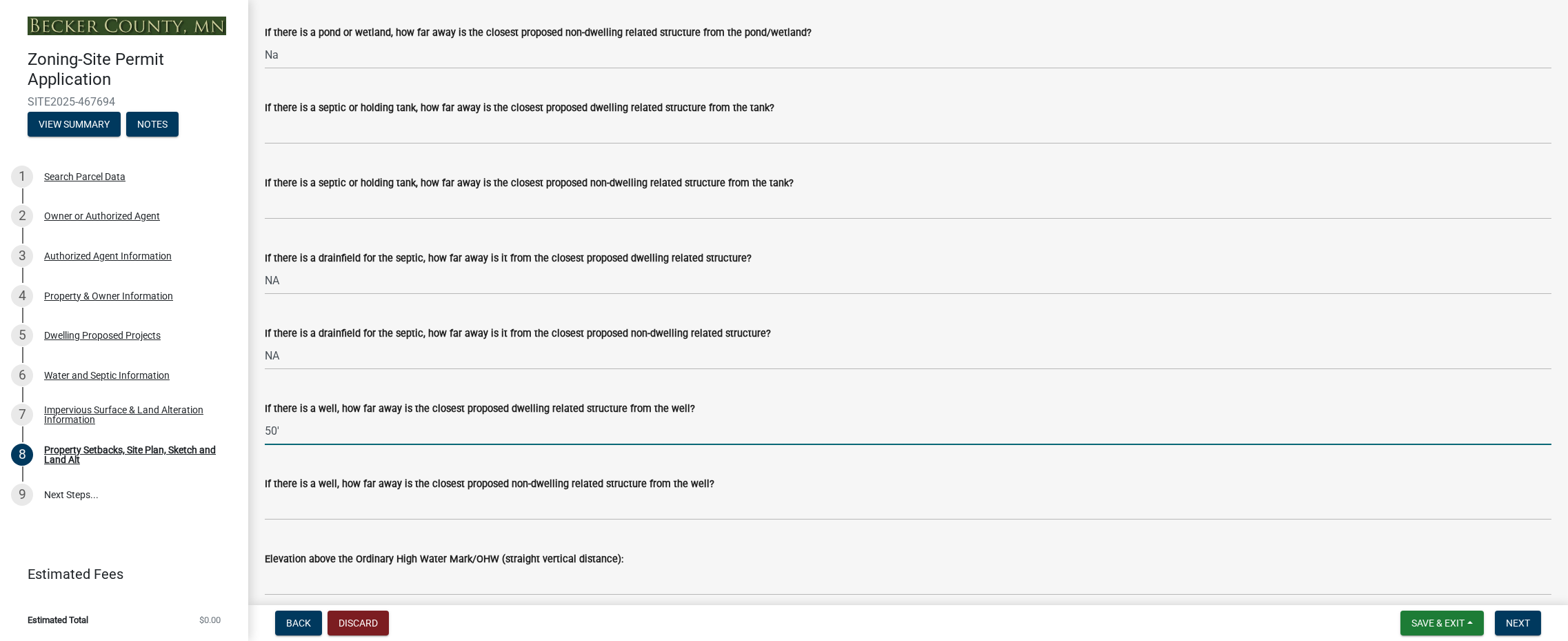
type input "50'"
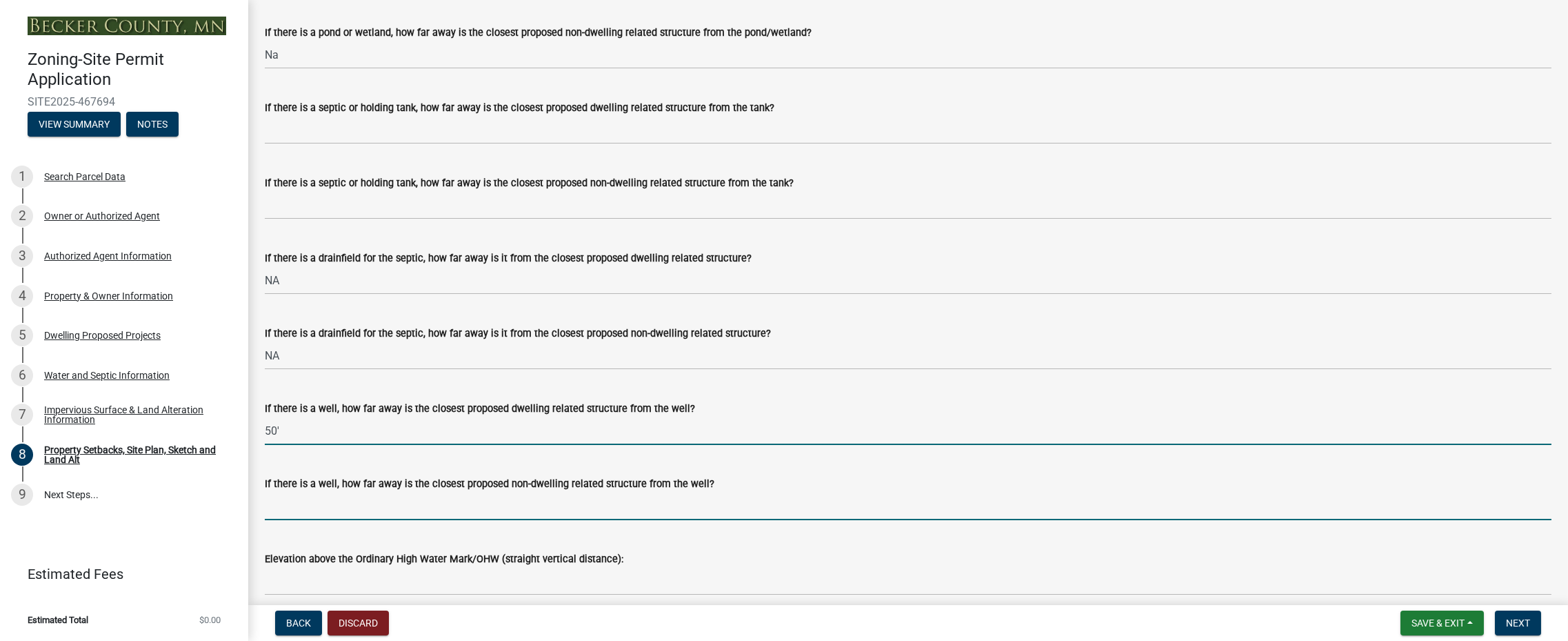
click at [283, 503] on input "If there is a well, how far away is the closest proposed non-dwelling related s…" at bounding box center [908, 506] width 1287 height 28
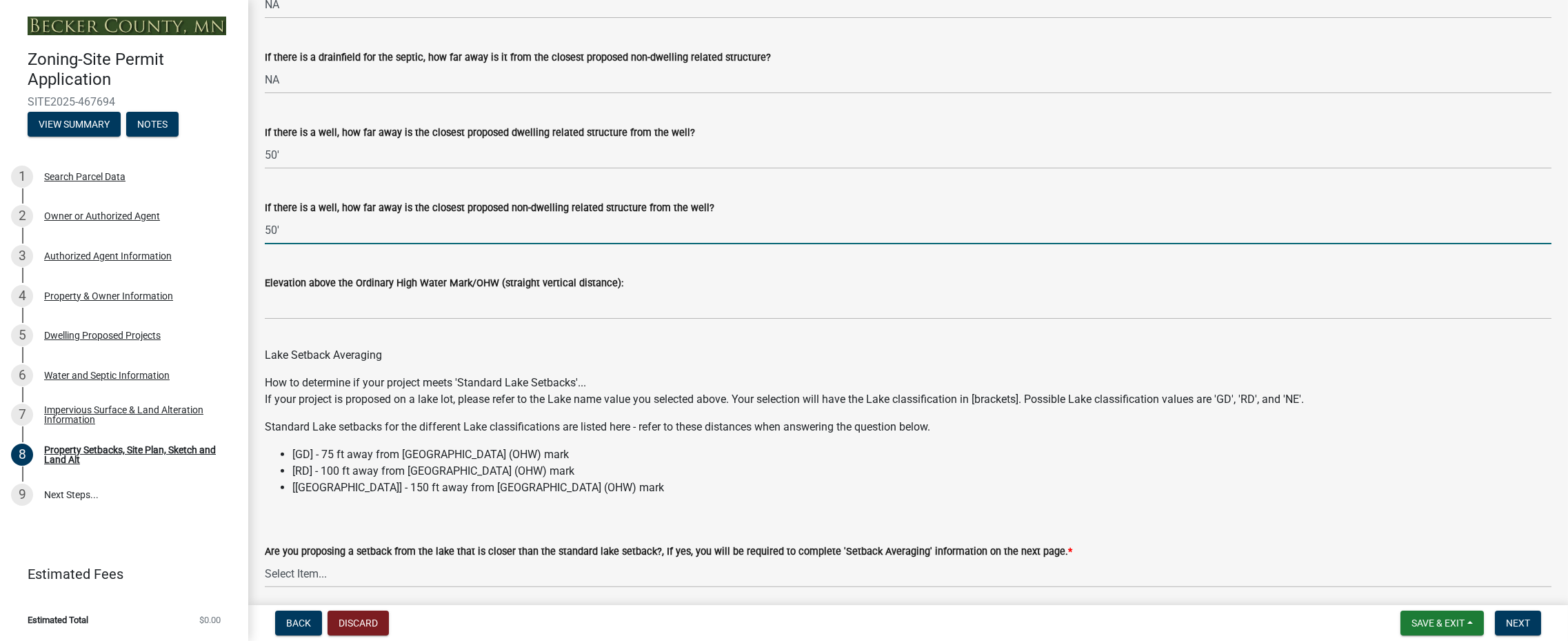
scroll to position [3847, 0]
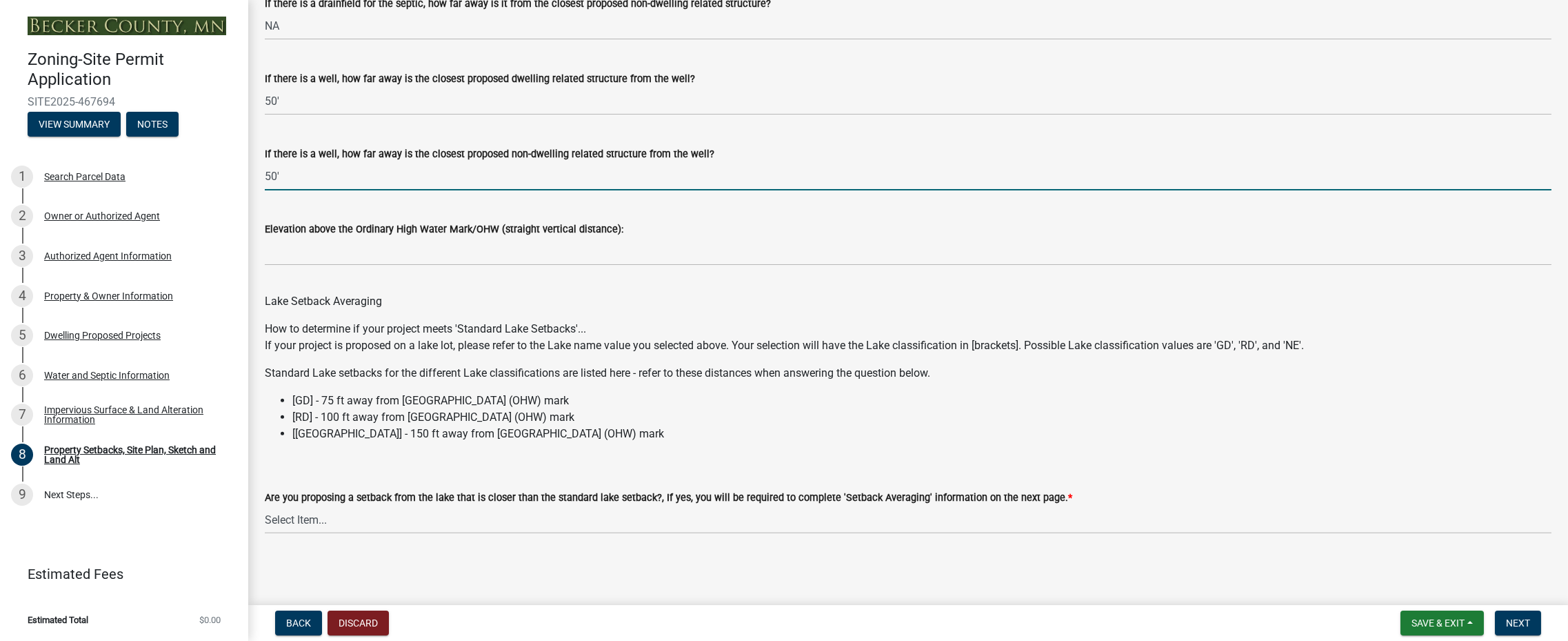
type input "50'"
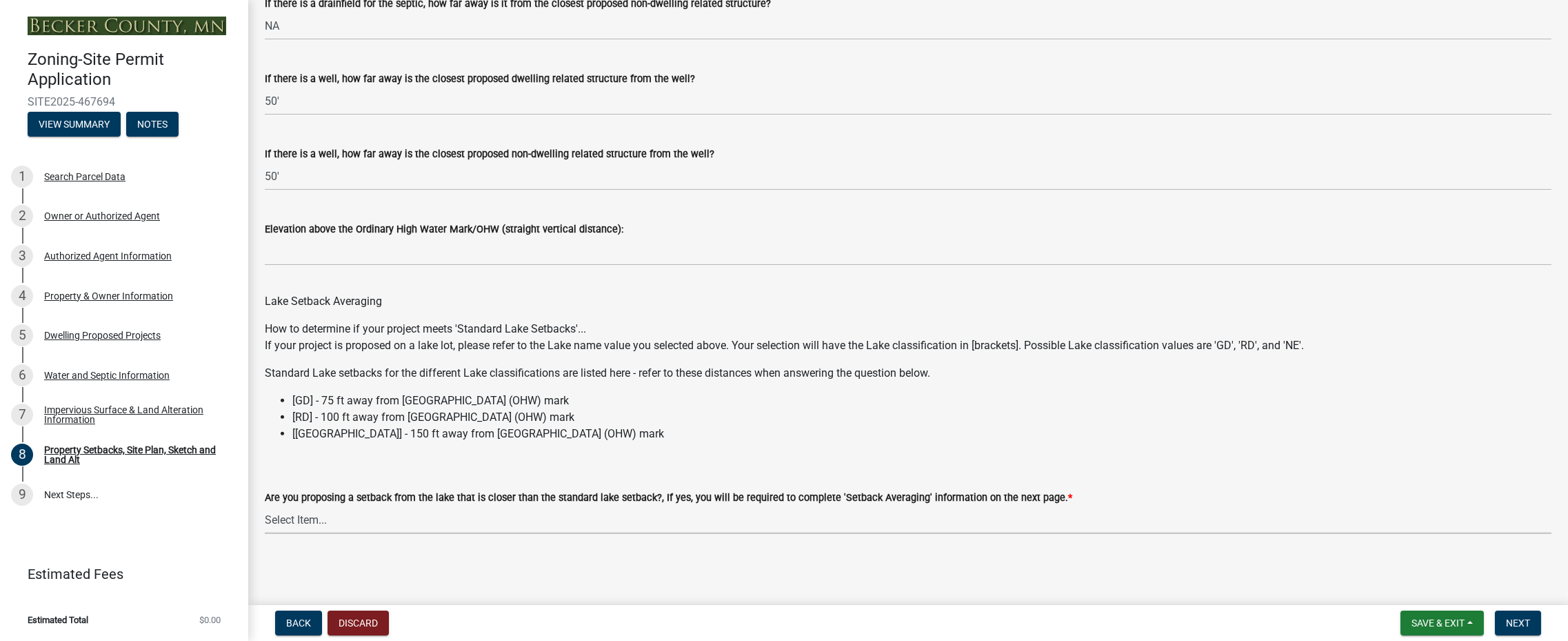
click at [343, 520] on select "Select Item... Yes No N/A" at bounding box center [908, 520] width 1287 height 28
click at [265, 506] on select "Select Item... Yes No N/A" at bounding box center [908, 520] width 1287 height 28
select select "19d13e65-c93d-443e-910a-7a17299544cc"
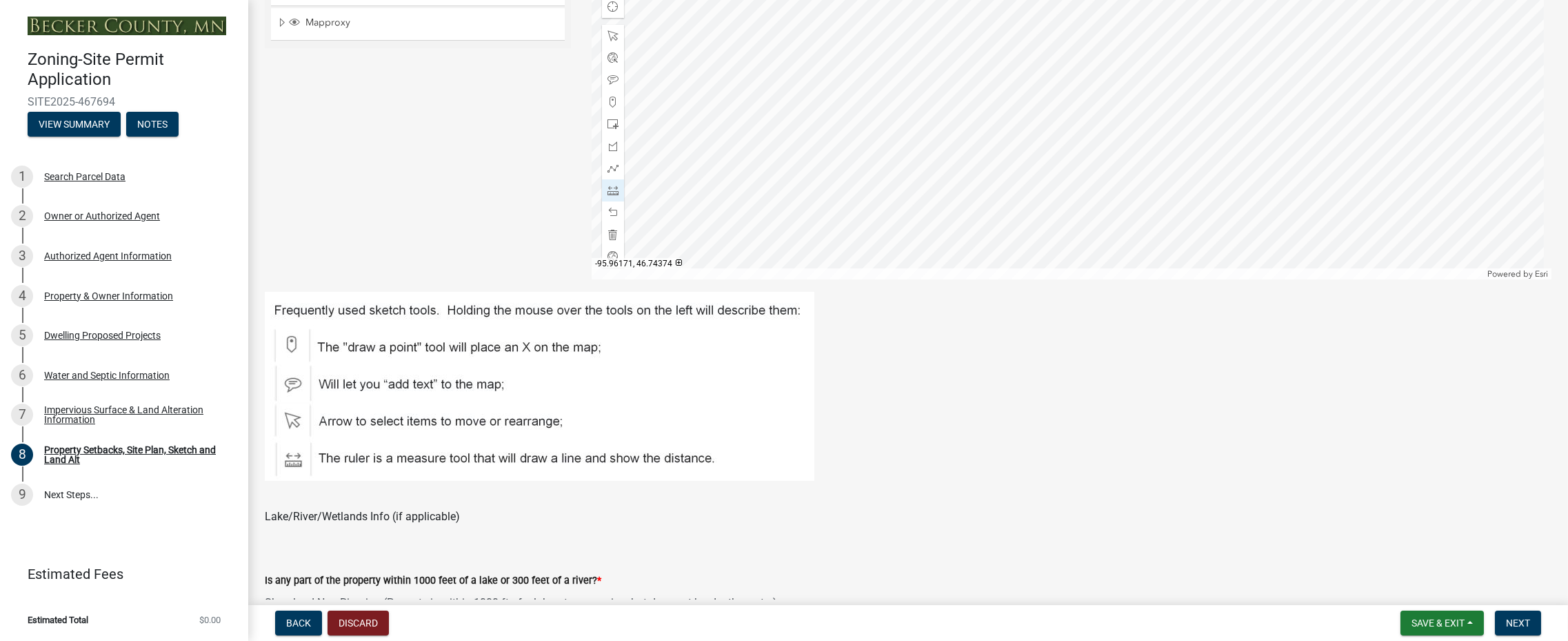
scroll to position [0, 0]
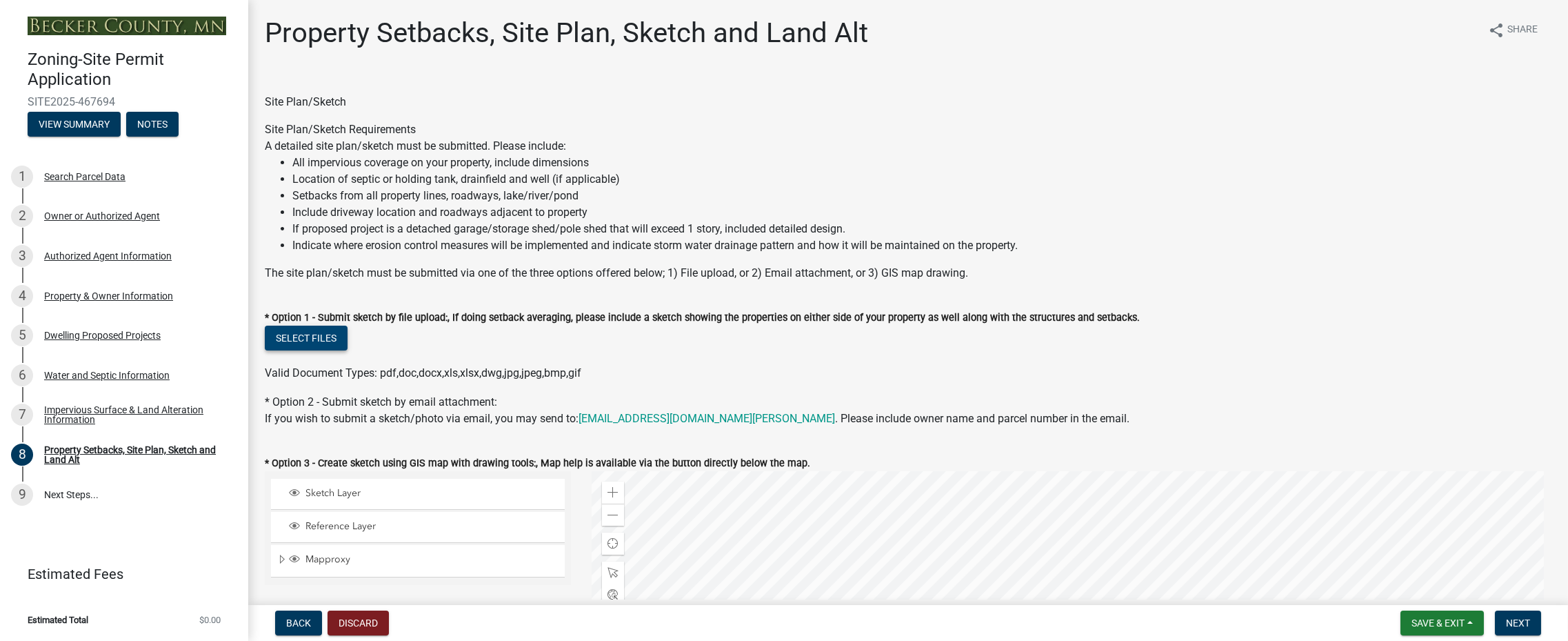
click at [327, 343] on button "Select files" at bounding box center [306, 338] width 82 height 25
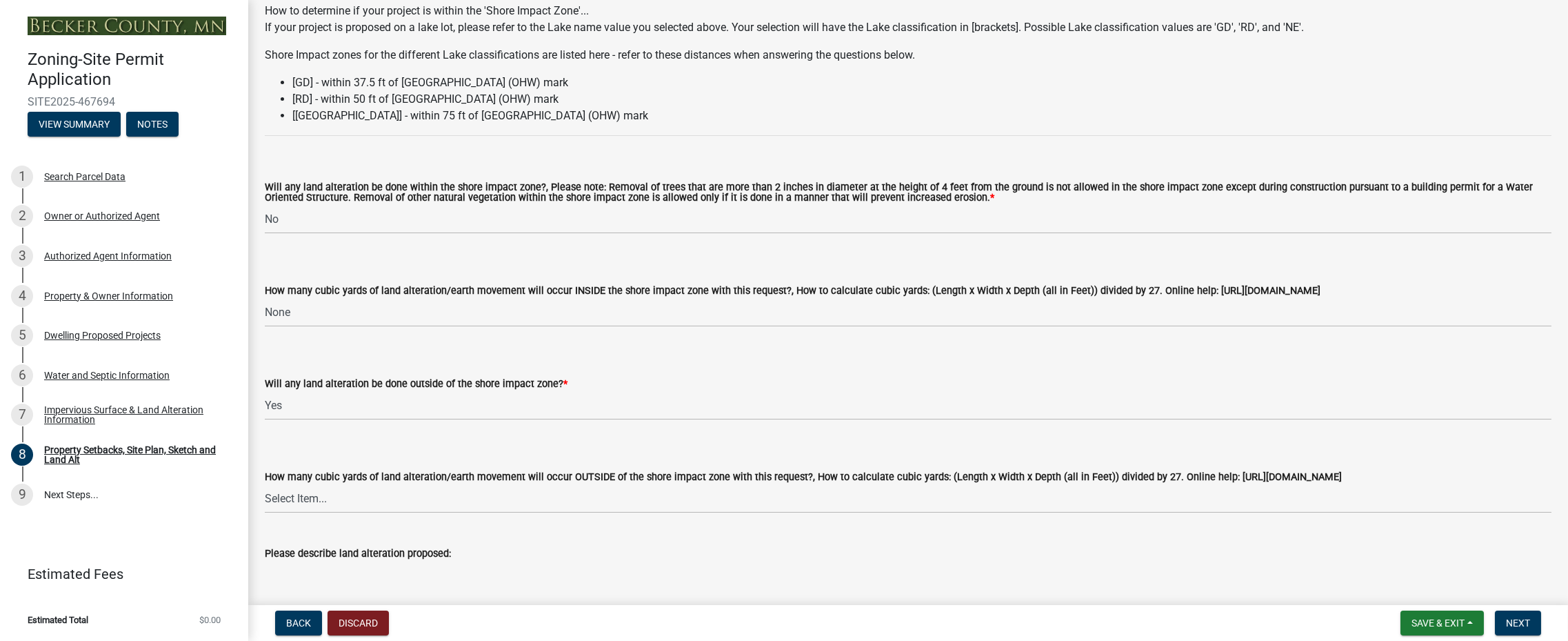
scroll to position [1724, 0]
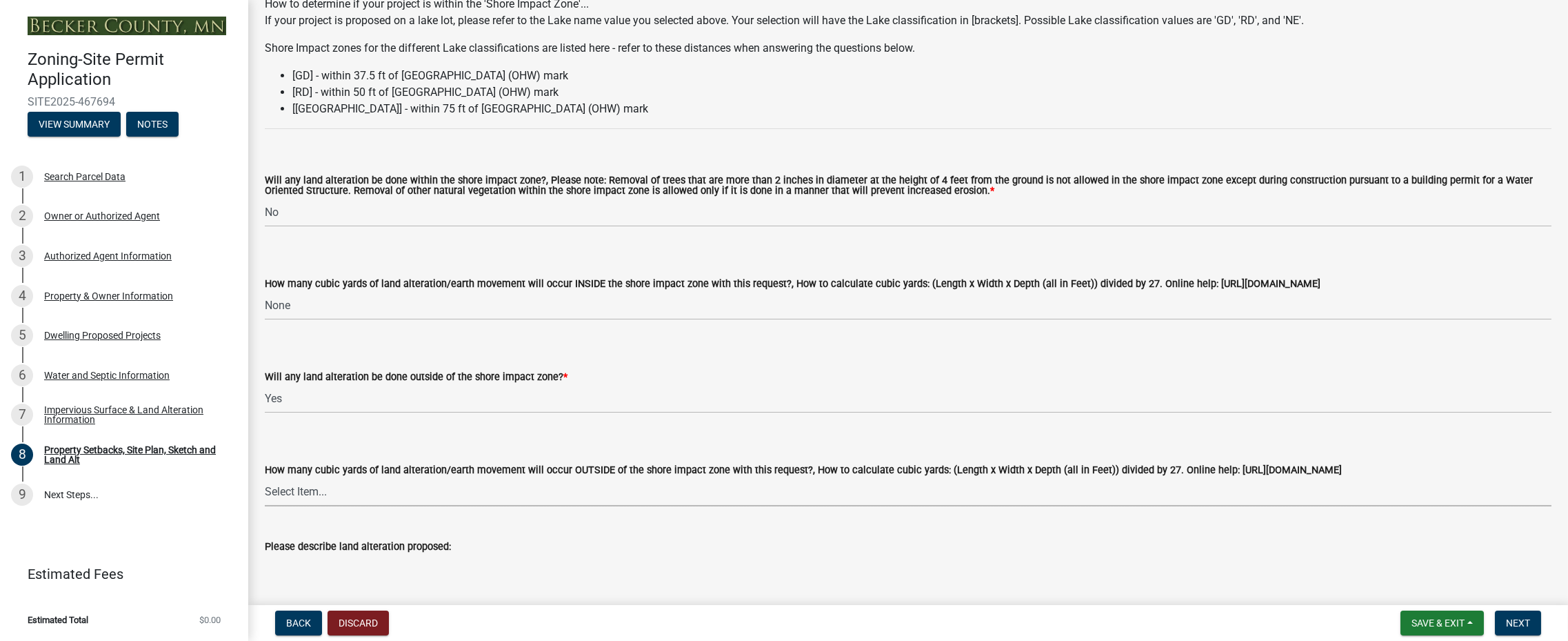
click at [390, 496] on select "Select Item... None 10 Cubic Yards or less 11-50 Cubic Yards Over 50 Cubic Yards" at bounding box center [908, 492] width 1287 height 28
click at [265, 478] on select "Select Item... None 10 Cubic Yards or less 11-50 Cubic Yards Over 50 Cubic Yards" at bounding box center [908, 492] width 1287 height 28
select select "3ef6ed64-418f-4dfa-9020-48b6b52c6910"
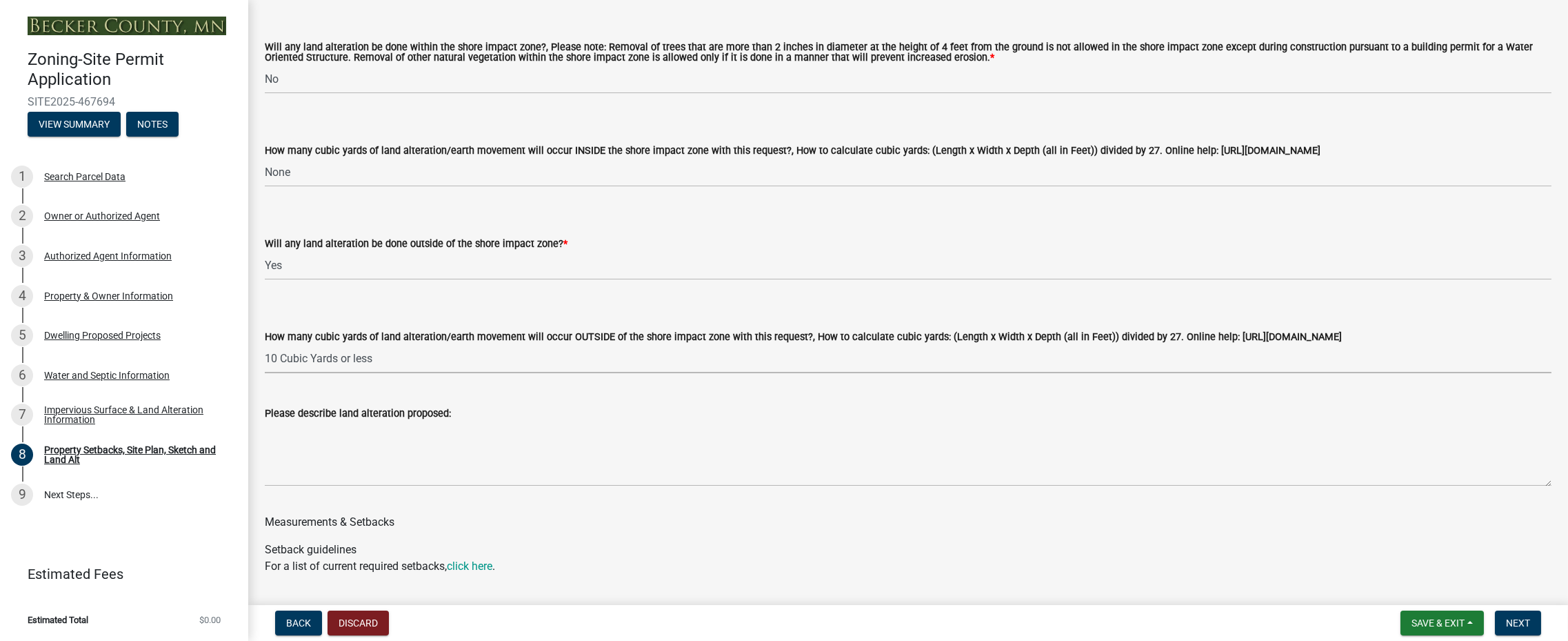
scroll to position [1862, 0]
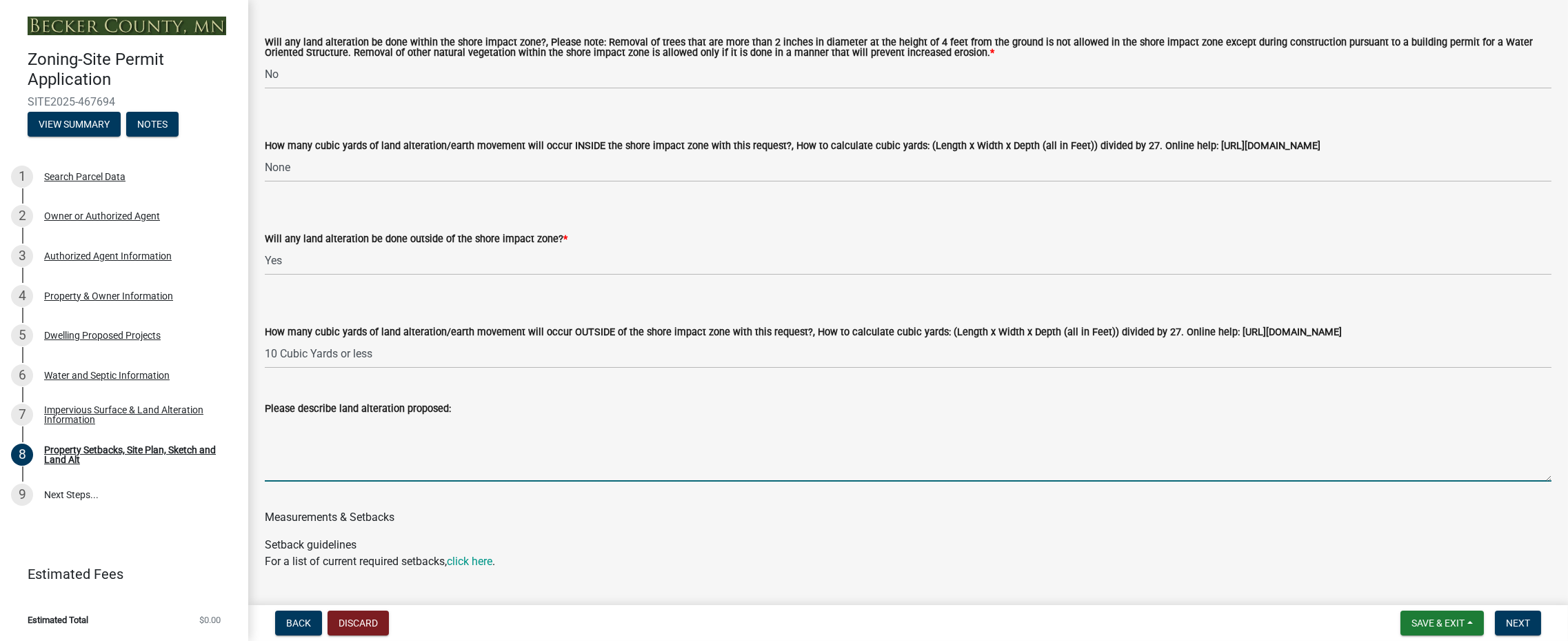
click at [347, 445] on textarea "Please describe land alteration proposed:" at bounding box center [908, 449] width 1287 height 65
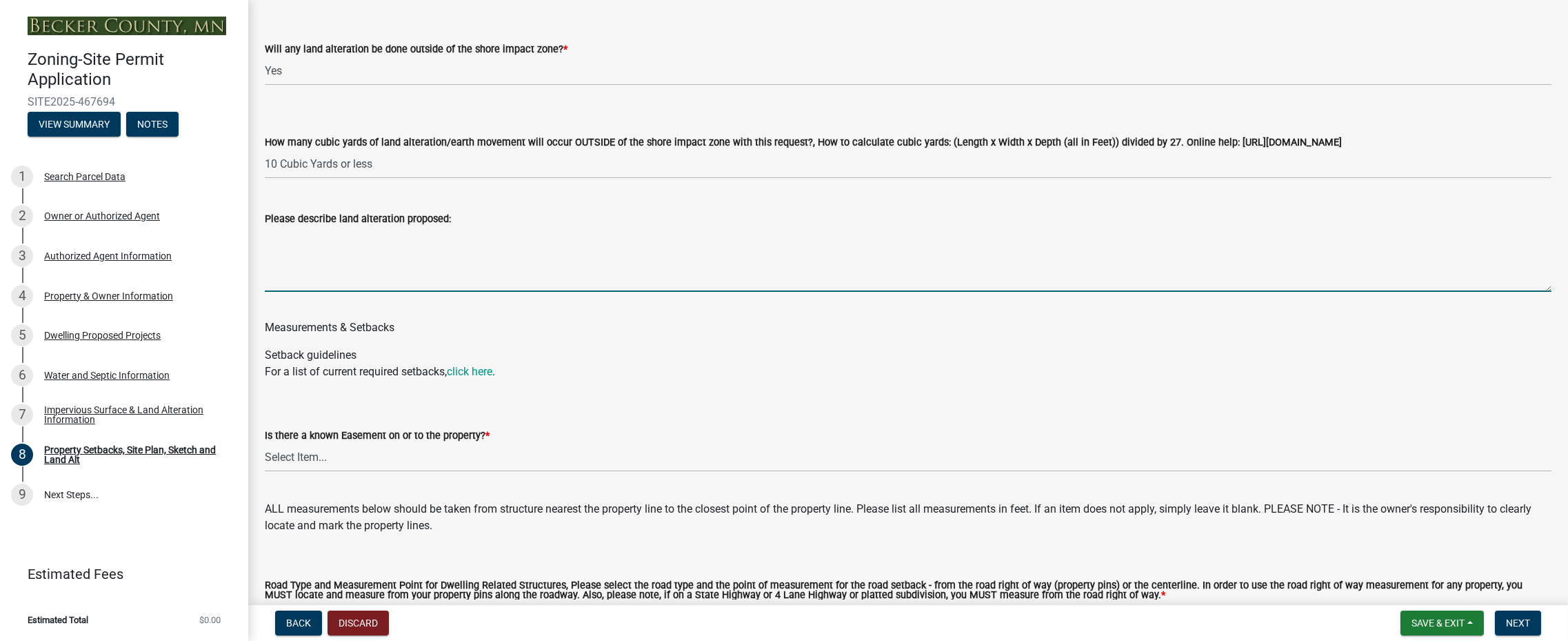
scroll to position [2069, 0]
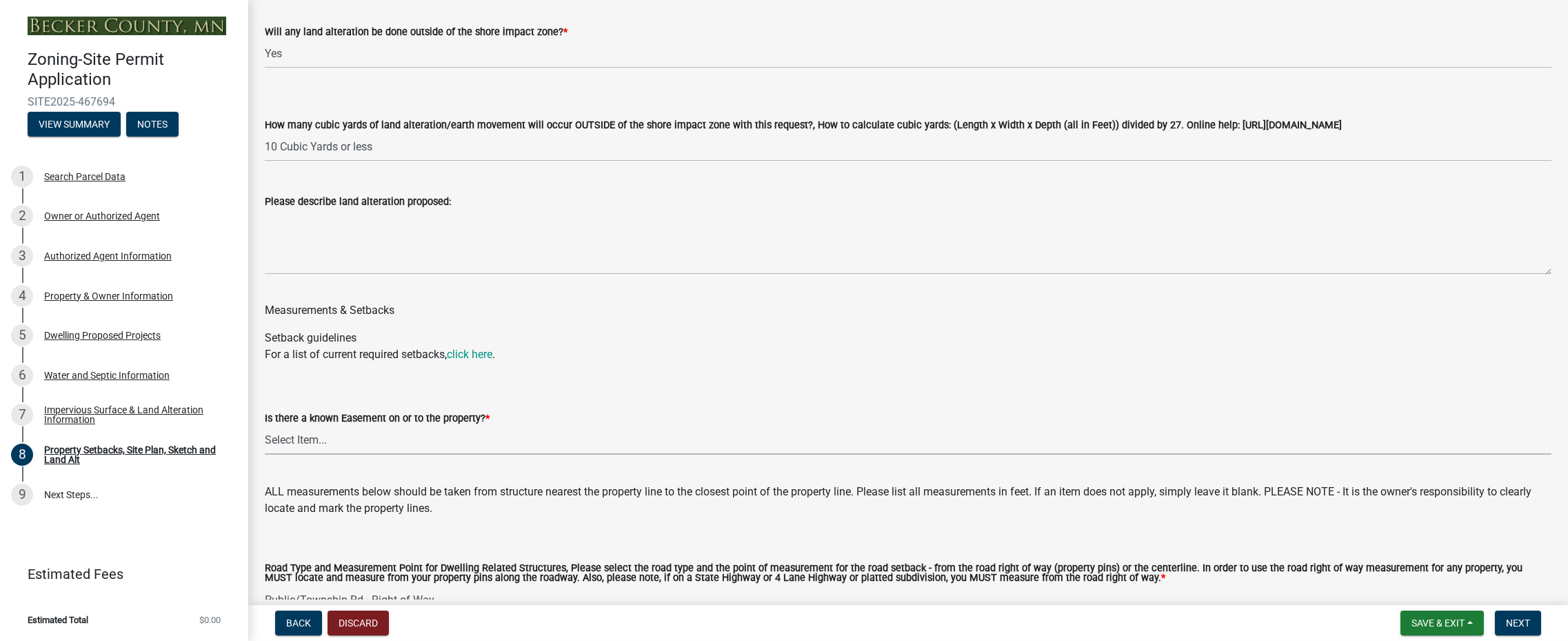
click at [339, 445] on select "Select Item... Yes No" at bounding box center [908, 441] width 1287 height 28
click at [265, 427] on select "Select Item... Yes No" at bounding box center [908, 441] width 1287 height 28
select select "c8b8ea71-7088-4e87-a493-7bc88cc2835b"
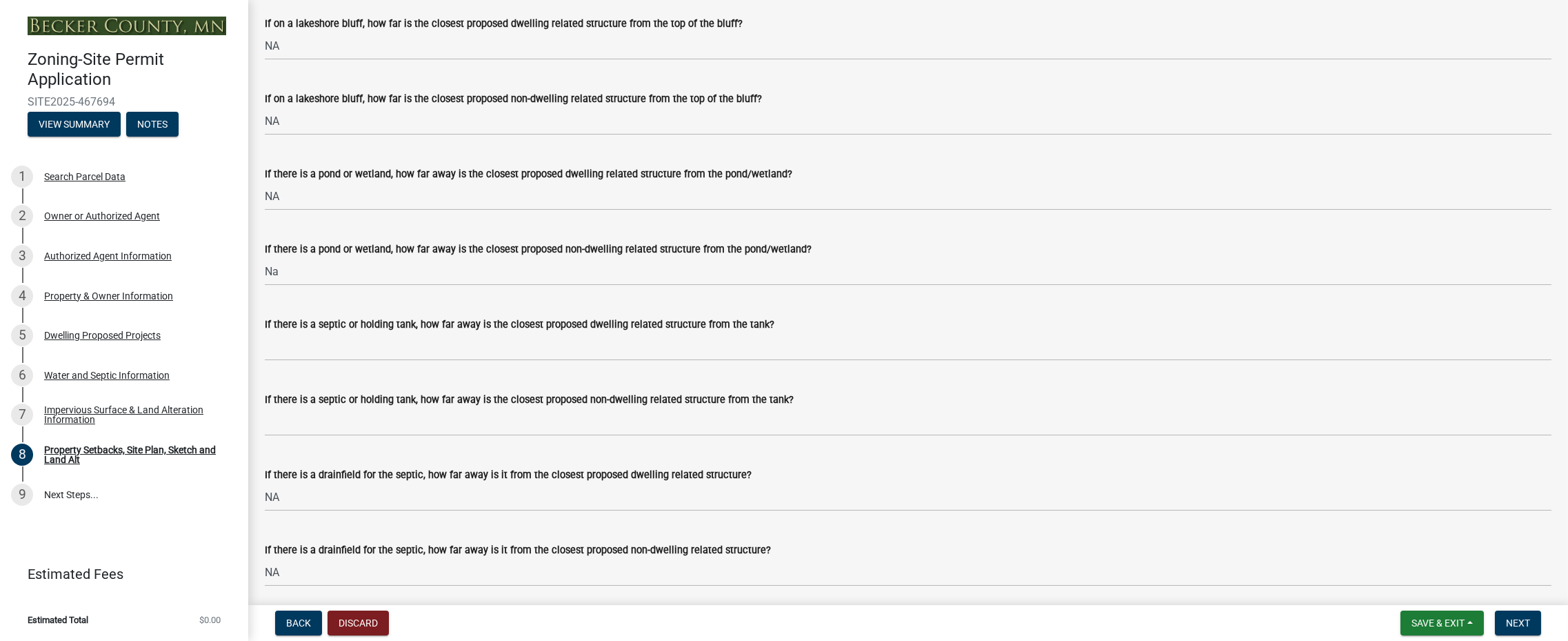
scroll to position [3310, 0]
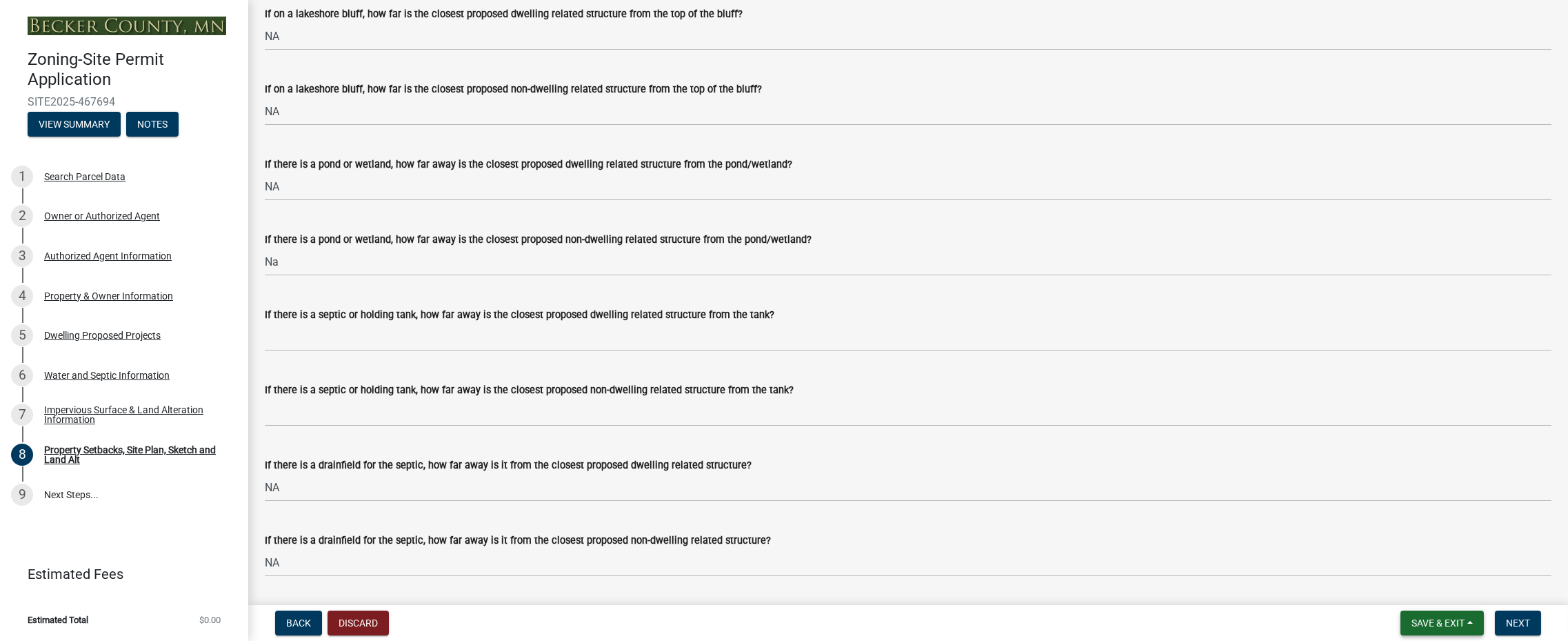
click at [1431, 617] on span "Save & Exit" at bounding box center [1438, 623] width 53 height 11
click at [1401, 555] on button "Save" at bounding box center [1429, 554] width 110 height 33
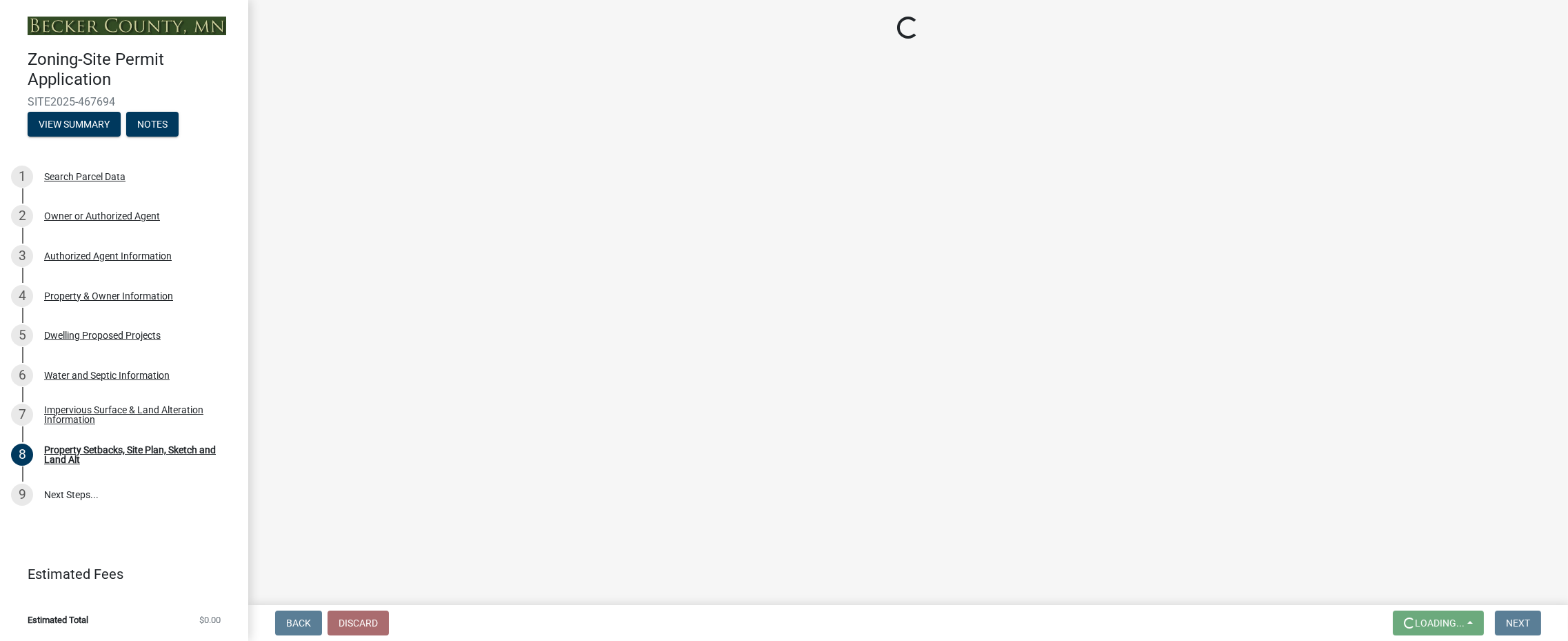
scroll to position [0, 0]
select select "bc359128-44fe-43a6-b559-d4174f4d38cf"
select select "d7ed81d3-cd60-4660-969c-0852c303b075"
select select "b56a4575-9846-47cf-8067-c59a4853da22"
select select "12f785fb-c378-4b18-841c-21c73dc99083"
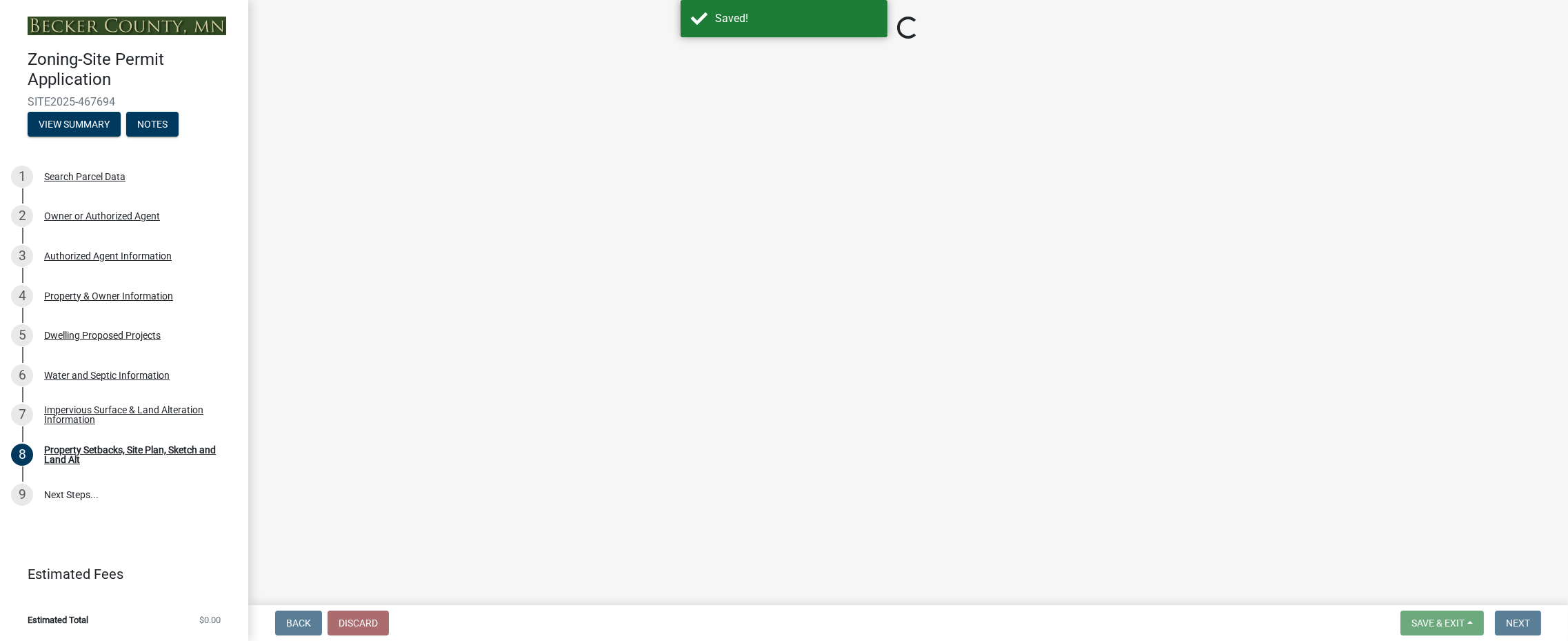
select select "e8ab2dc3-aa3f-46f3-9b4a-37eb25ad84af"
select select "27b2a8b4-abf6-463e-8c0c-7c5d2b4fe26f"
select select "5ad4ab64-b44e-481c-9000-9e5907aa74e1"
select select "3ef6ed64-418f-4dfa-9020-48b6b52c6910"
select select "c8b8ea71-7088-4e87-a493-7bc88cc2835b"
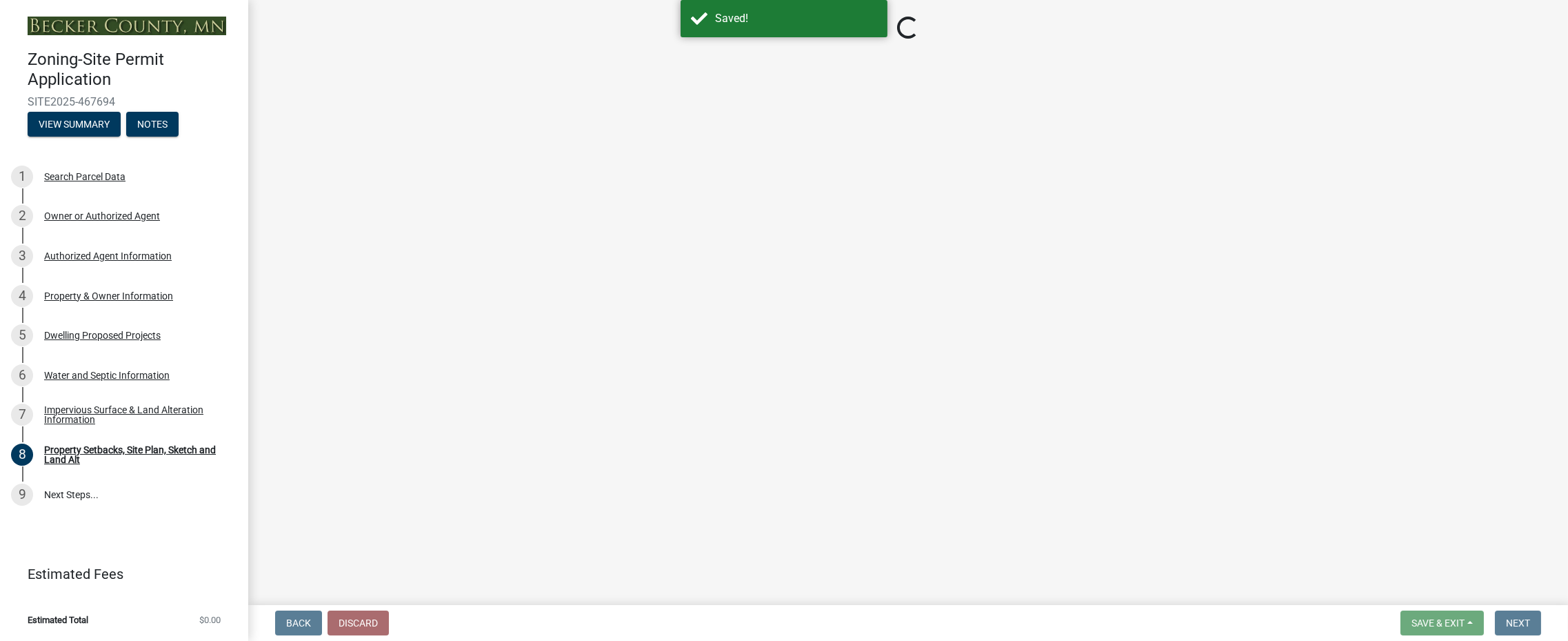
select select "133211ff-91ce-4a0a-9235-b48a7e2069a0"
select select "19d13e65-c93d-443e-910a-7a17299544cc"
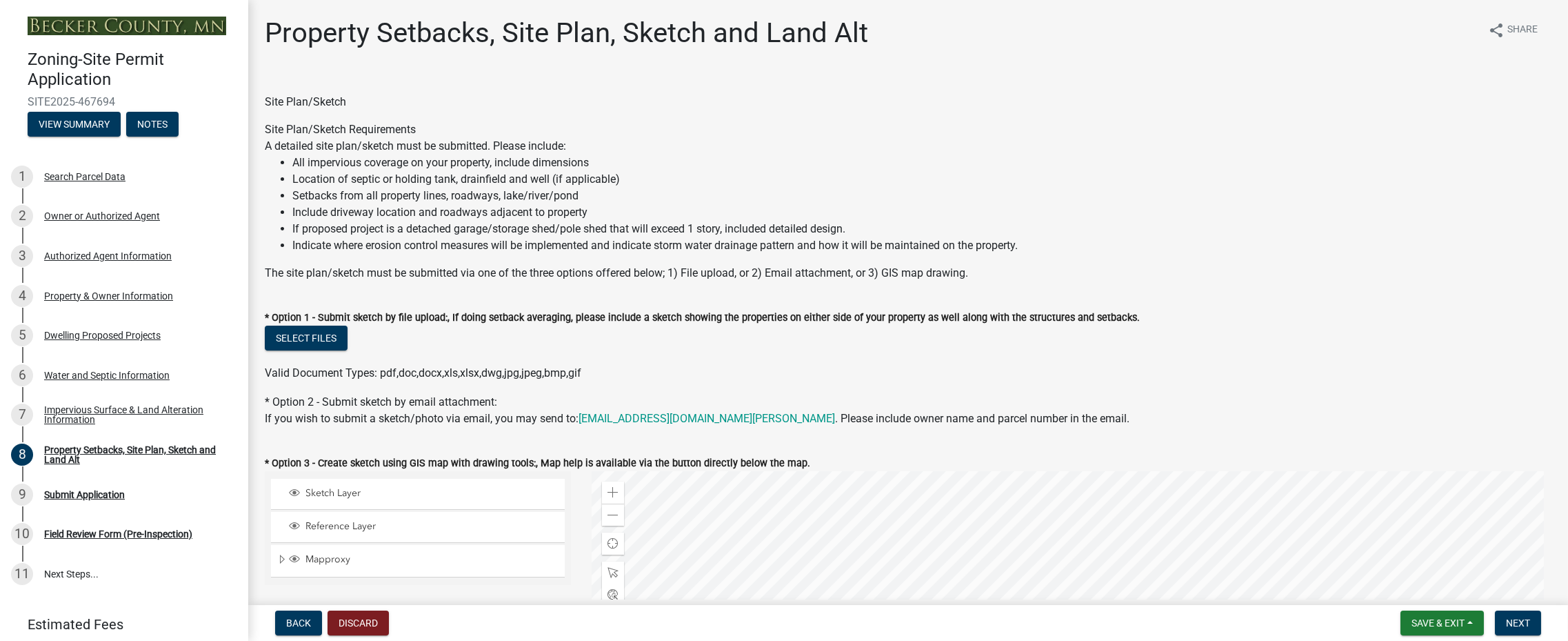
click at [71, 123] on button "View Summary" at bounding box center [74, 124] width 93 height 25
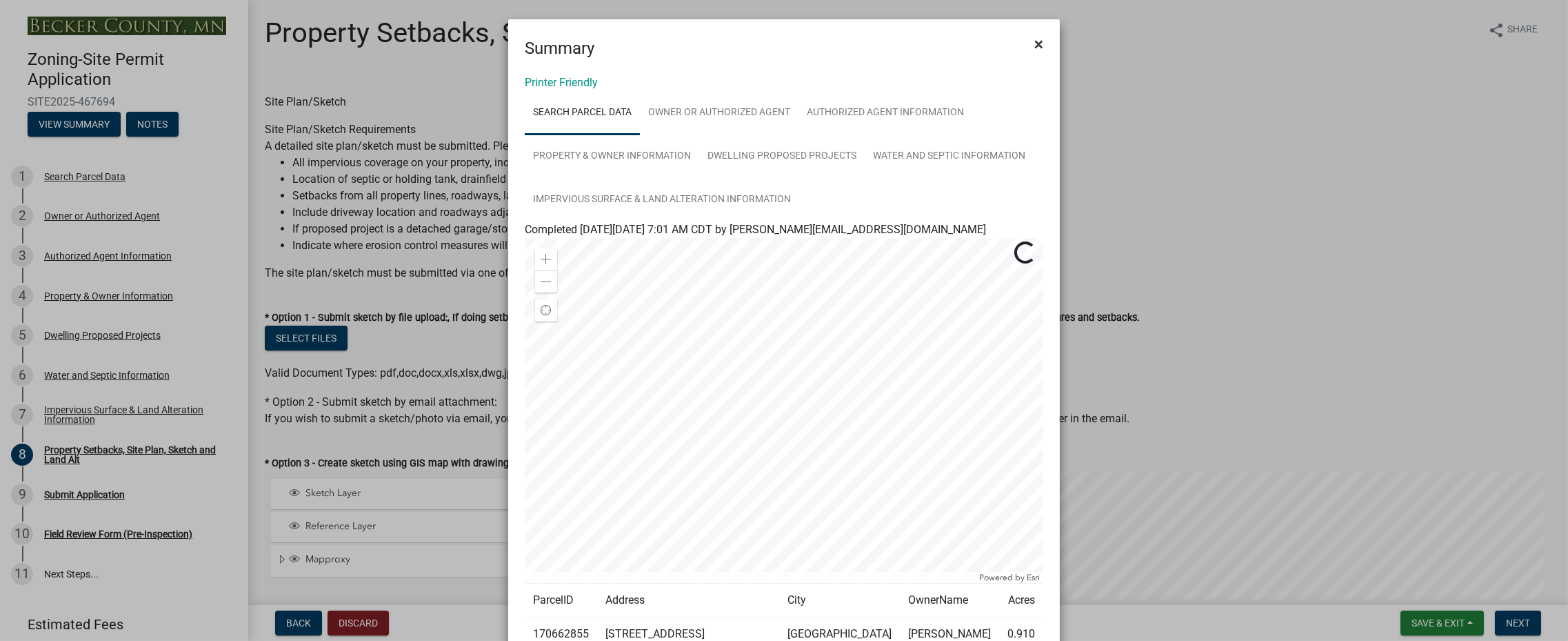
click at [1035, 46] on span "×" at bounding box center [1039, 44] width 9 height 20
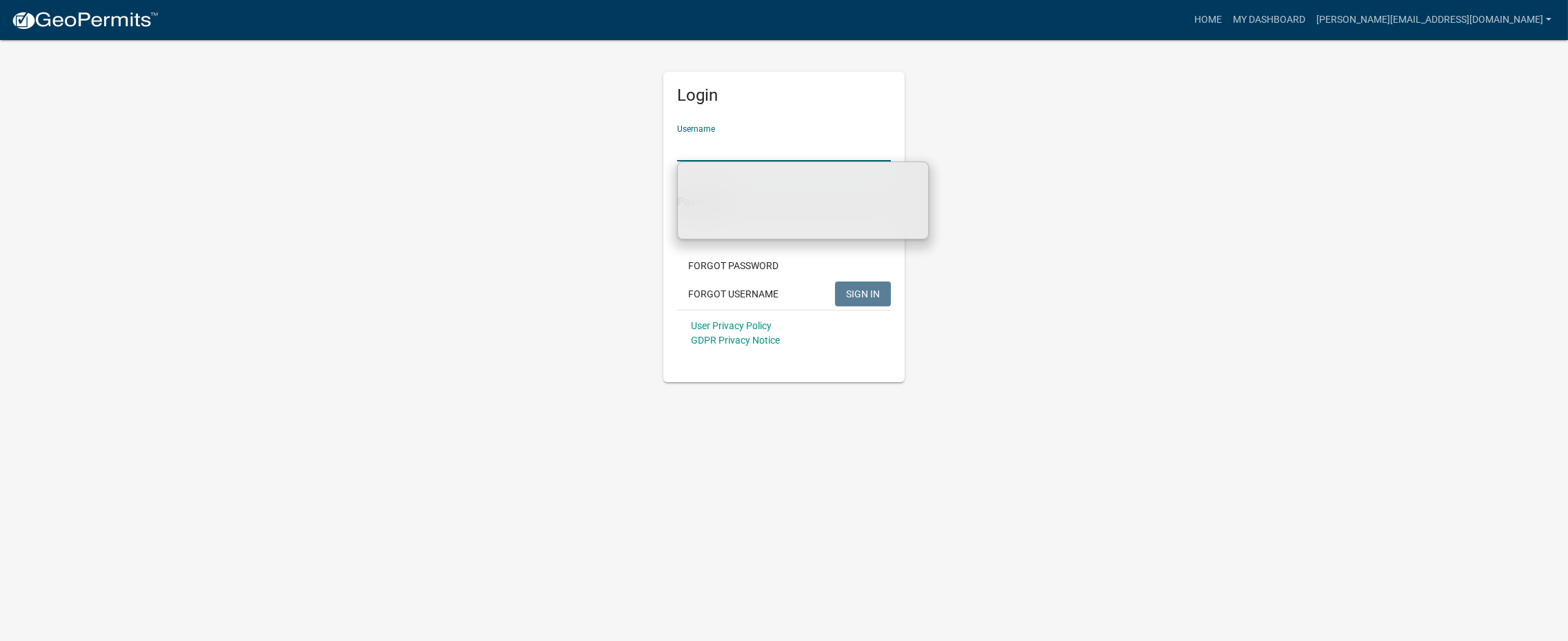
type input "[PERSON_NAME][EMAIL_ADDRESS][DOMAIN_NAME]"
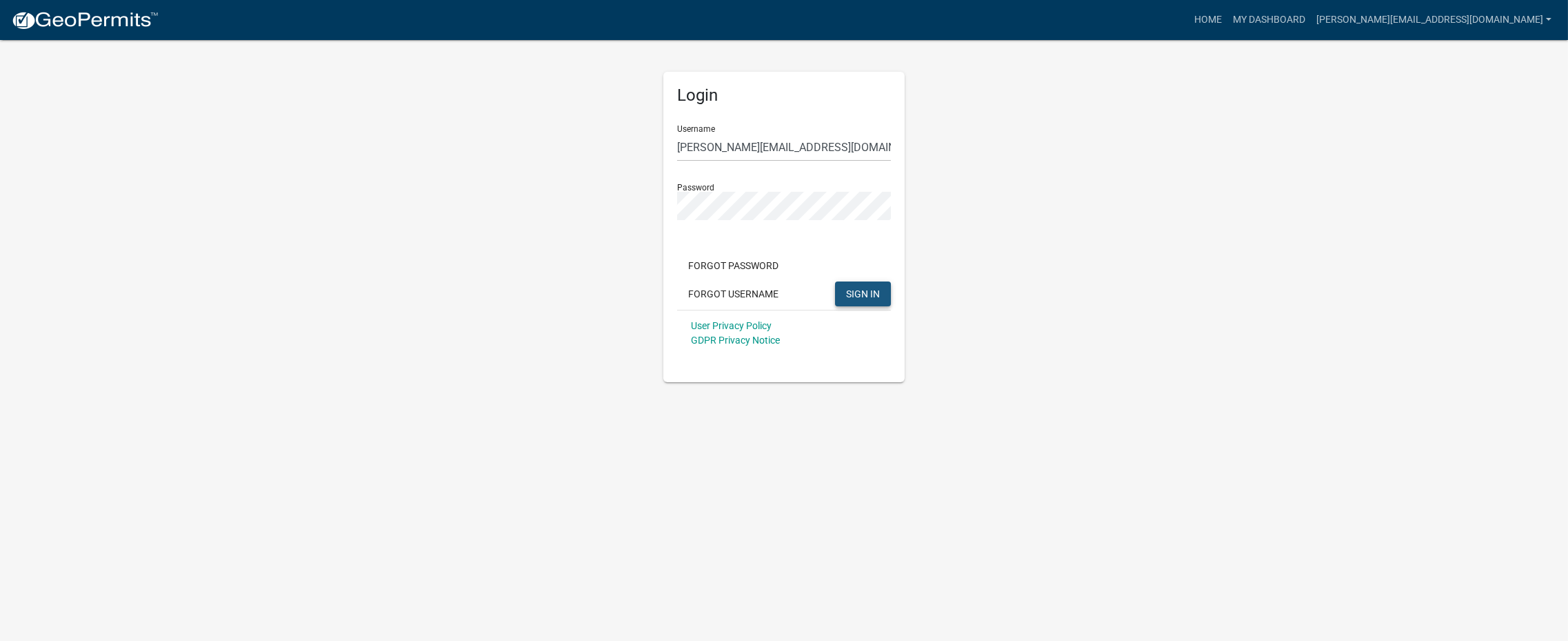
click at [884, 302] on button "SIGN IN" at bounding box center [863, 294] width 56 height 25
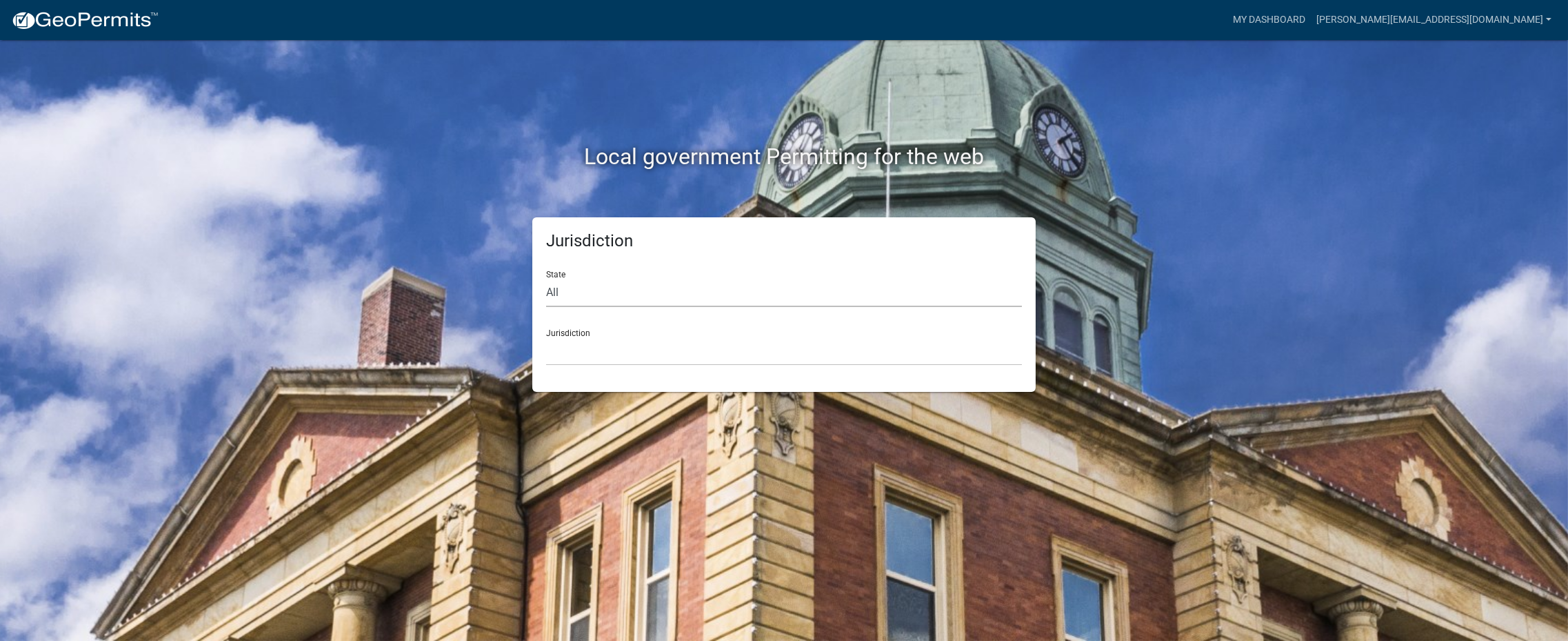
click at [577, 299] on select "All [US_STATE] [US_STATE] [US_STATE] [US_STATE] [US_STATE] [US_STATE] [US_STATE…" at bounding box center [784, 293] width 476 height 28
select select "[US_STATE]"
click at [546, 279] on select "All [US_STATE] [US_STATE] [US_STATE] [US_STATE] [US_STATE] [US_STATE] [US_STATE…" at bounding box center [784, 293] width 476 height 28
click at [604, 350] on select "[GEOGRAPHIC_DATA], [US_STATE] [GEOGRAPHIC_DATA], [US_STATE] [GEOGRAPHIC_DATA], …" at bounding box center [784, 351] width 476 height 28
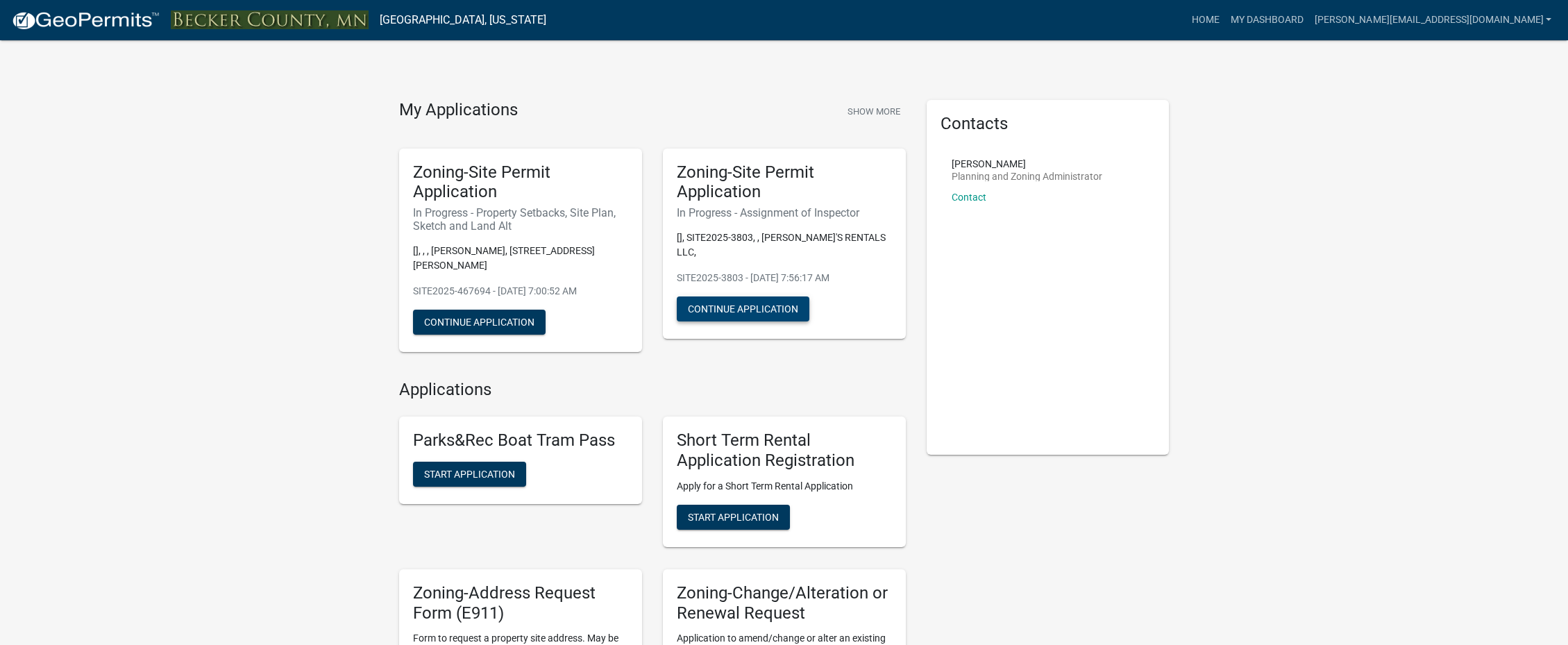
click at [733, 296] on button "Continue Application" at bounding box center [743, 309] width 133 height 25
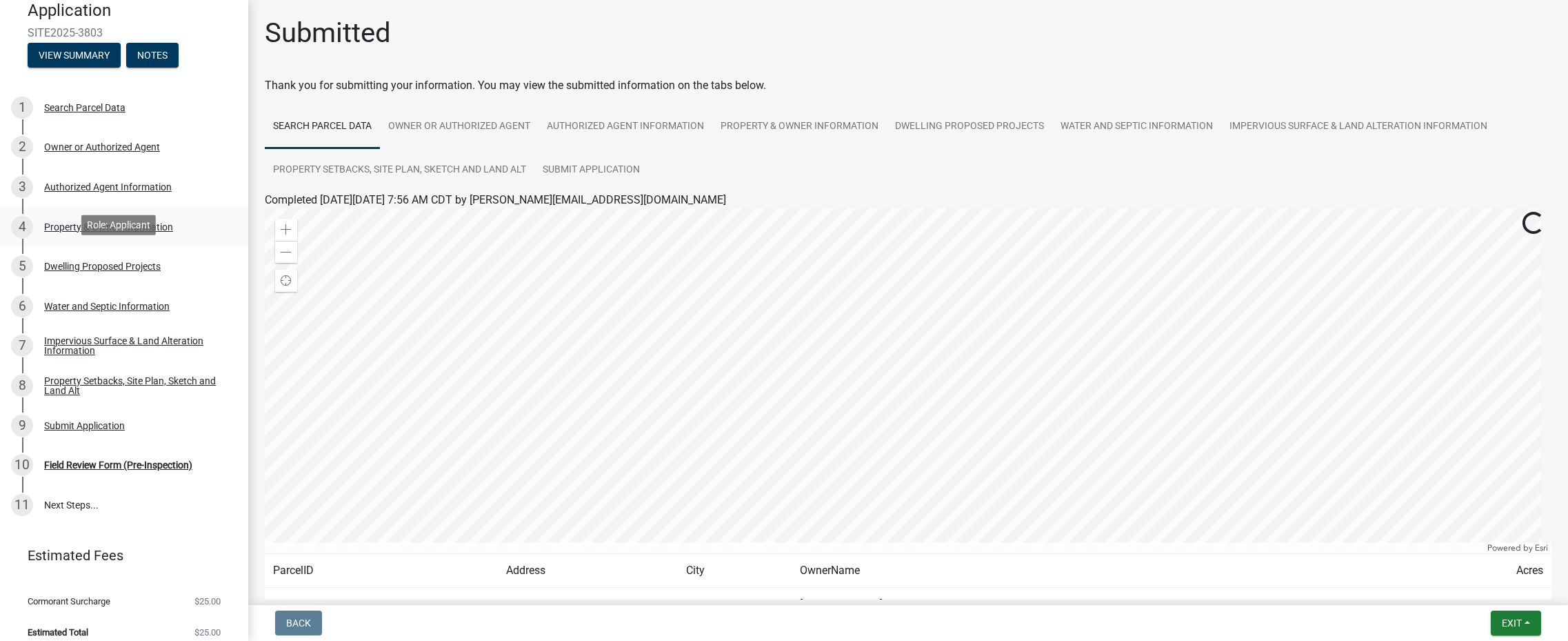
scroll to position [80, 0]
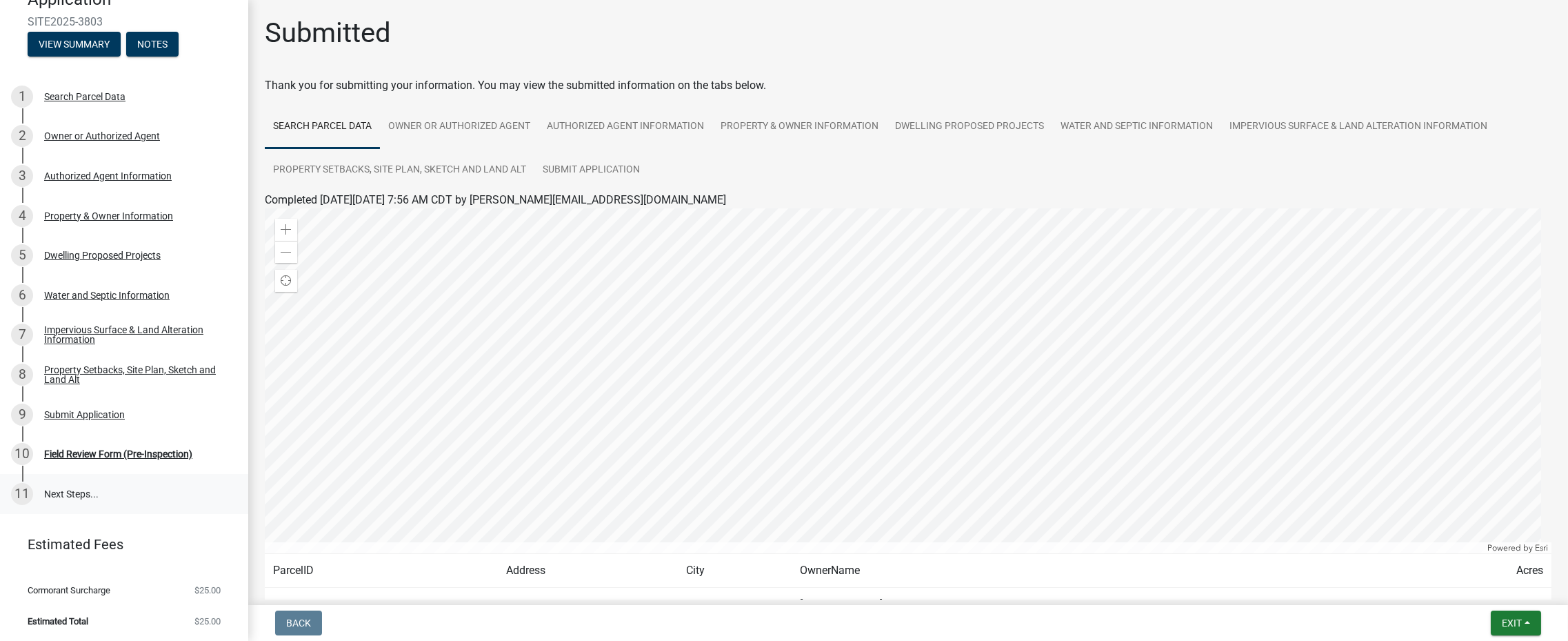
click at [59, 496] on link "11 Next Steps..." at bounding box center [124, 493] width 248 height 40
click at [1515, 625] on span "Exit" at bounding box center [1511, 623] width 20 height 11
click at [1469, 588] on button "Save & Exit" at bounding box center [1486, 587] width 110 height 33
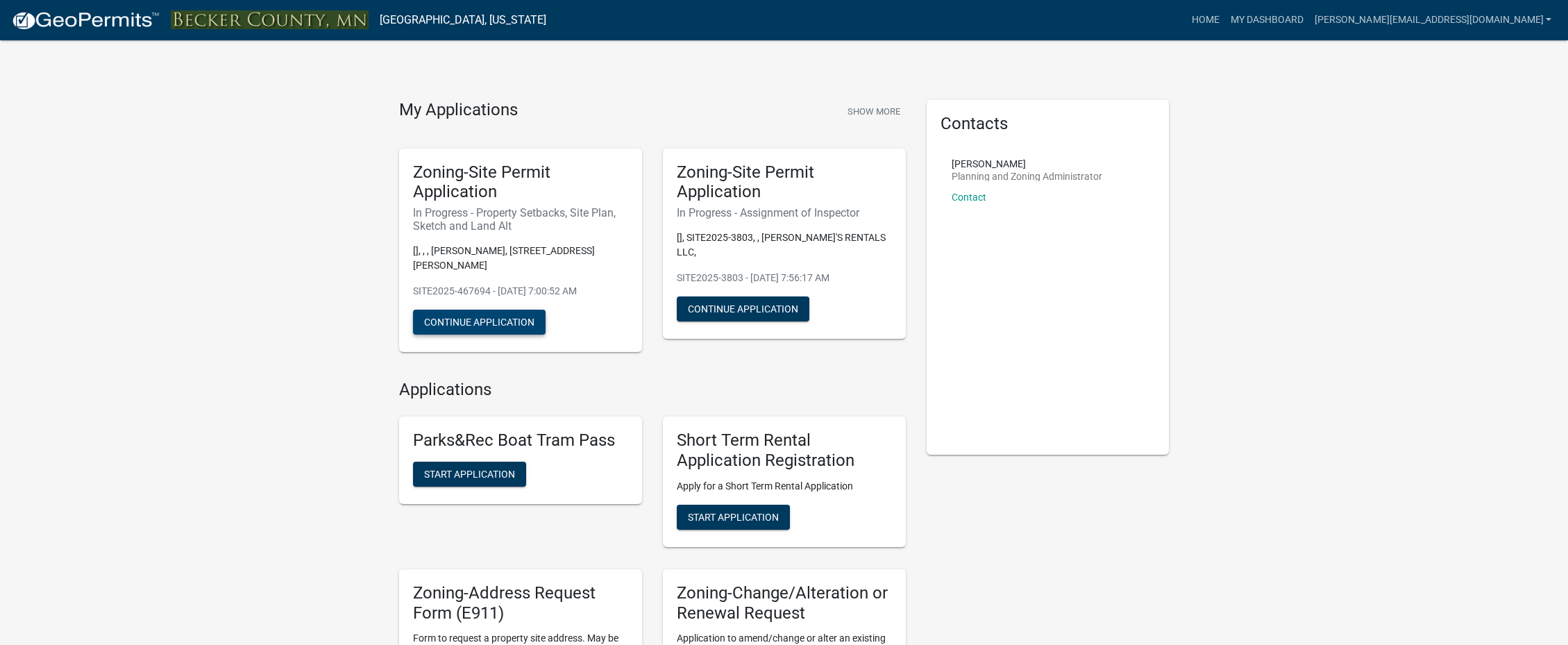
click at [454, 318] on button "Continue Application" at bounding box center [479, 322] width 133 height 25
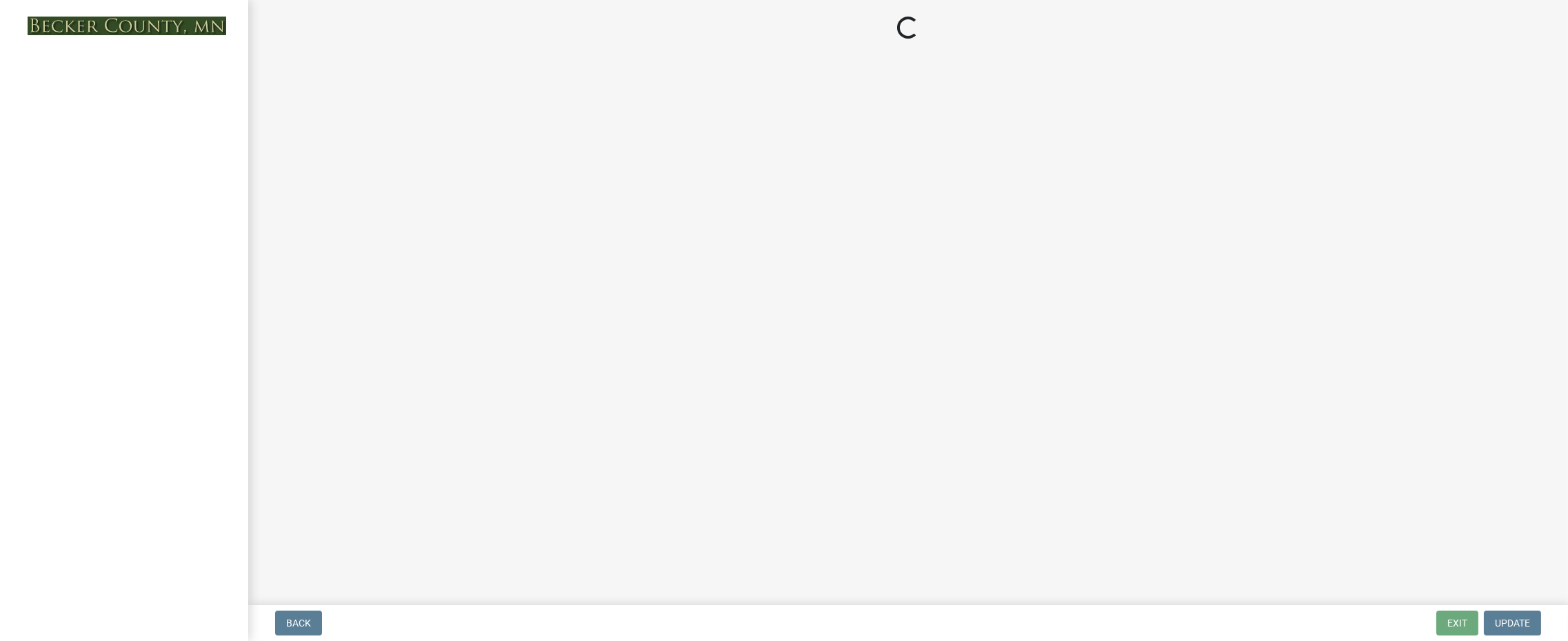
select select "bc359128-44fe-43a6-b559-d4174f4d38cf"
select select "d7ed81d3-cd60-4660-969c-0852c303b075"
select select "b56a4575-9846-47cf-8067-c59a4853da22"
select select "12f785fb-c378-4b18-841c-21c73dc99083"
select select "e8ab2dc3-aa3f-46f3-9b4a-37eb25ad84af"
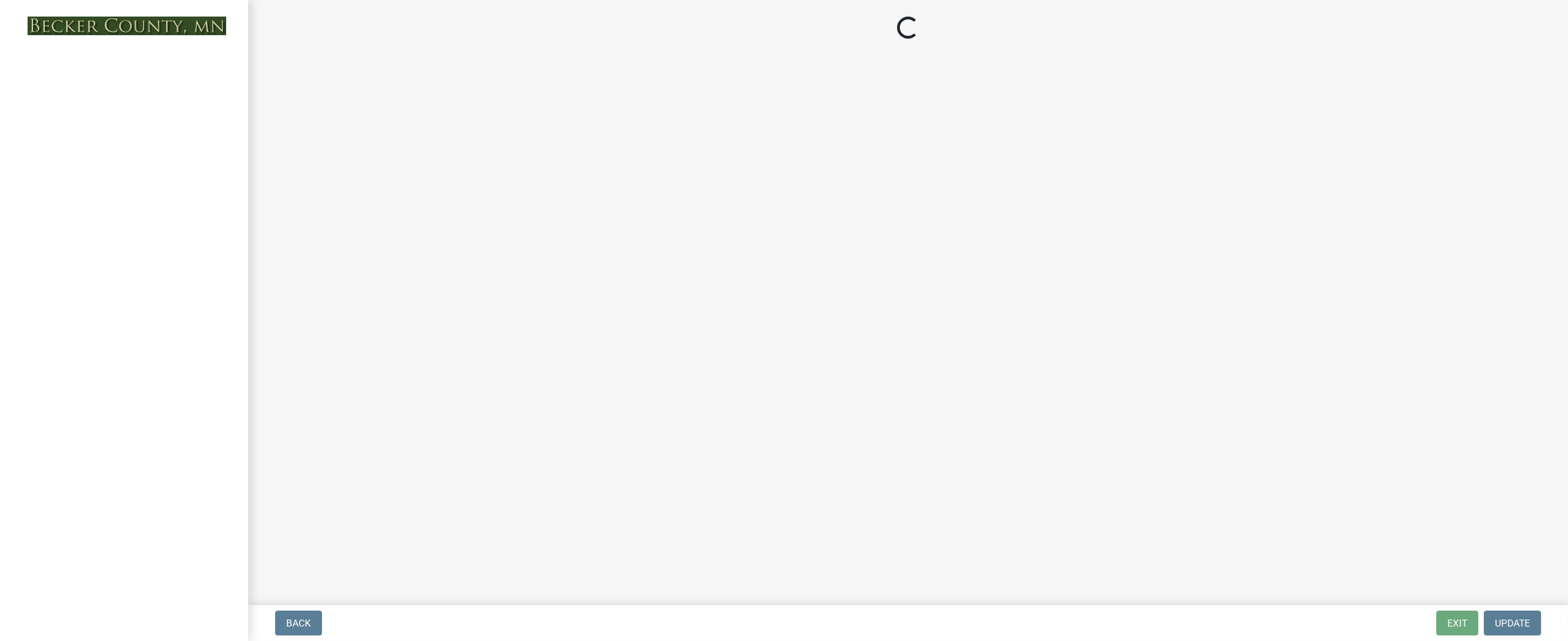
select select "27b2a8b4-abf6-463e-8c0c-7c5d2b4fe26f"
select select "5ad4ab64-b44e-481c-9000-9e5907aa74e1"
select select "3ef6ed64-418f-4dfa-9020-48b6b52c6910"
select select "c8b8ea71-7088-4e87-a493-7bc88cc2835b"
select select "133211ff-91ce-4a0a-9235-b48a7e2069a0"
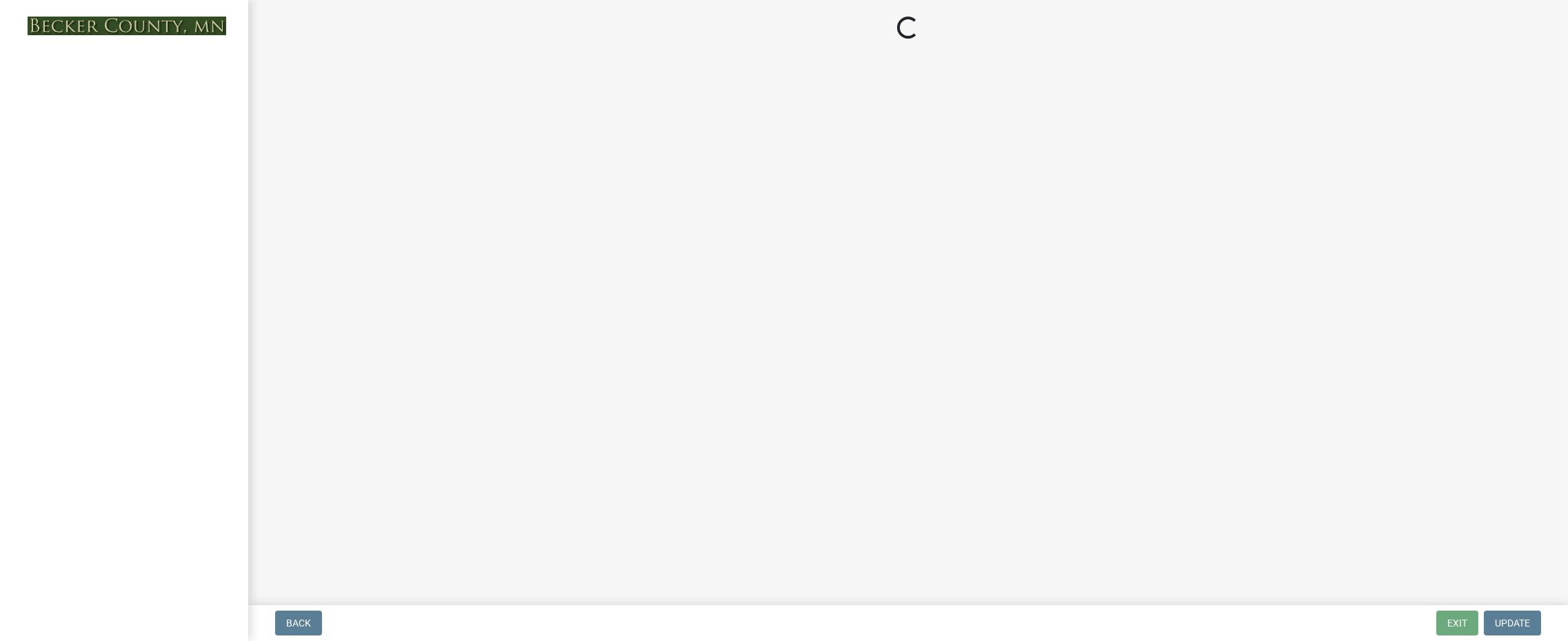
select select "19d13e65-c93d-443e-910a-7a17299544cc"
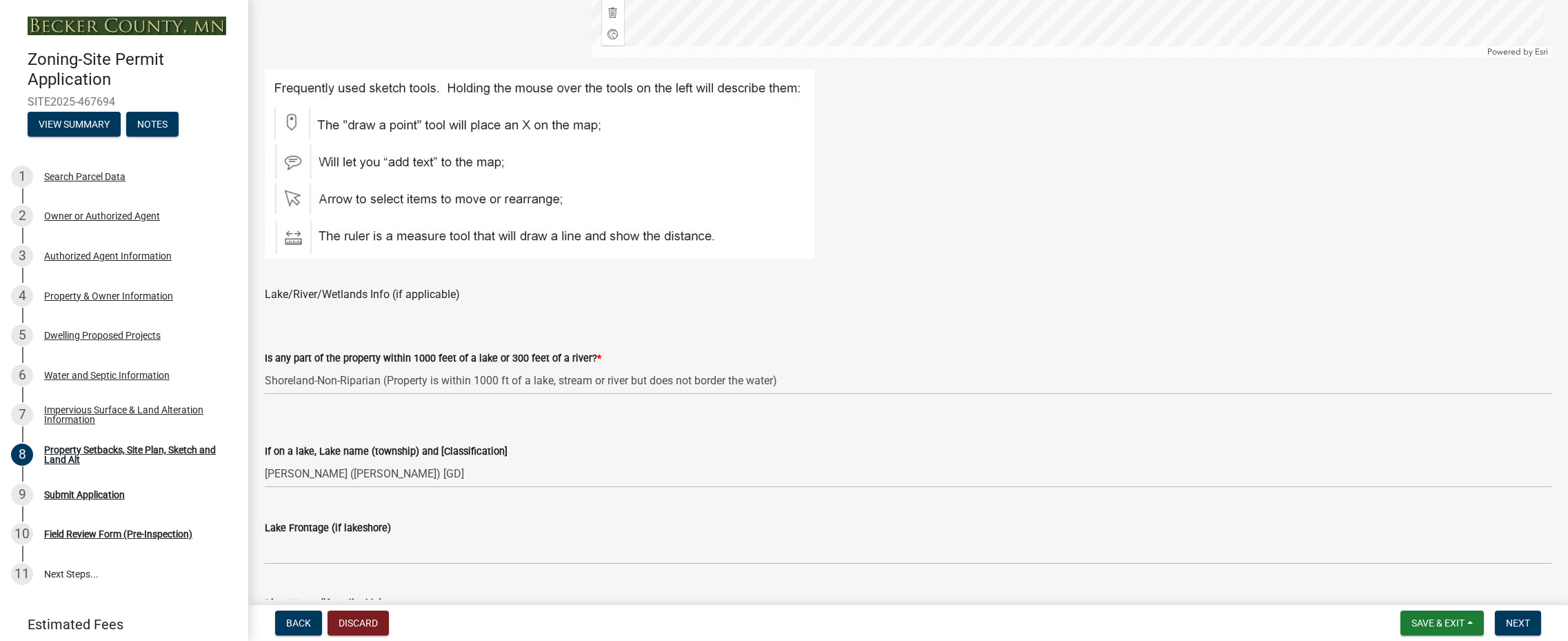
scroll to position [1104, 0]
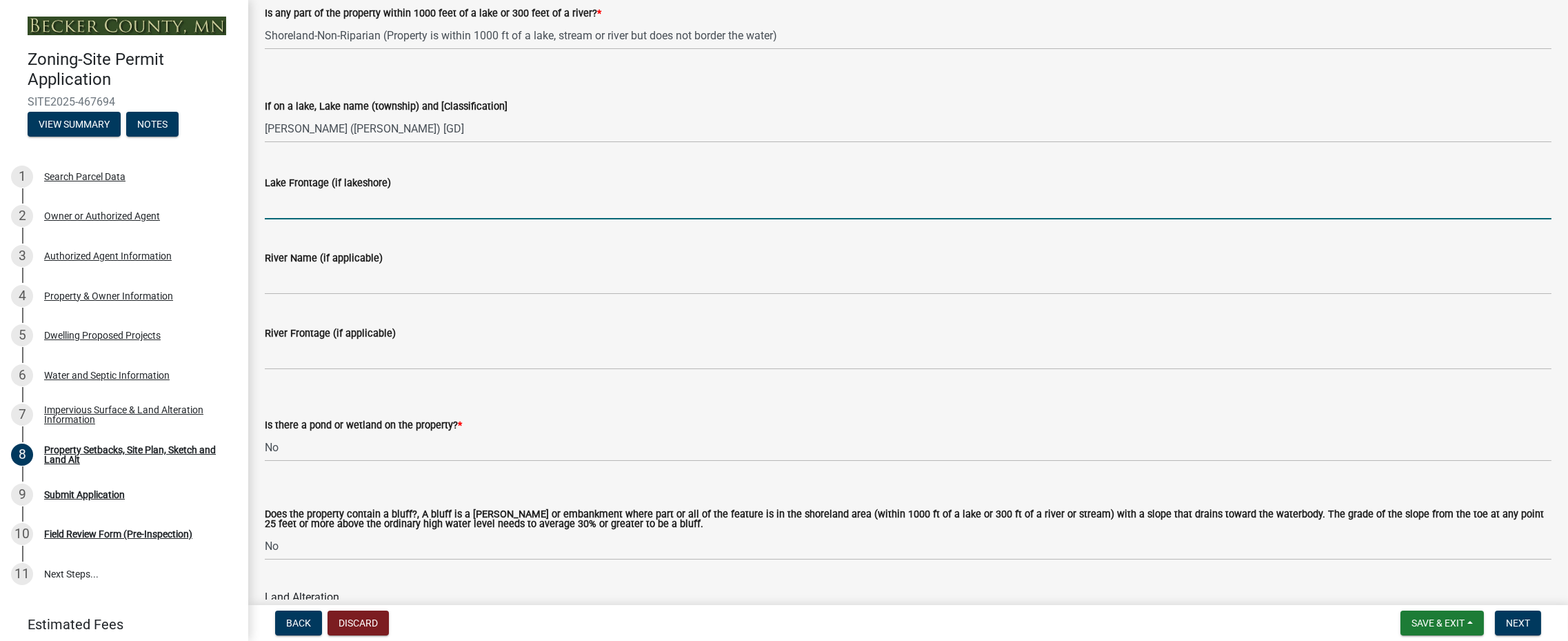
click at [310, 200] on input "Lake Frontage (if lakeshore)" at bounding box center [908, 205] width 1287 height 28
type input "NA"
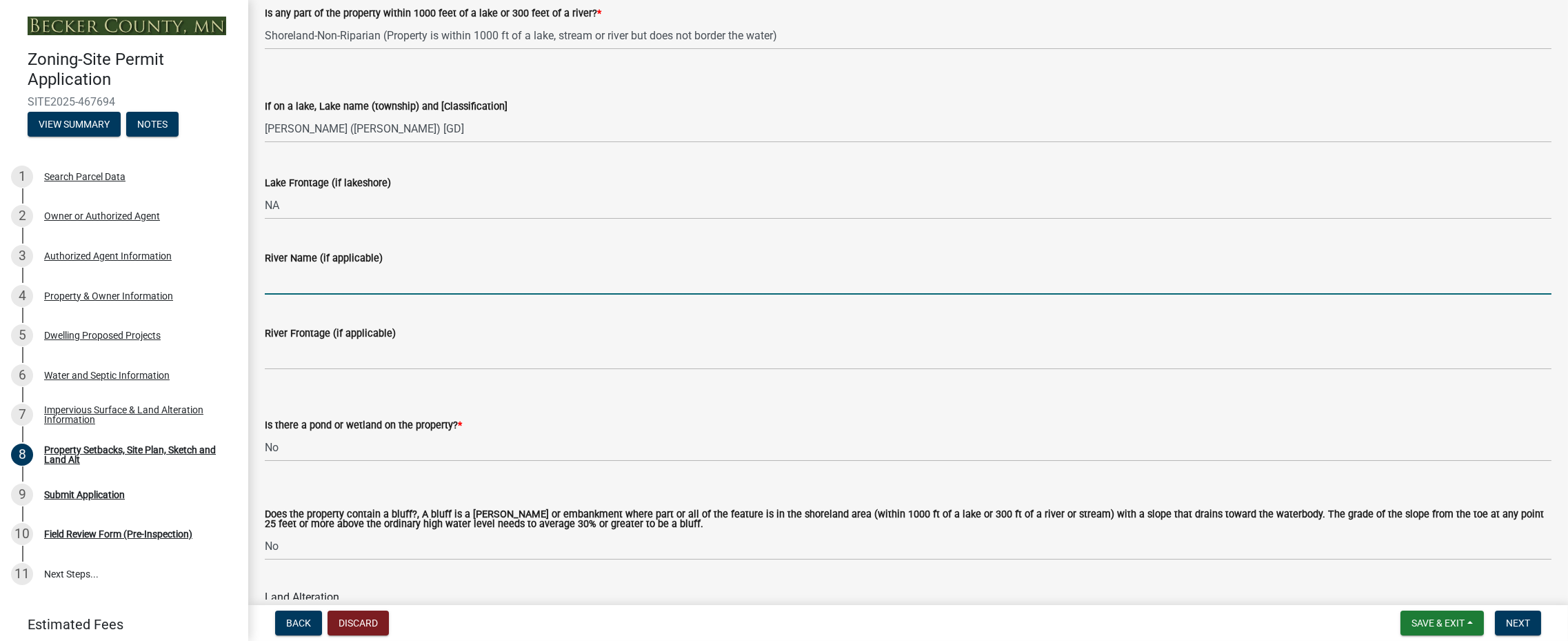
click at [320, 282] on input "River Name (if applicable)" at bounding box center [908, 280] width 1287 height 28
type input "NA"
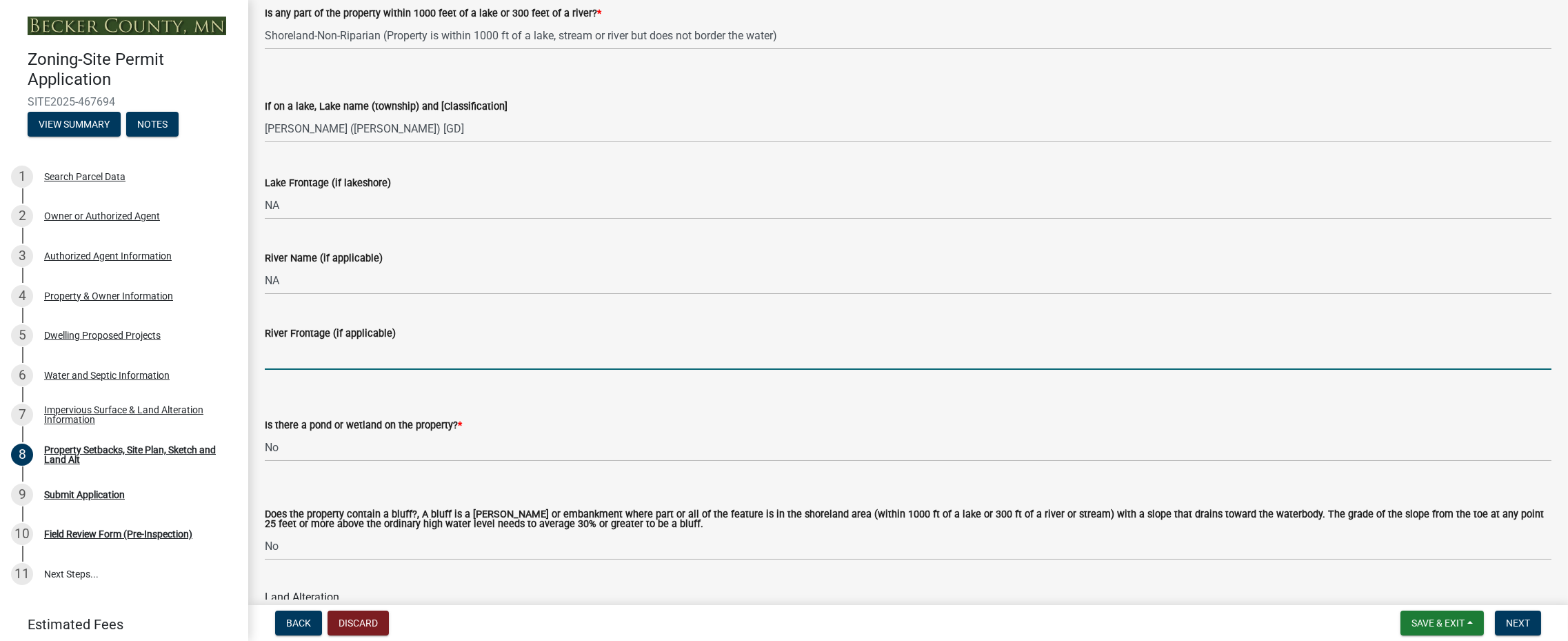
click at [345, 353] on input "River Frontage (if applicable)" at bounding box center [908, 356] width 1287 height 28
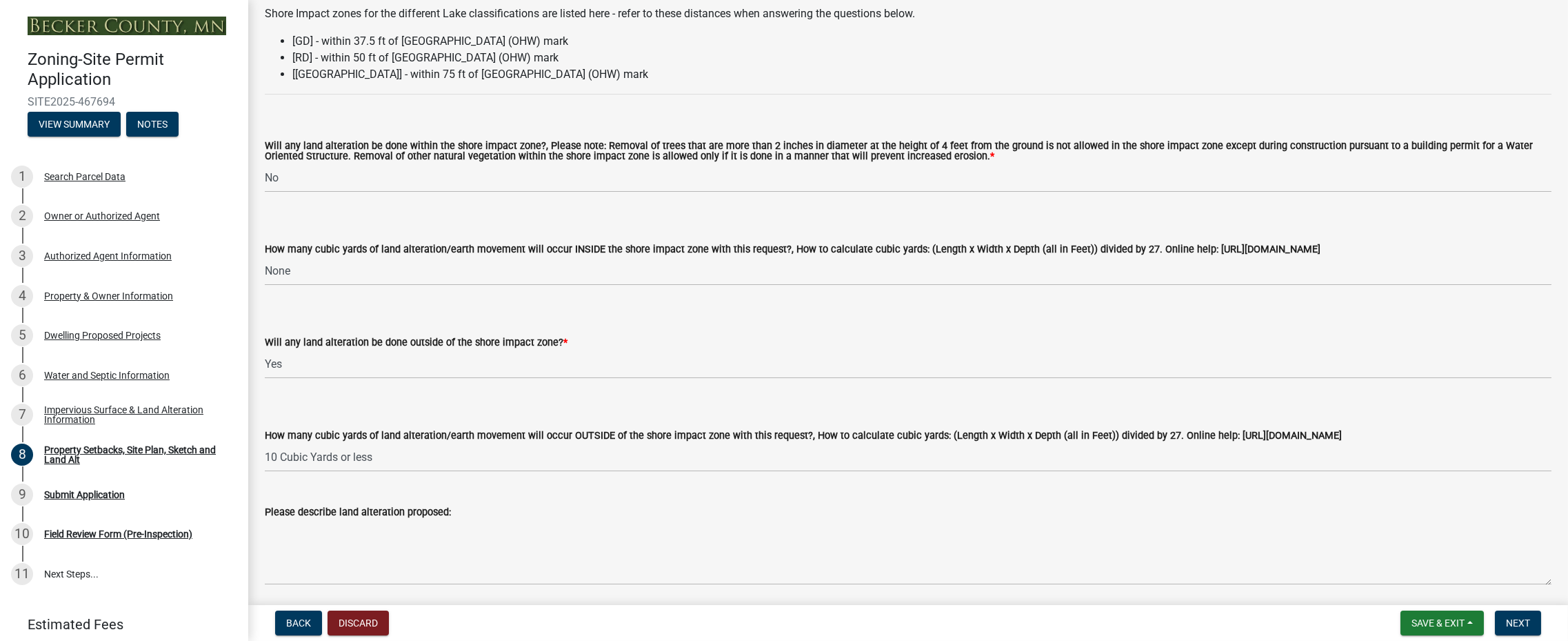
scroll to position [1793, 0]
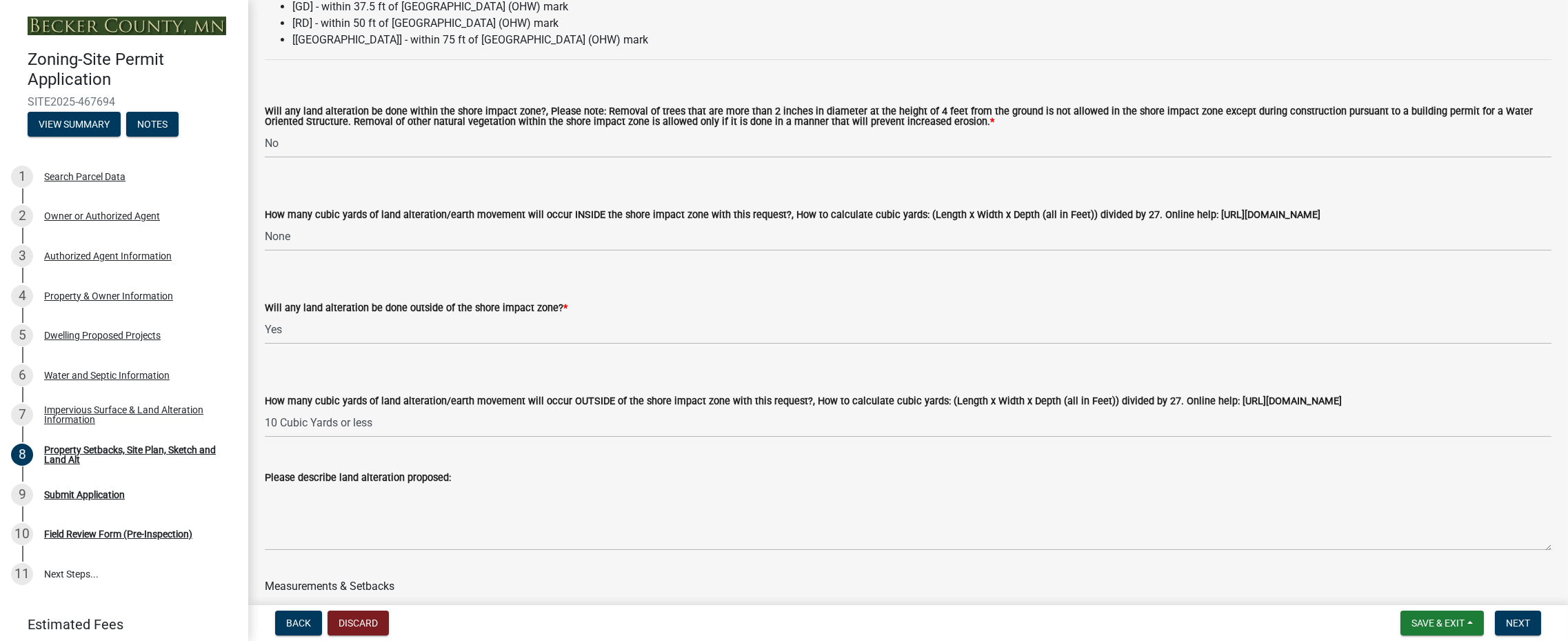
type input "NA"
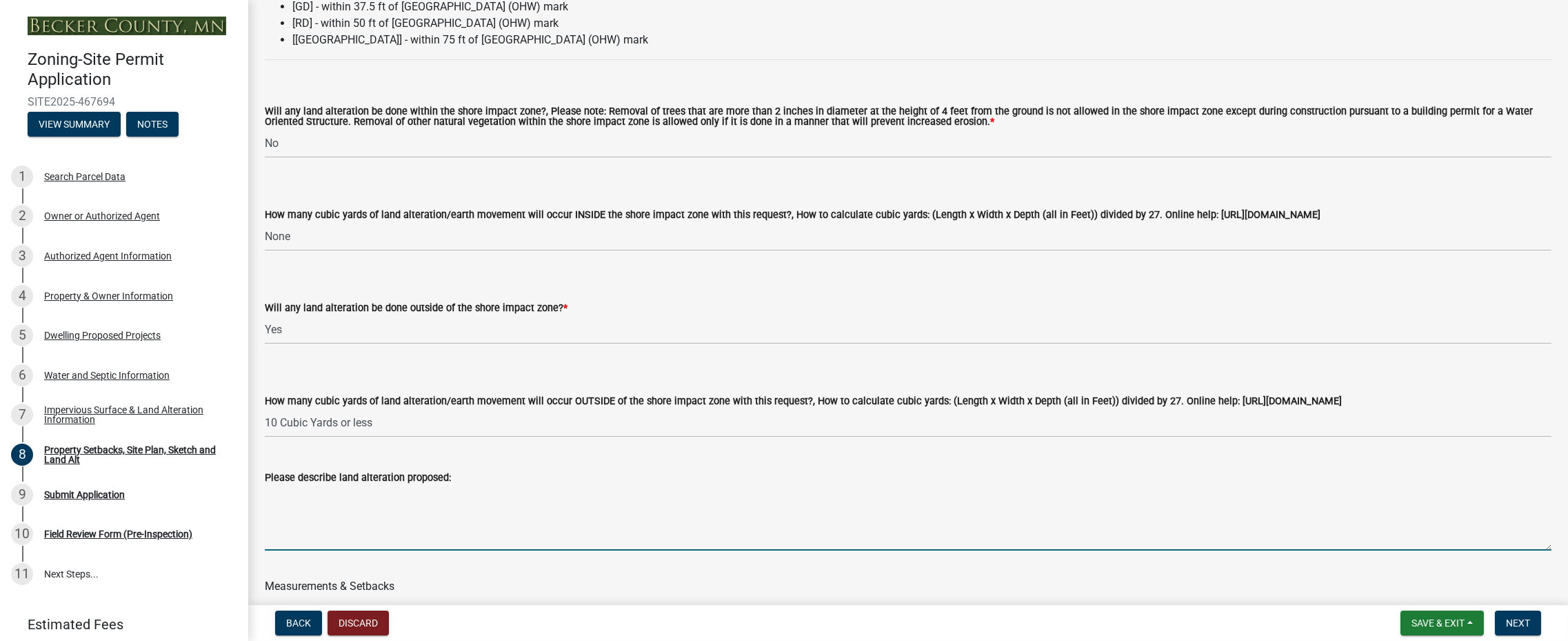
click at [350, 506] on textarea "Please describe land alteration proposed:" at bounding box center [908, 518] width 1287 height 65
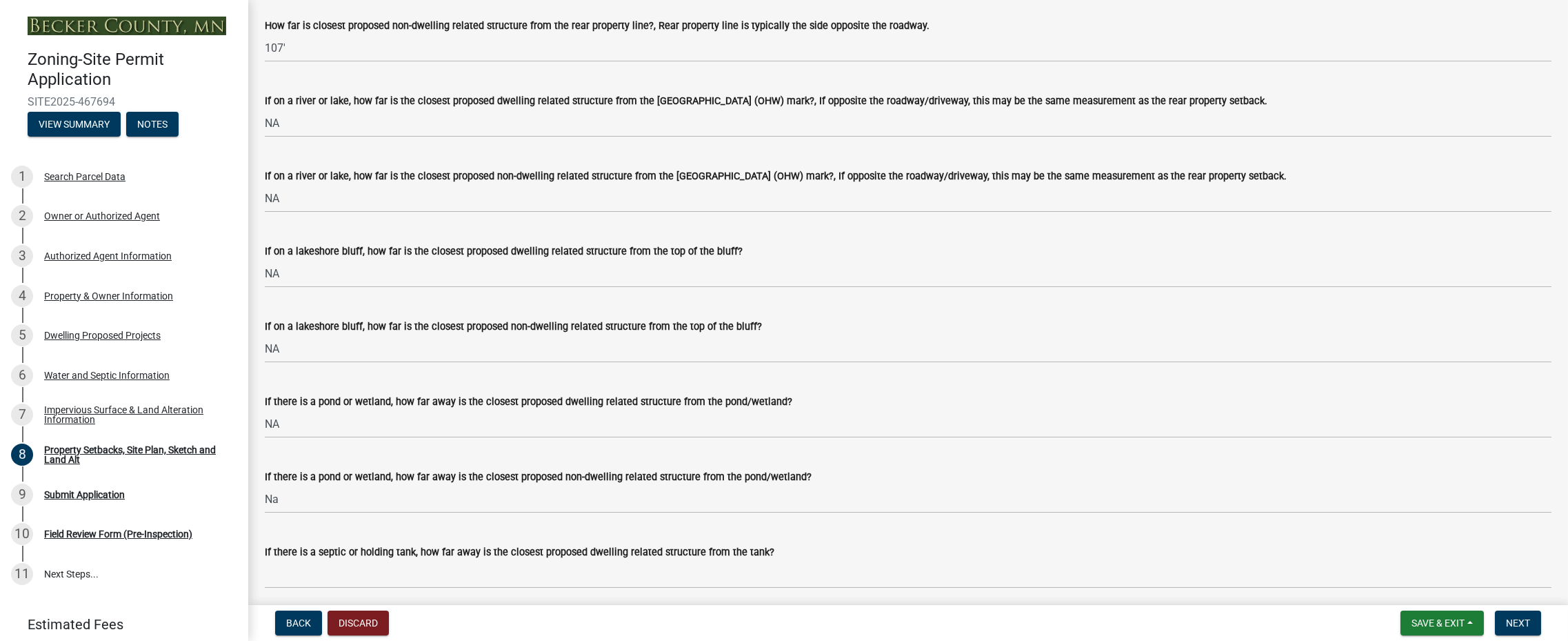
scroll to position [3172, 0]
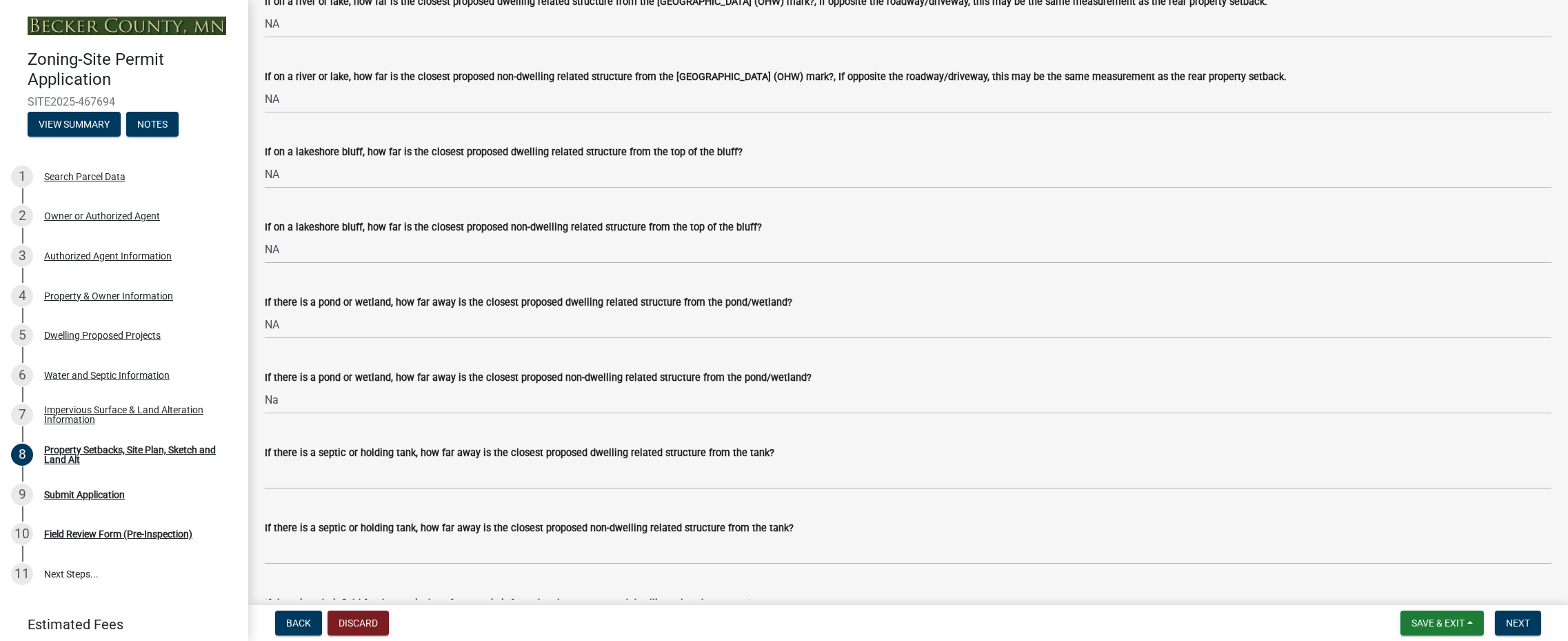
type textarea "Will be scraping how top soil and adding 6" of sand for the building pad and fo…"
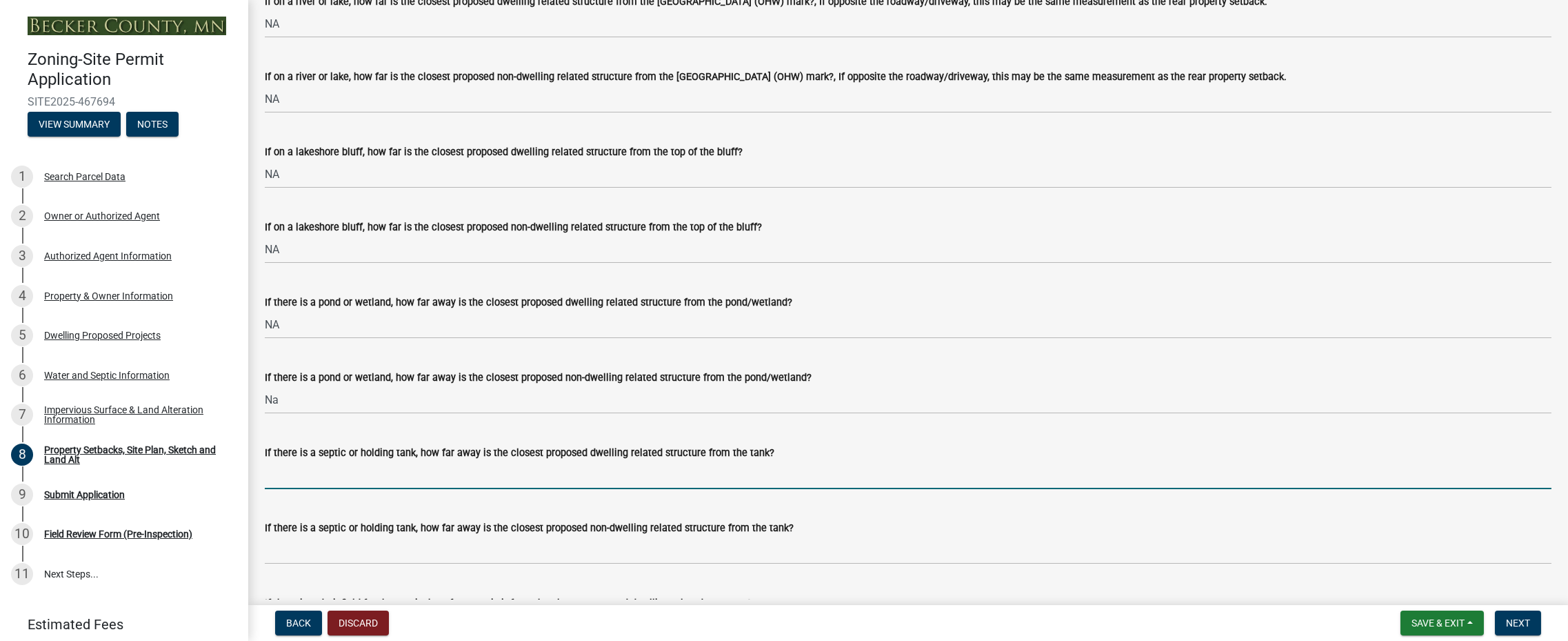
click at [356, 479] on input "If there is a septic or holding tank, how far away is the closest proposed dwel…" at bounding box center [908, 474] width 1287 height 28
type input "10'"
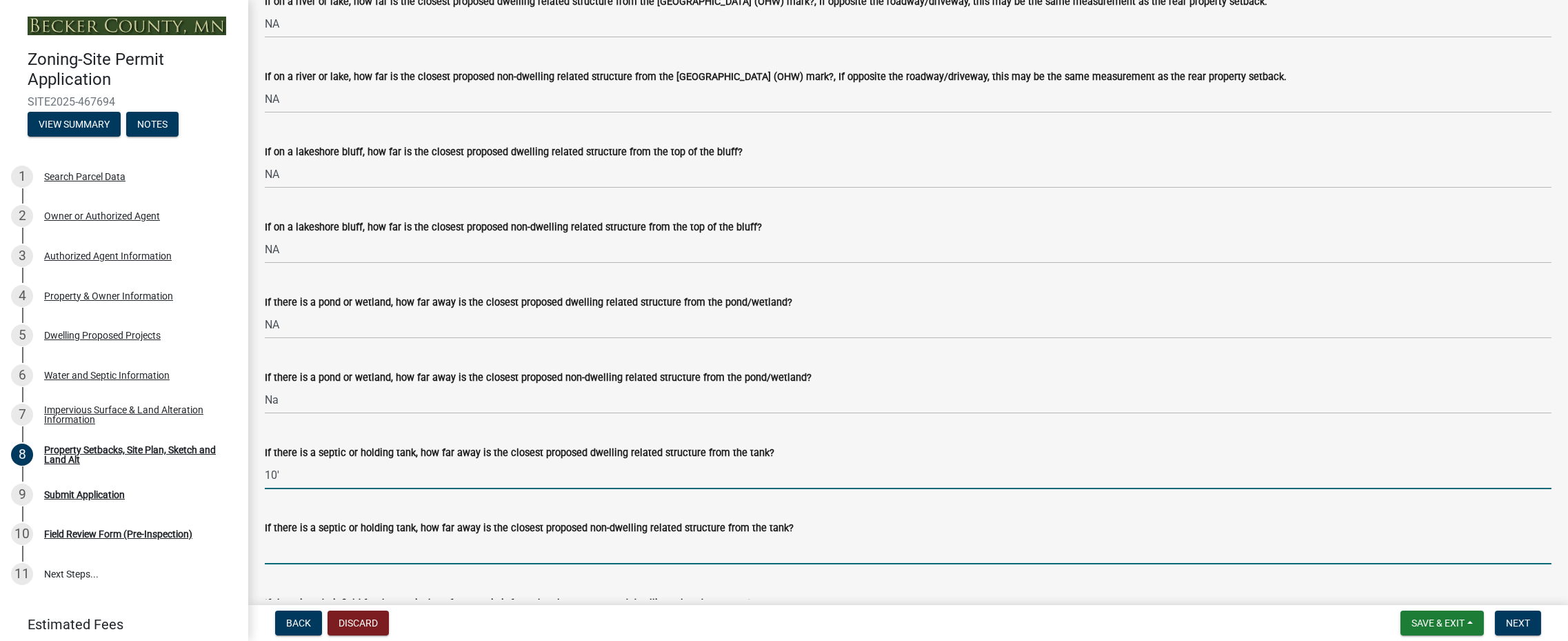
click at [302, 555] on input "If there is a septic or holding tank, how far away is the closest proposed non-…" at bounding box center [908, 550] width 1287 height 28
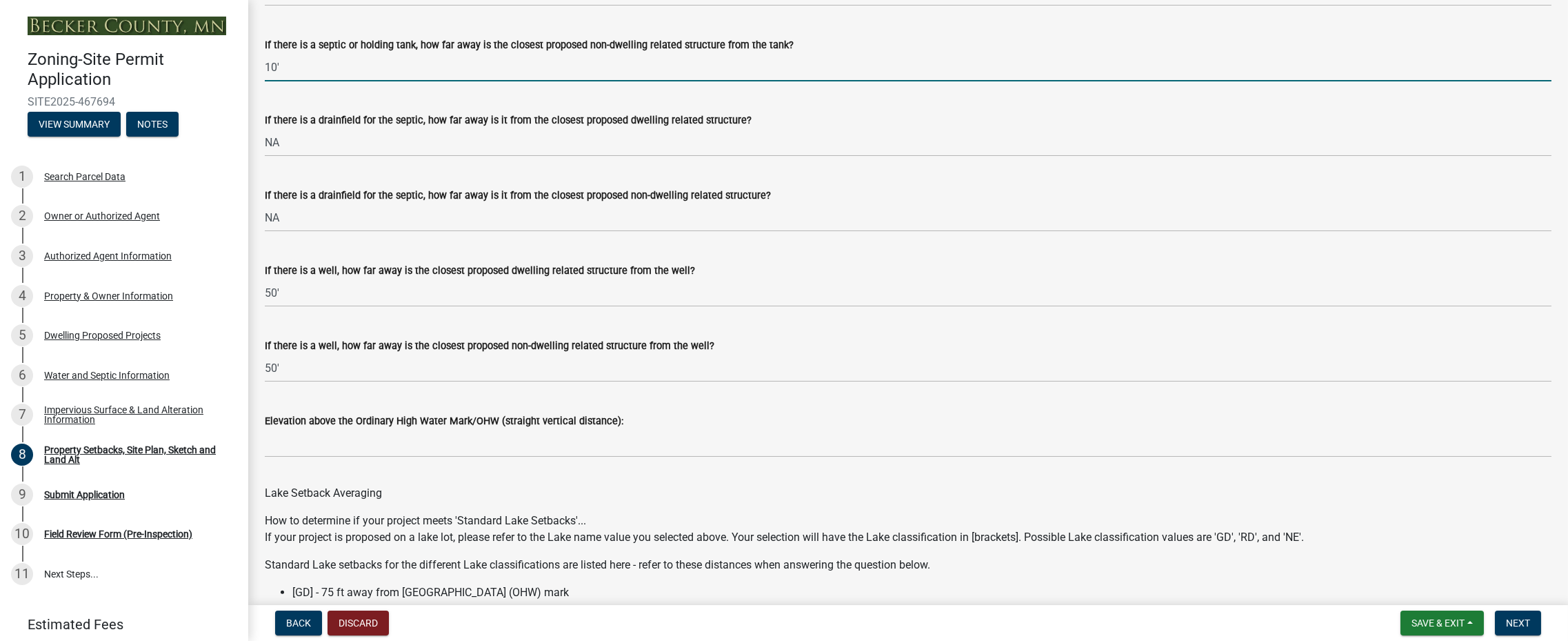
scroll to position [3847, 0]
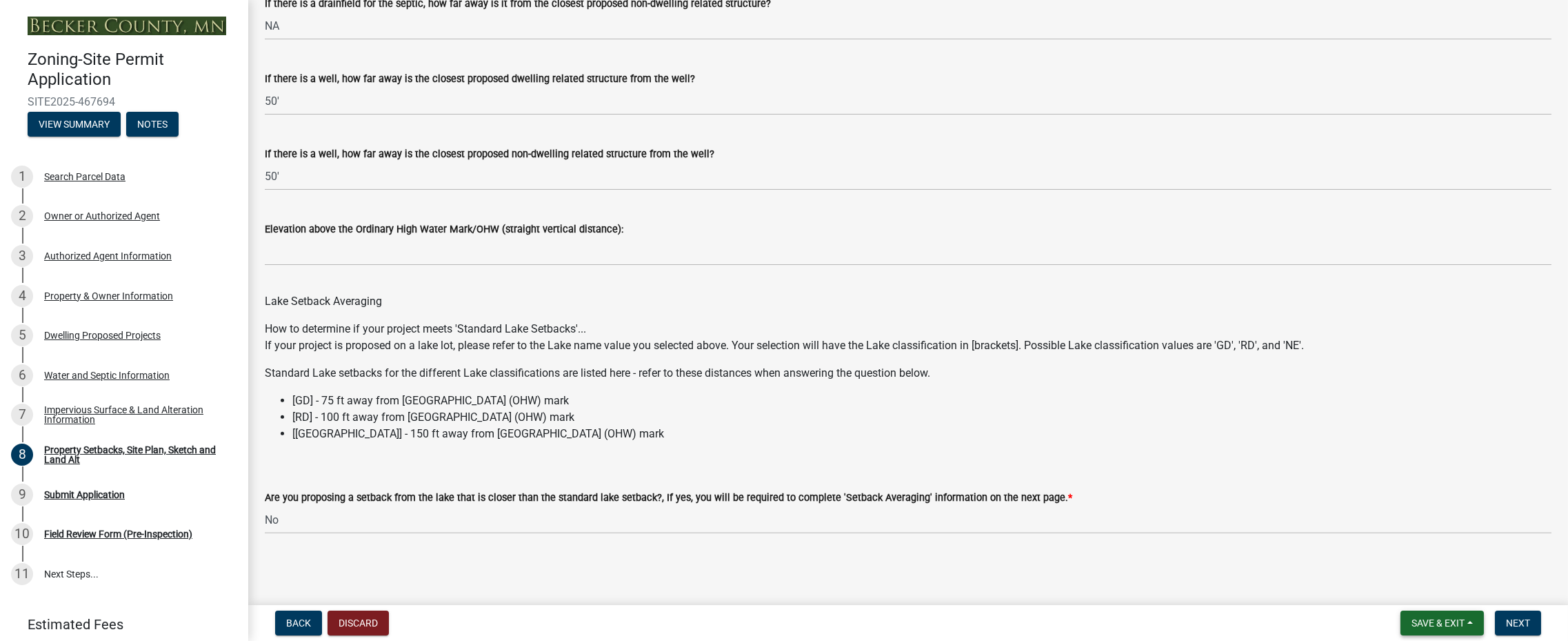
type input "10'"
click at [1475, 620] on button "Save & Exit" at bounding box center [1442, 623] width 83 height 25
click at [1399, 550] on button "Save" at bounding box center [1429, 554] width 110 height 33
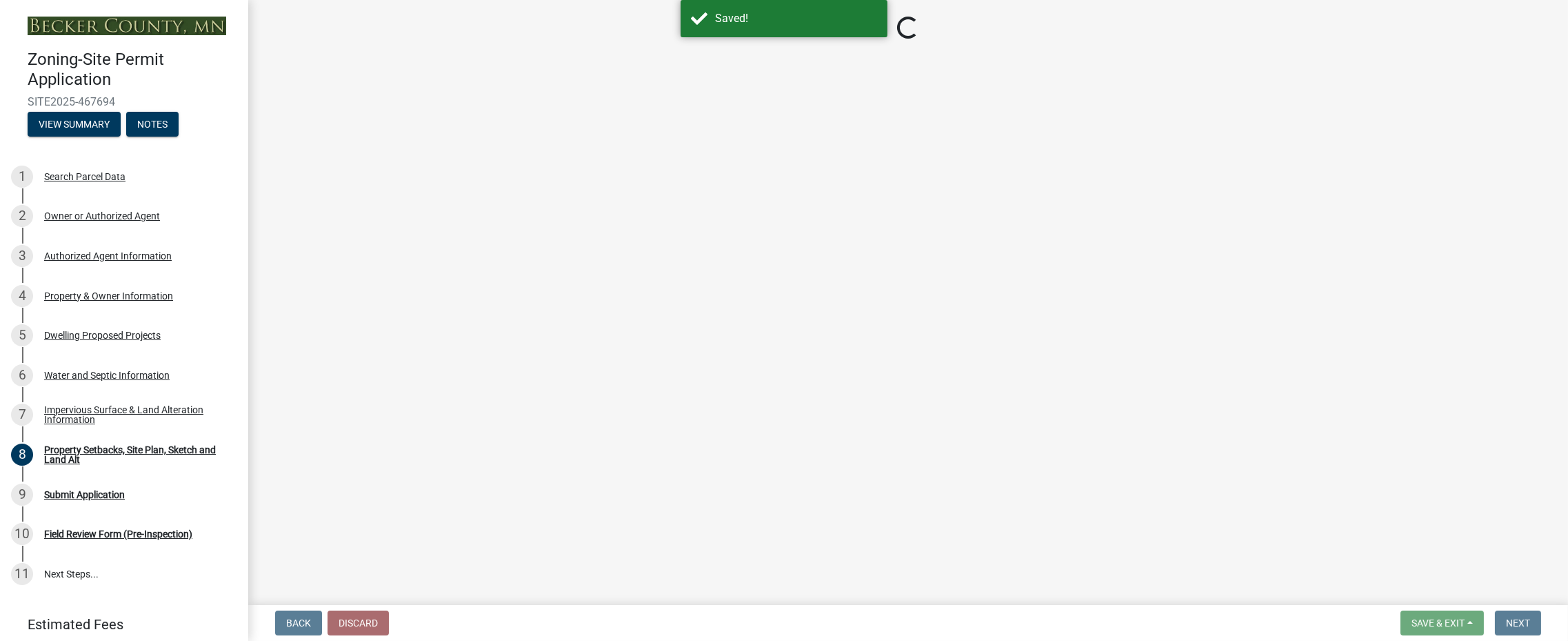
select select "bc359128-44fe-43a6-b559-d4174f4d38cf"
select select "d7ed81d3-cd60-4660-969c-0852c303b075"
select select "b56a4575-9846-47cf-8067-c59a4853da22"
select select "12f785fb-c378-4b18-841c-21c73dc99083"
select select "e8ab2dc3-aa3f-46f3-9b4a-37eb25ad84af"
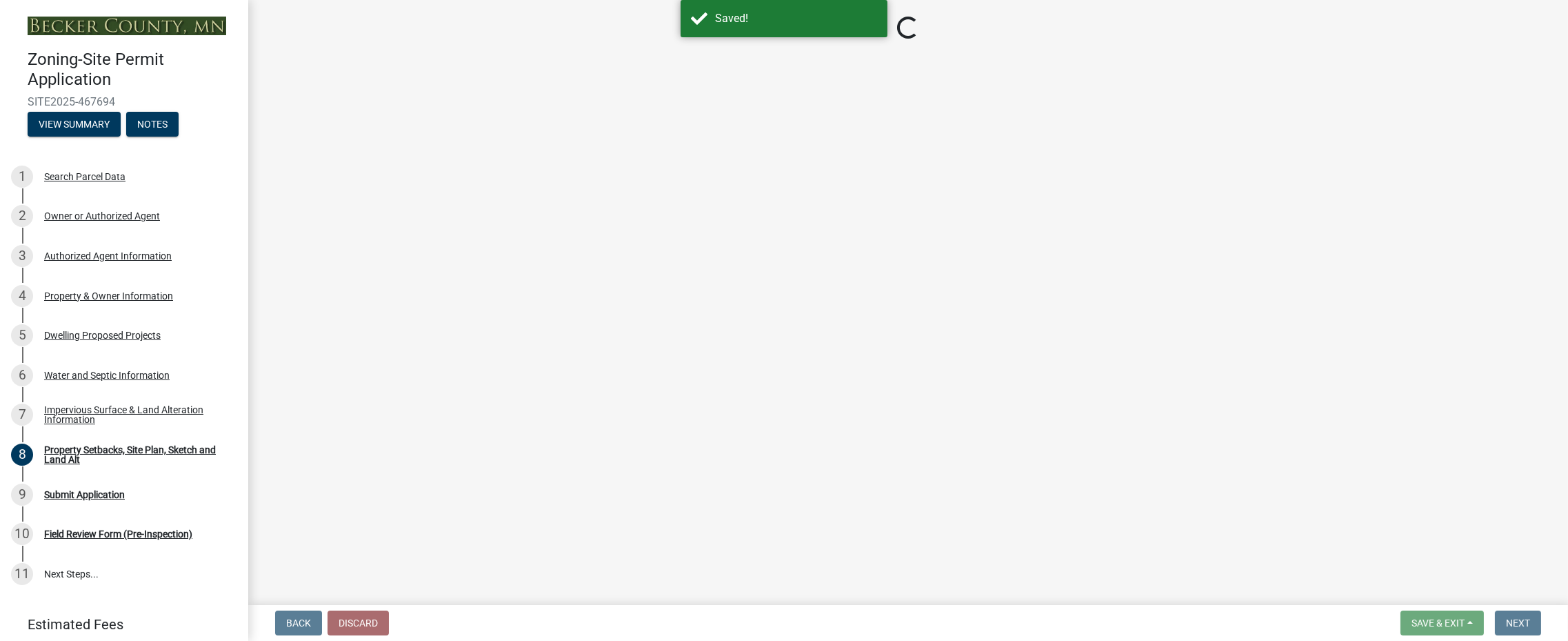
select select "27b2a8b4-abf6-463e-8c0c-7c5d2b4fe26f"
select select "5ad4ab64-b44e-481c-9000-9e5907aa74e1"
select select "3ef6ed64-418f-4dfa-9020-48b6b52c6910"
select select "c8b8ea71-7088-4e87-a493-7bc88cc2835b"
select select "133211ff-91ce-4a0a-9235-b48a7e2069a0"
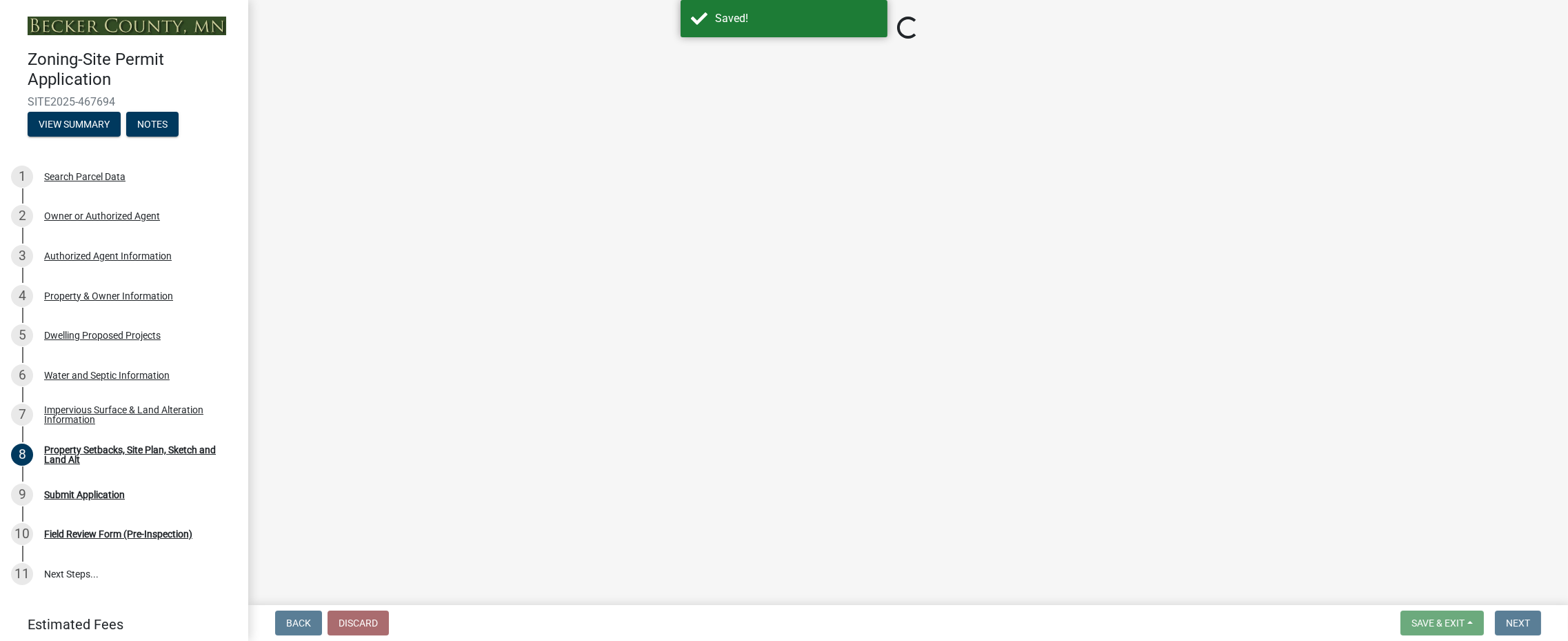
select select "19d13e65-c93d-443e-910a-7a17299544cc"
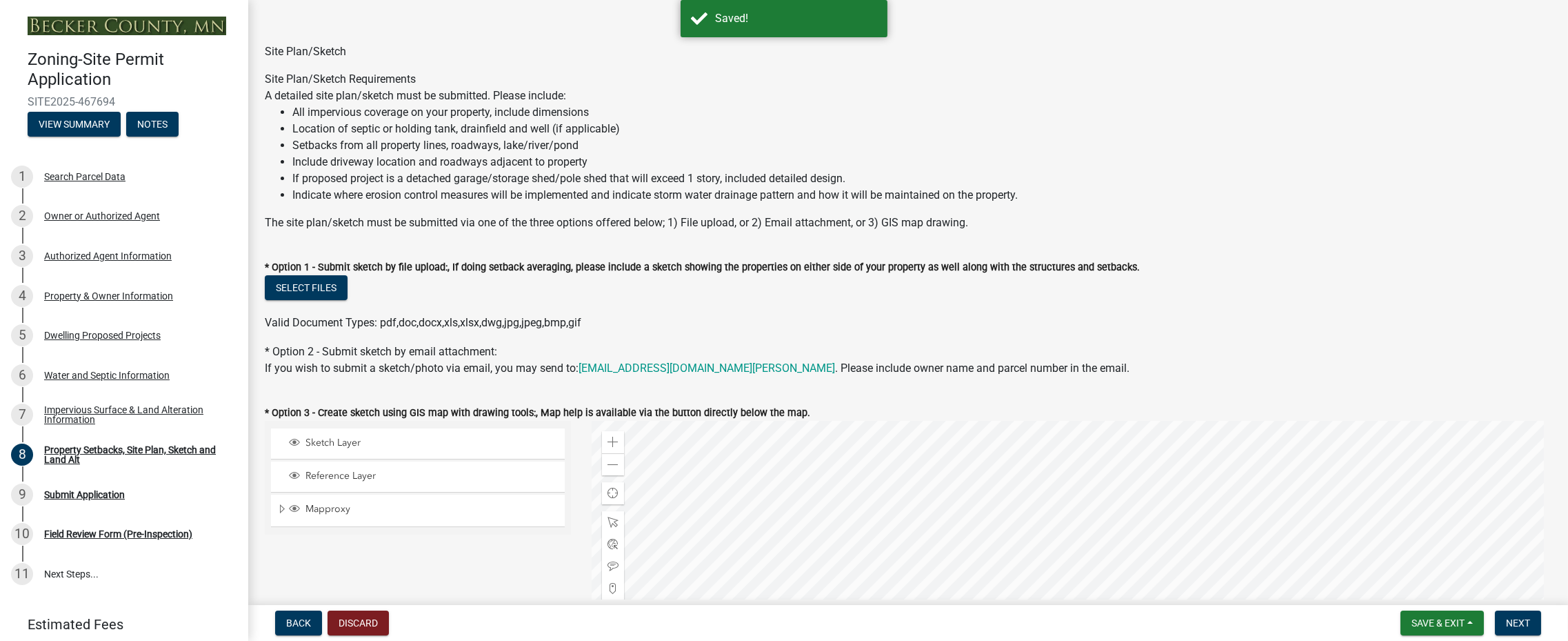
scroll to position [69, 0]
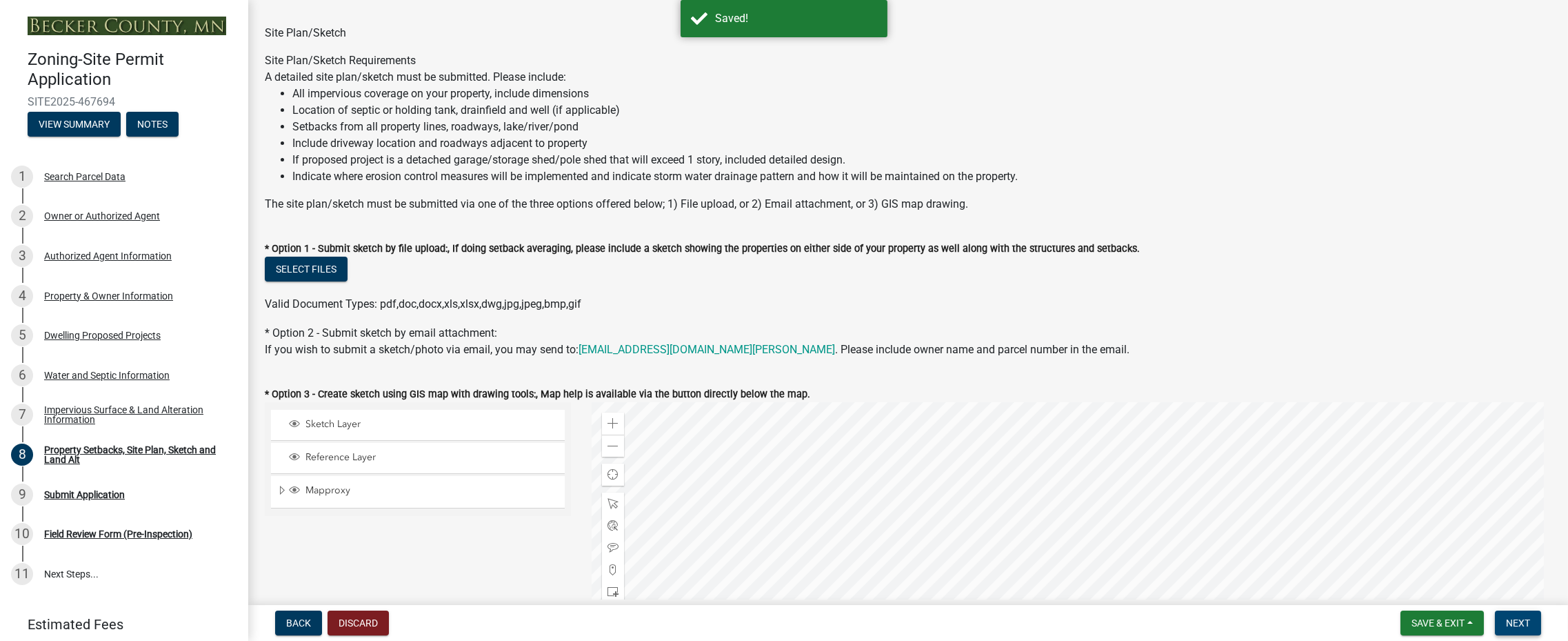
click at [1526, 630] on button "Next" at bounding box center [1518, 623] width 46 height 25
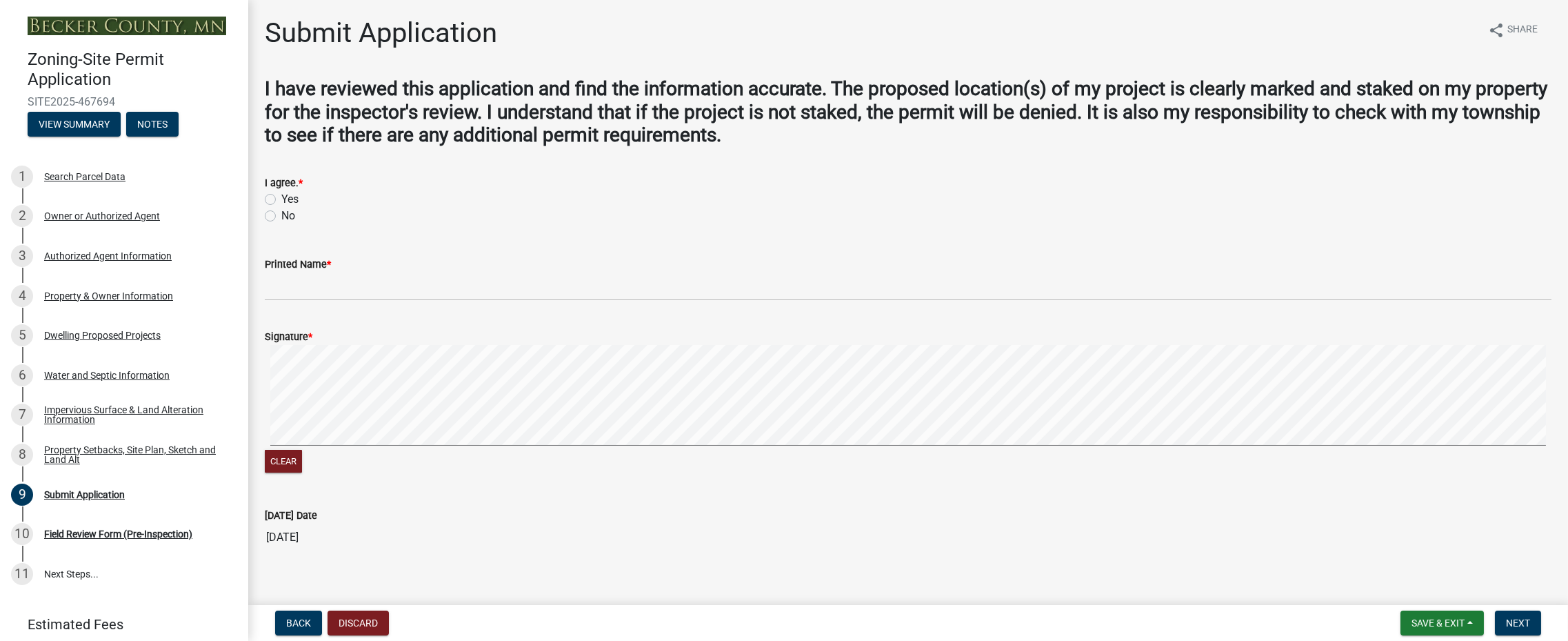
click at [281, 196] on label "Yes" at bounding box center [290, 199] width 17 height 16
click at [281, 196] on input "Yes" at bounding box center [285, 195] width 9 height 9
radio input "true"
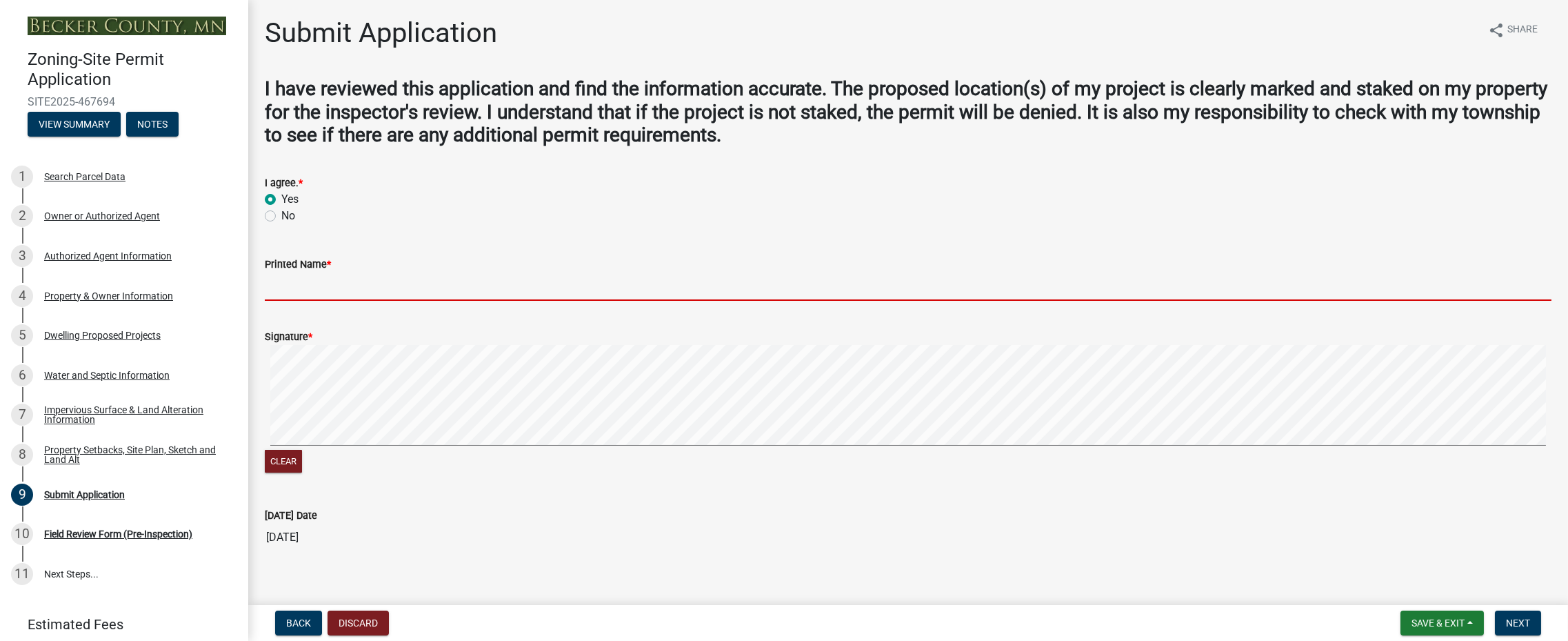
click at [308, 282] on input "Printed Name *" at bounding box center [908, 287] width 1287 height 28
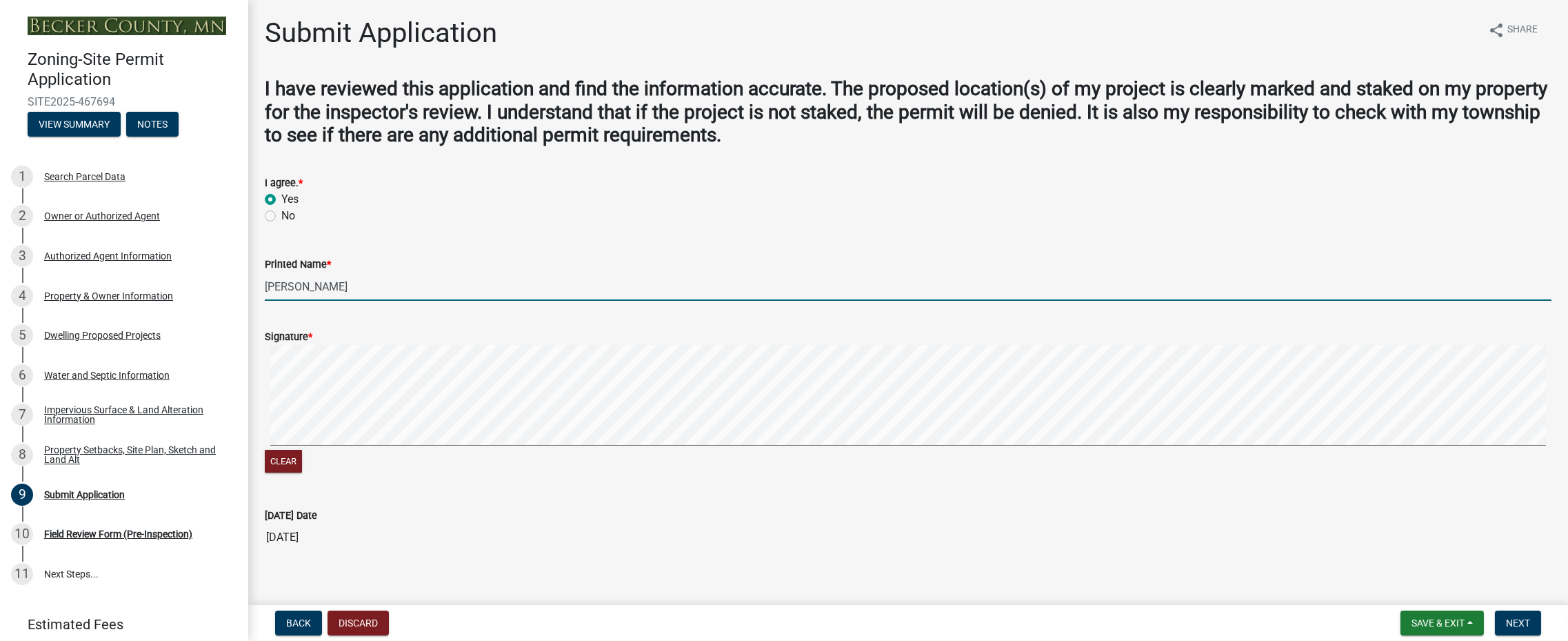
type input "[PERSON_NAME]"
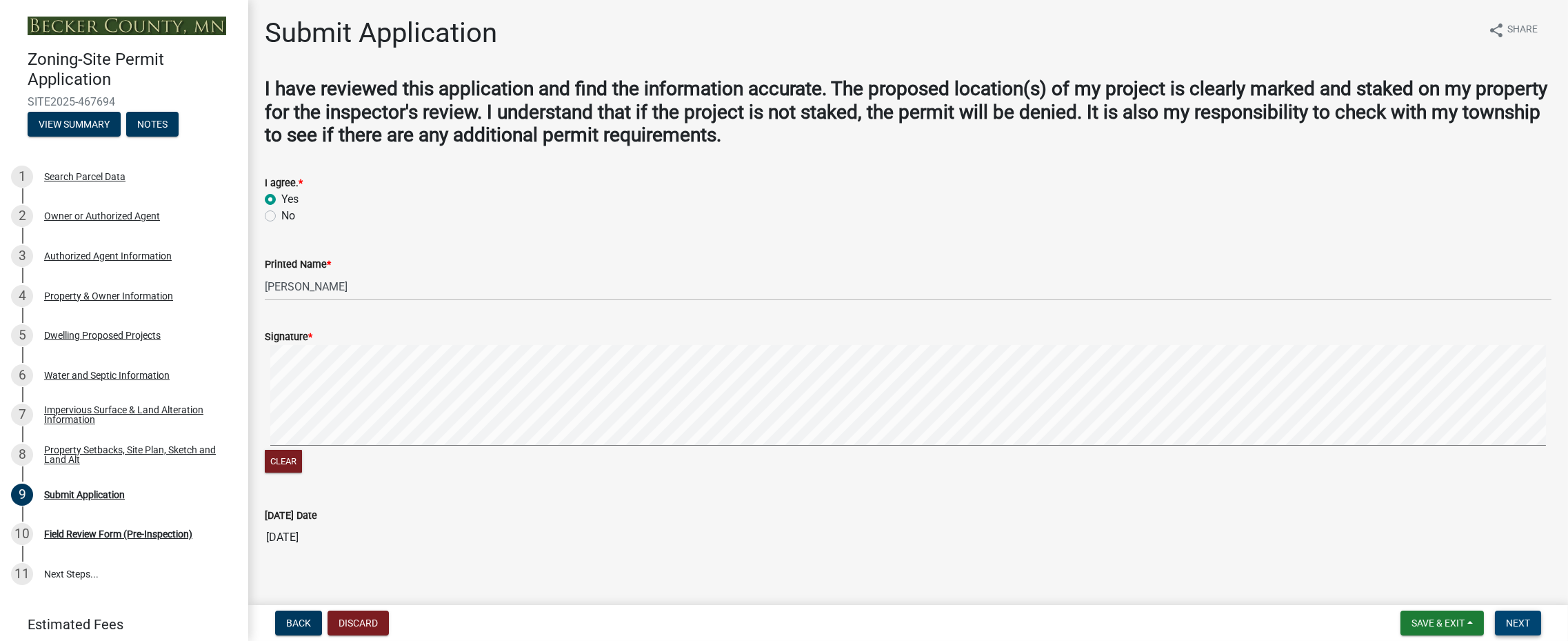
click at [1516, 625] on span "Next" at bounding box center [1518, 623] width 24 height 11
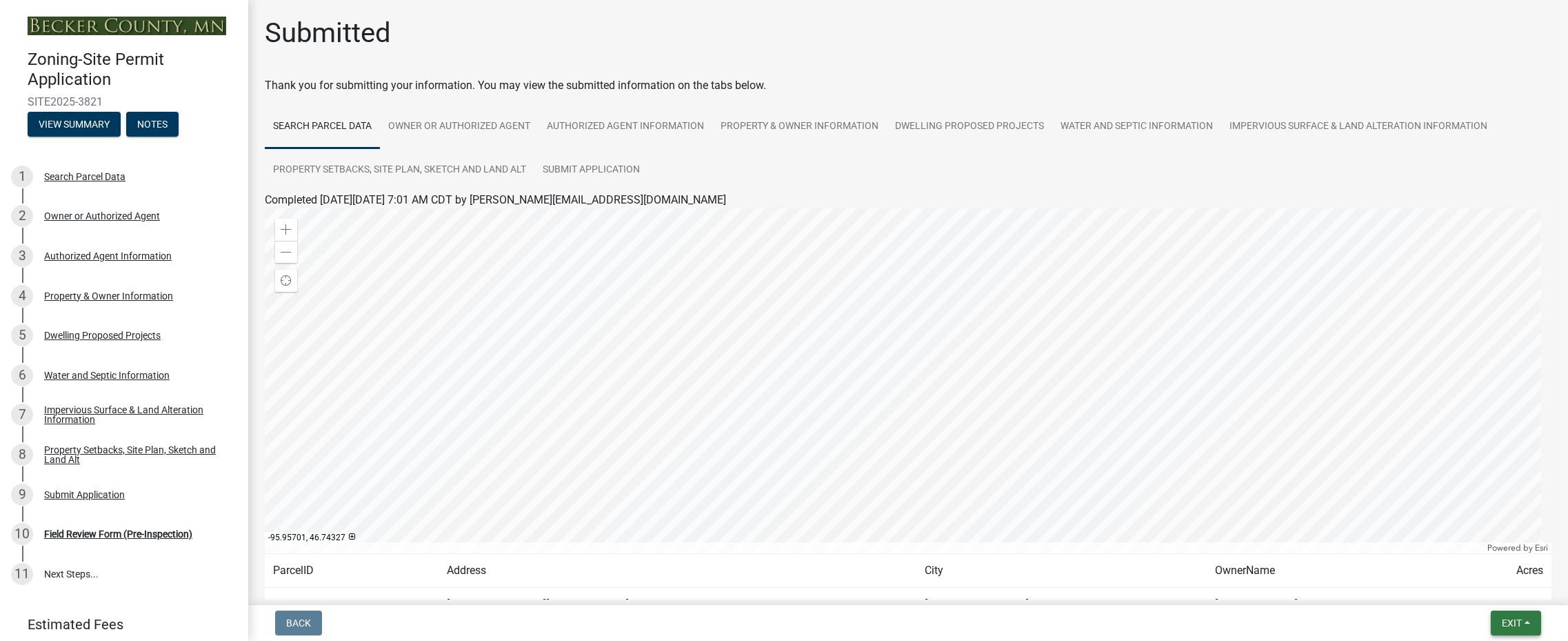
click at [1511, 628] on span "Exit" at bounding box center [1511, 623] width 20 height 11
